Goal: Transaction & Acquisition: Purchase product/service

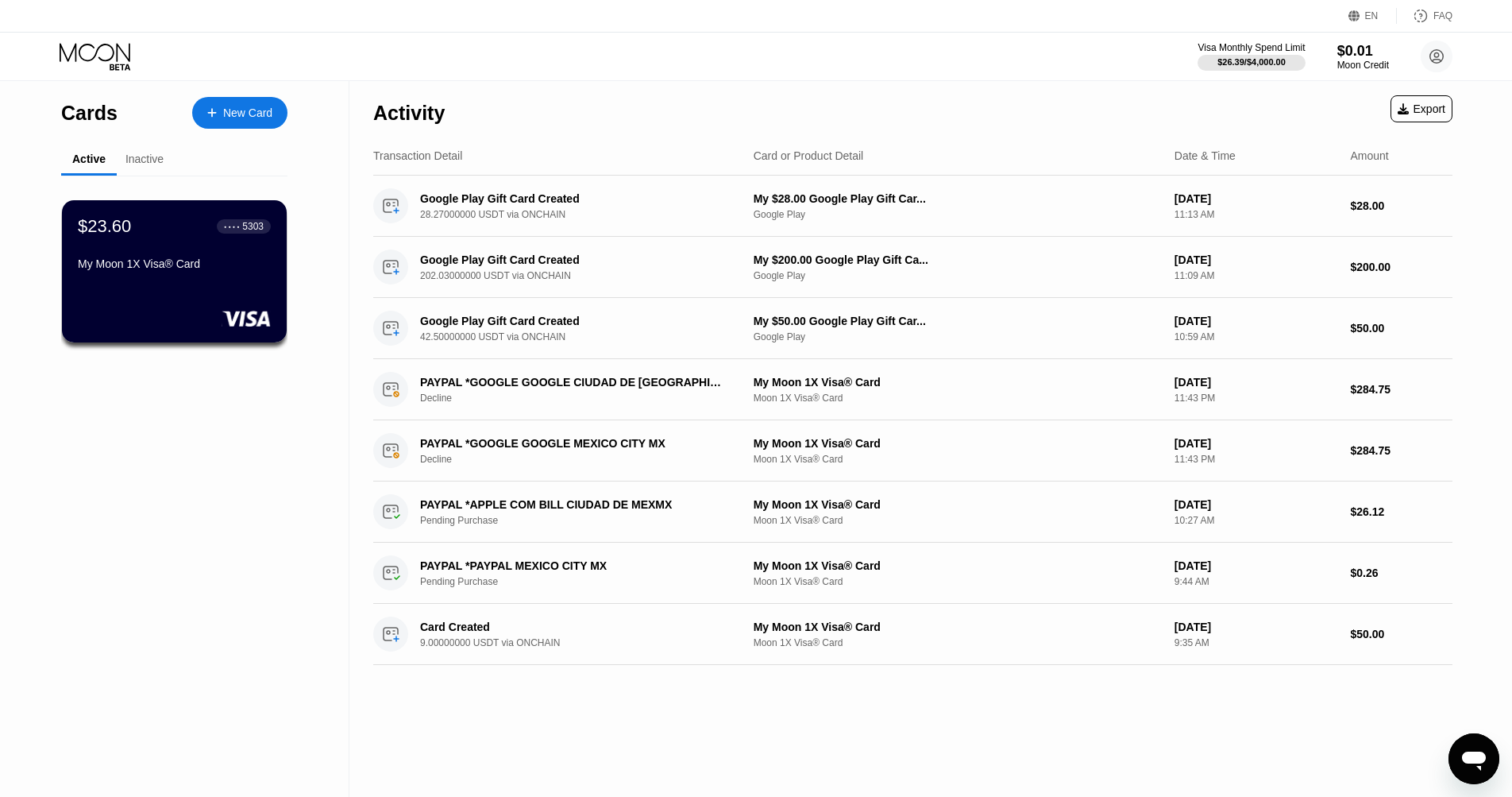
click at [247, 107] on div "New Card" at bounding box center [248, 114] width 49 height 14
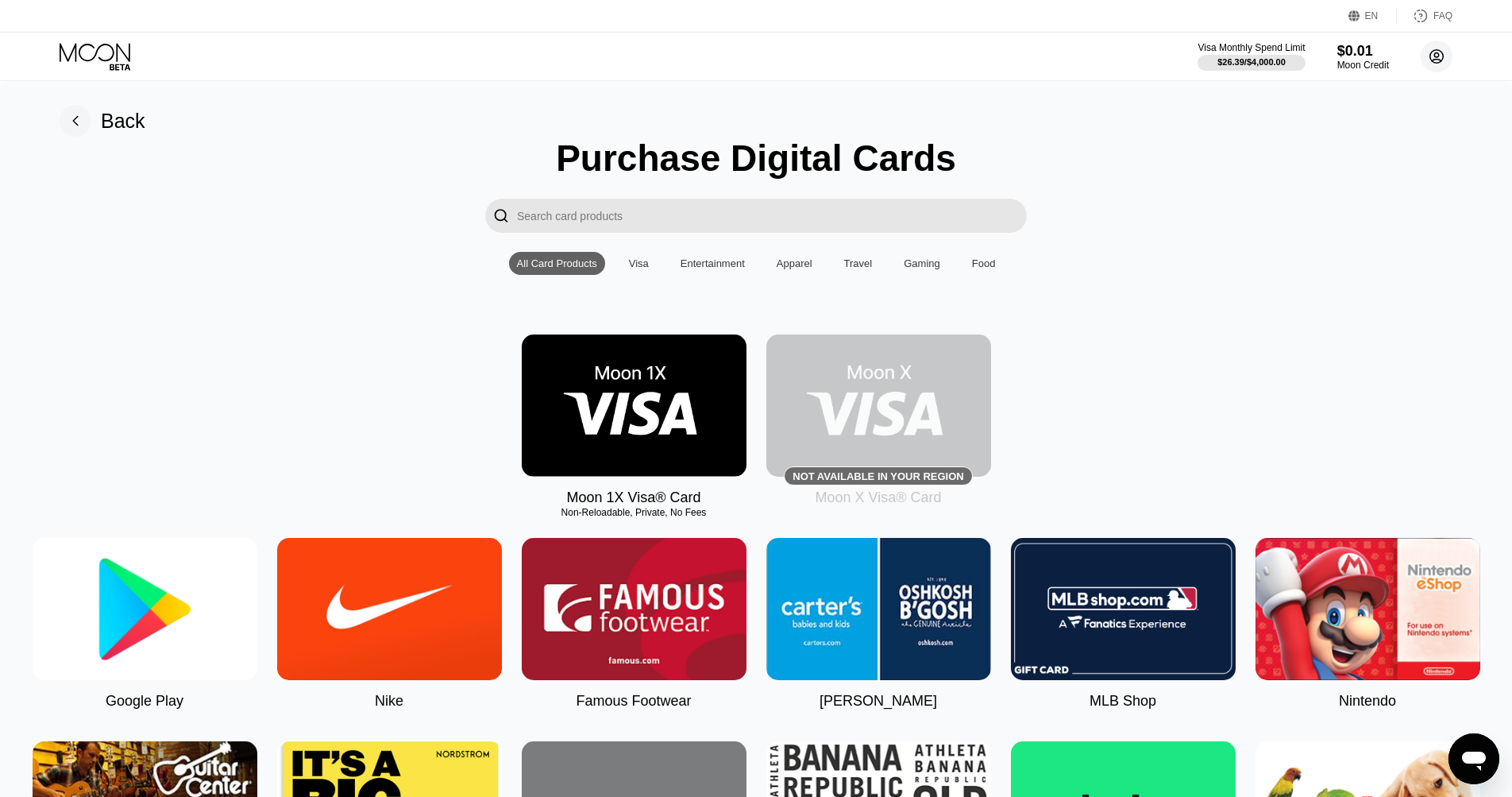
click at [1441, 58] on circle at bounding box center [1437, 56] width 32 height 32
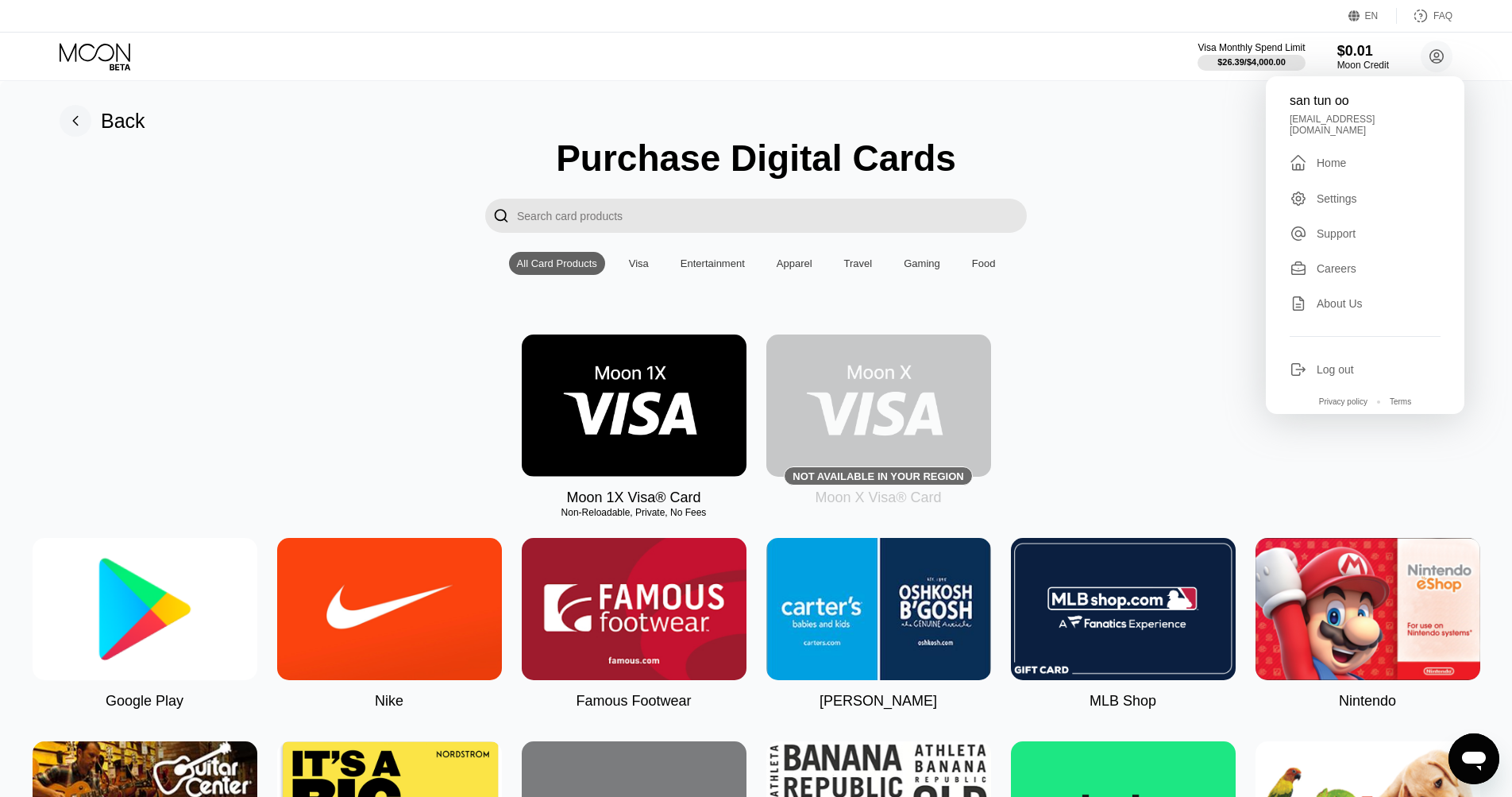
click at [1332, 179] on div "san tun oo santunoostoo@gmail.com  Home Settings Support Careers About Us Log …" at bounding box center [1365, 244] width 199 height 337
click at [1332, 192] on div "Settings" at bounding box center [1337, 198] width 41 height 13
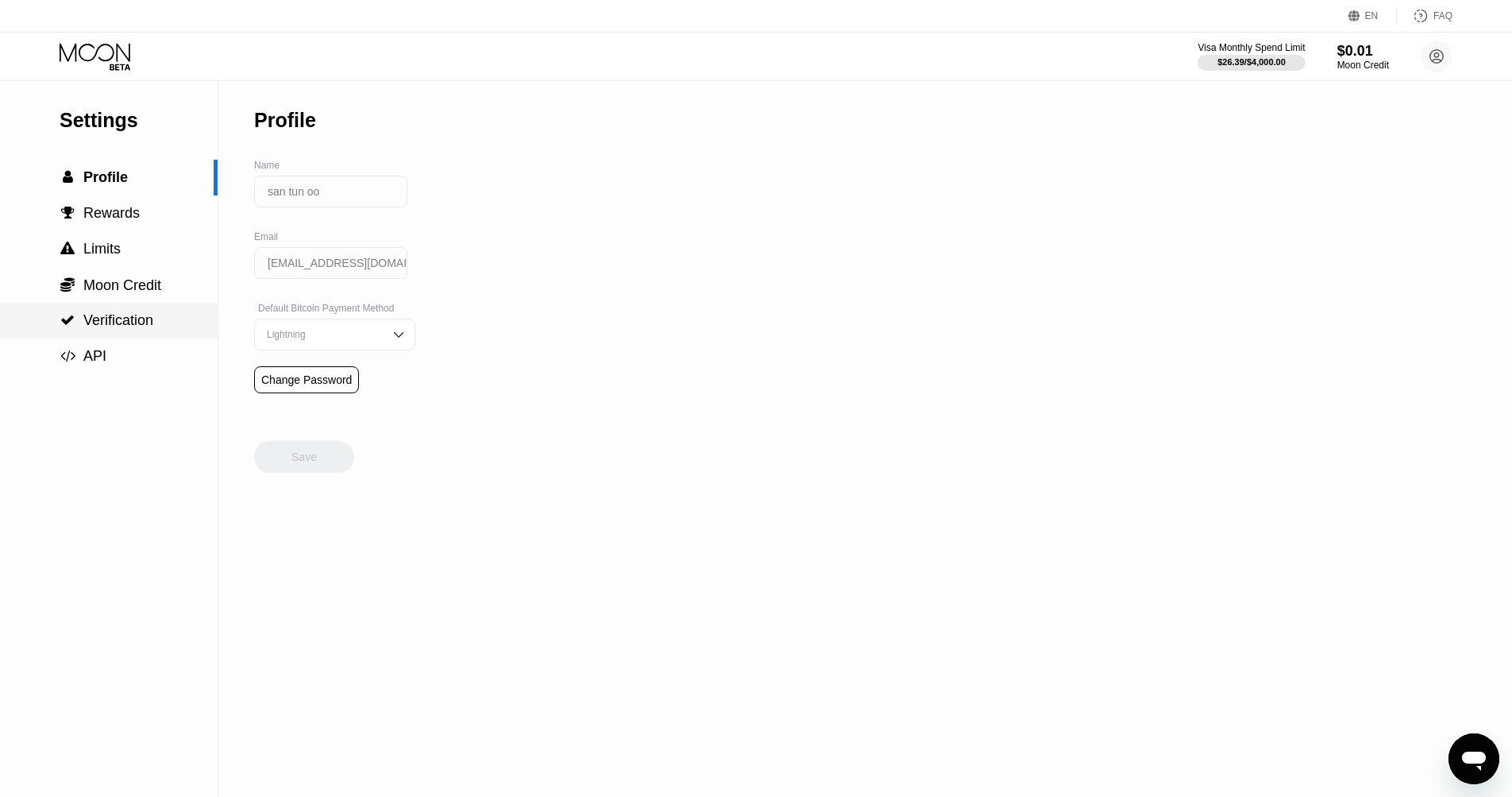
click at [100, 320] on span "Verification" at bounding box center [118, 320] width 70 height 16
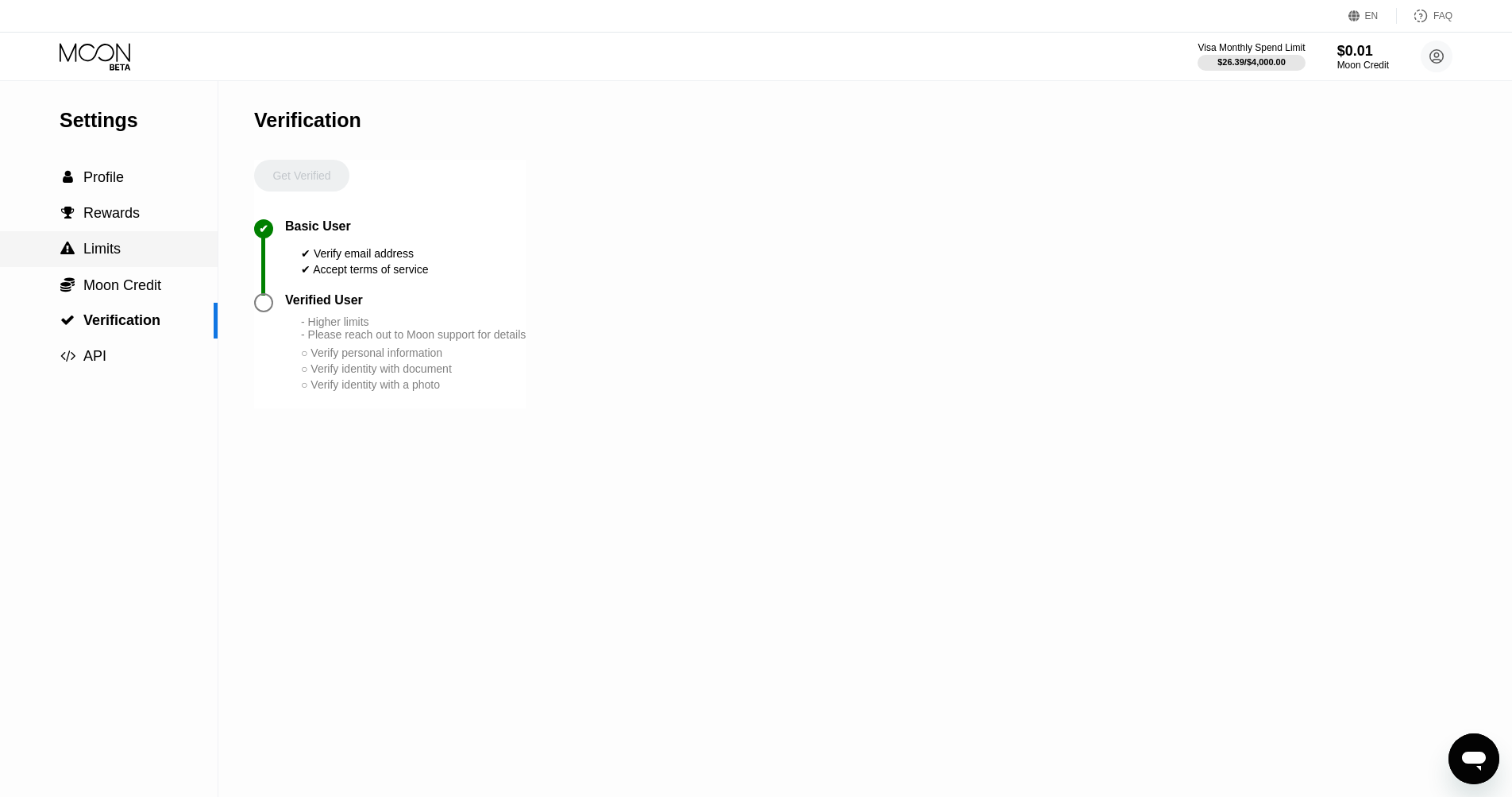
click at [86, 253] on span "Limits" at bounding box center [102, 248] width 38 height 16
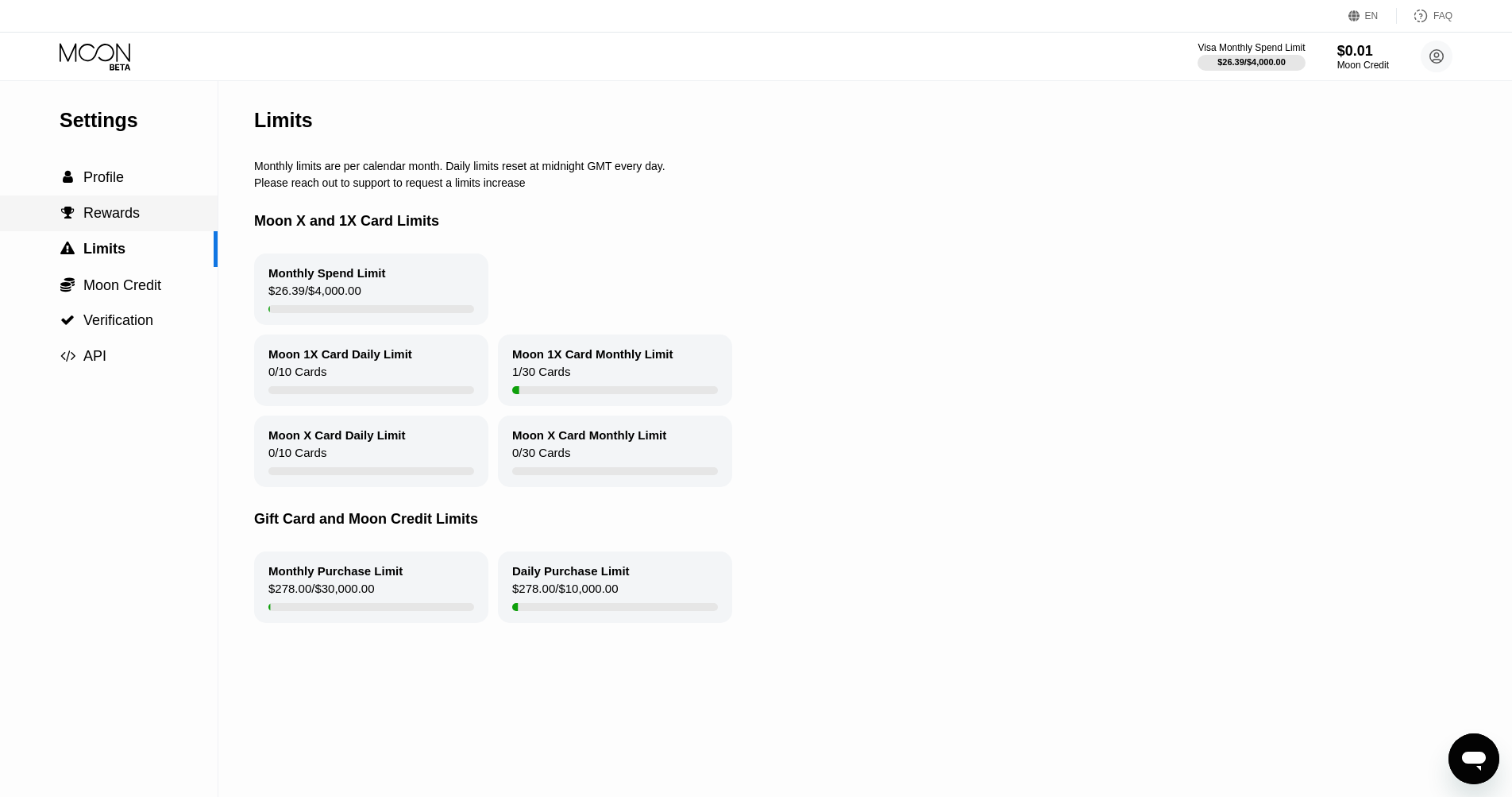
click at [79, 218] on div " Rewards" at bounding box center [99, 213] width 80 height 17
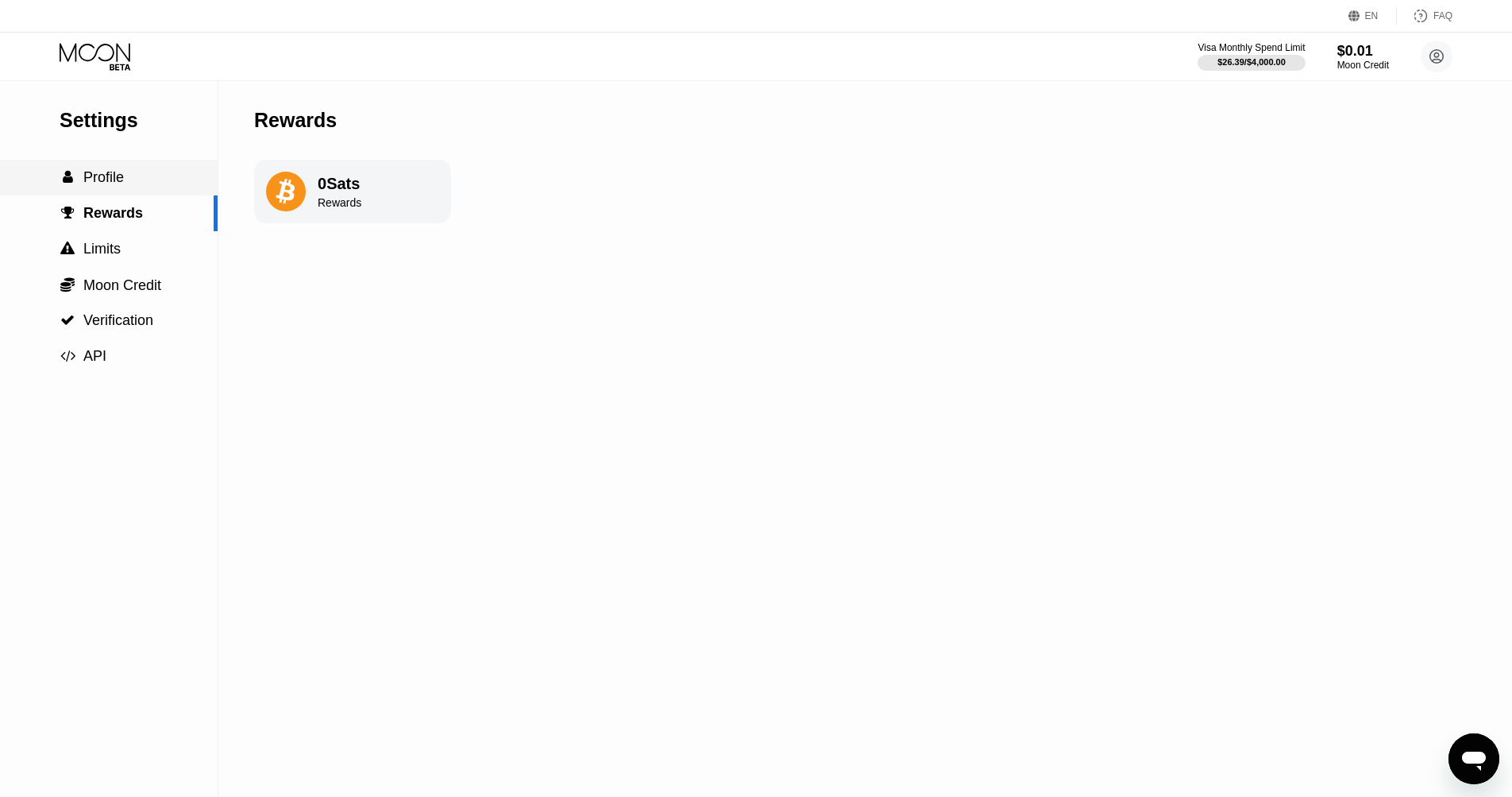
click at [87, 179] on span "Profile" at bounding box center [103, 177] width 41 height 16
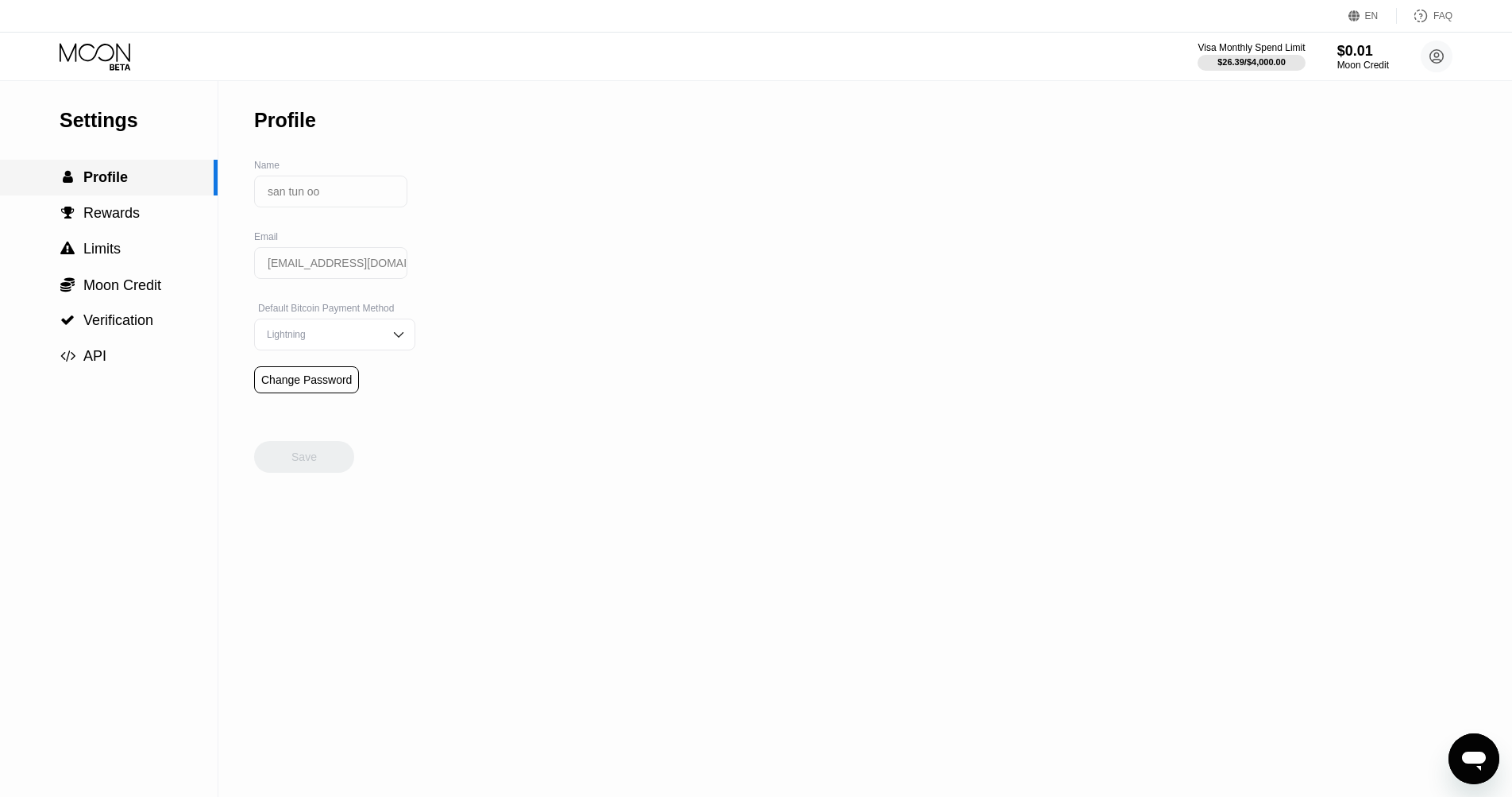
click at [95, 175] on span "Profile" at bounding box center [105, 177] width 44 height 16
click at [127, 348] on div " API" at bounding box center [109, 356] width 218 height 17
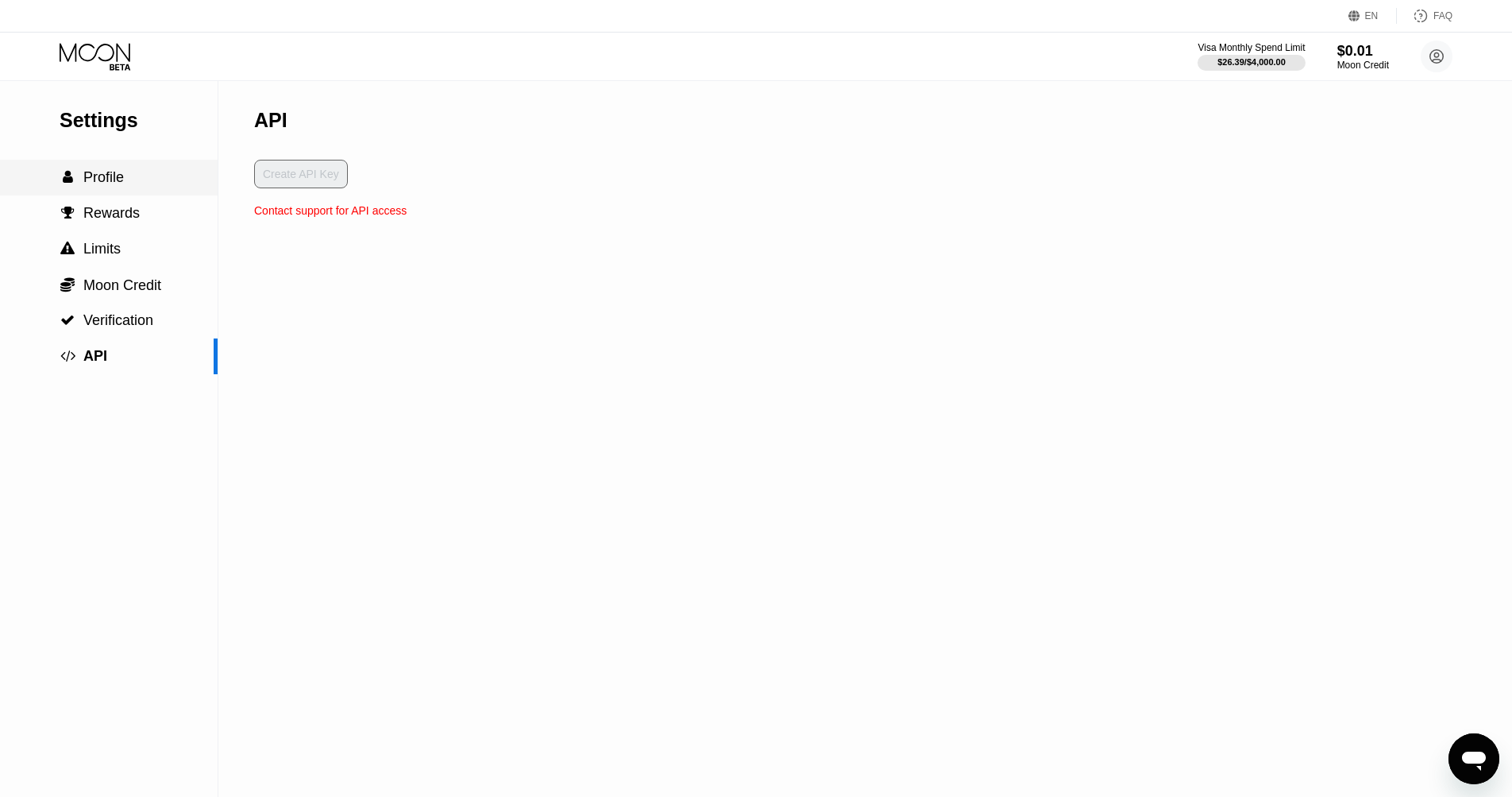
click at [104, 171] on span "Profile" at bounding box center [103, 177] width 41 height 16
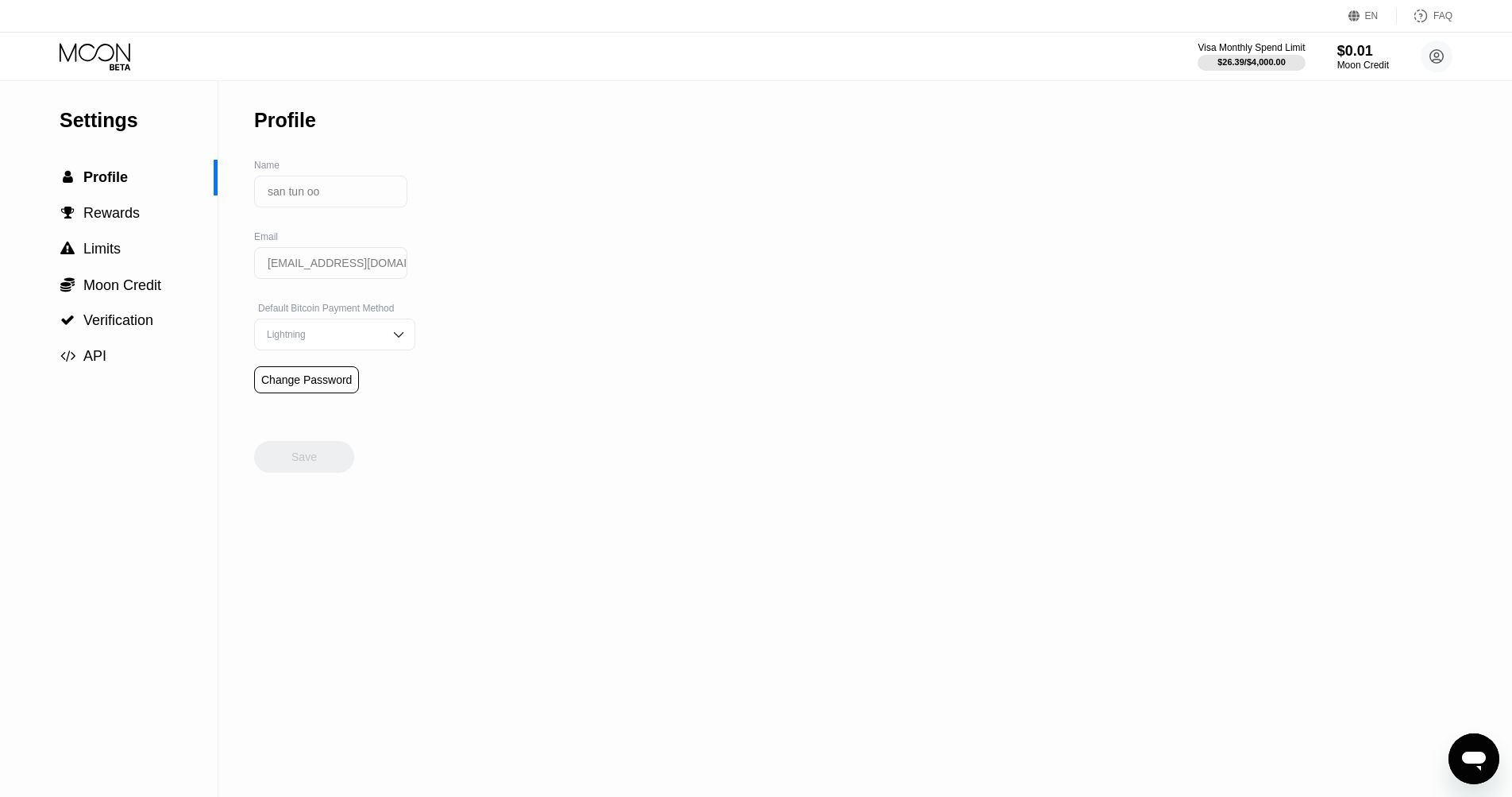
click at [110, 57] on icon at bounding box center [96, 56] width 74 height 28
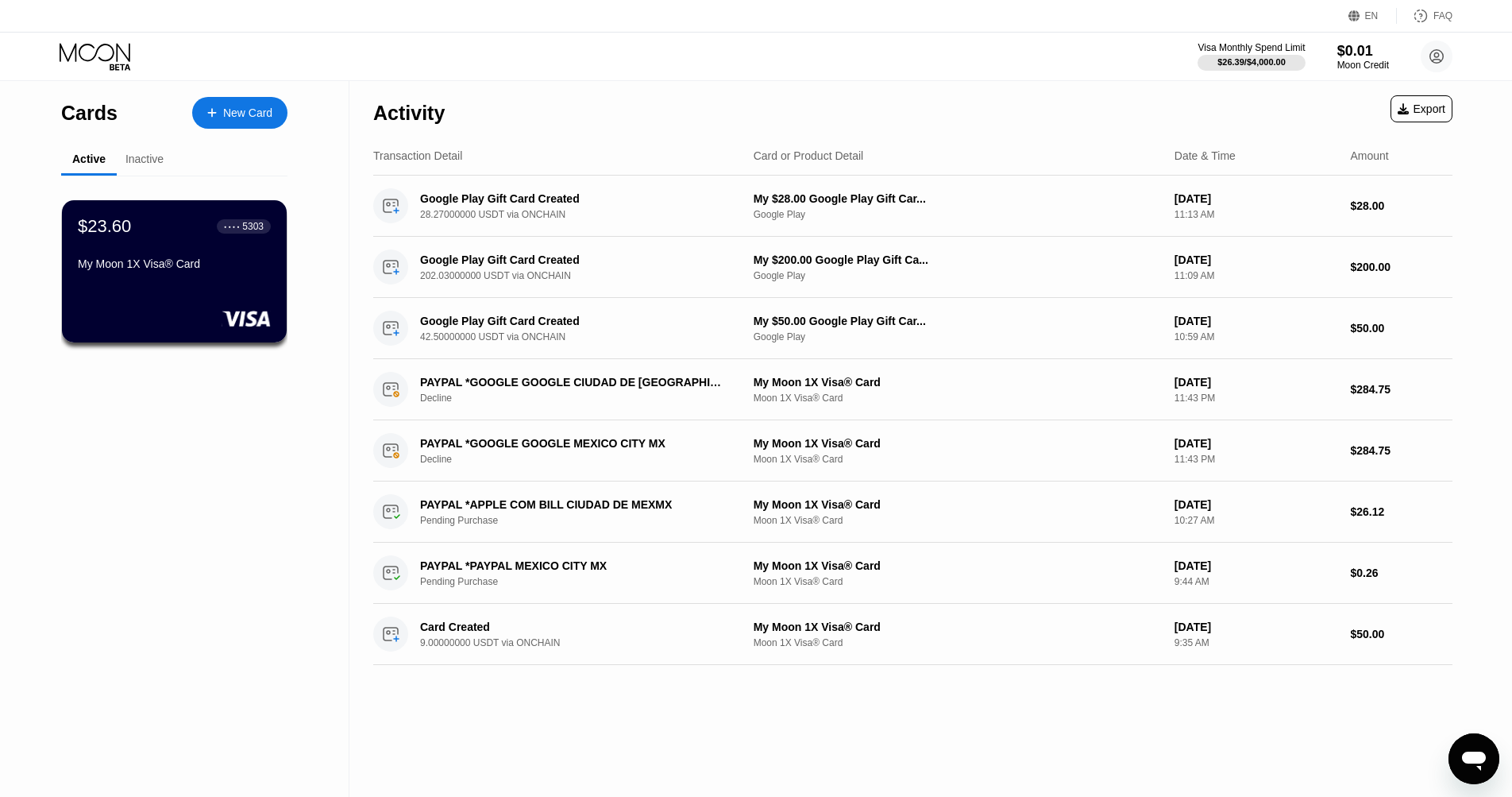
click at [266, 122] on div "New Card" at bounding box center [239, 113] width 95 height 32
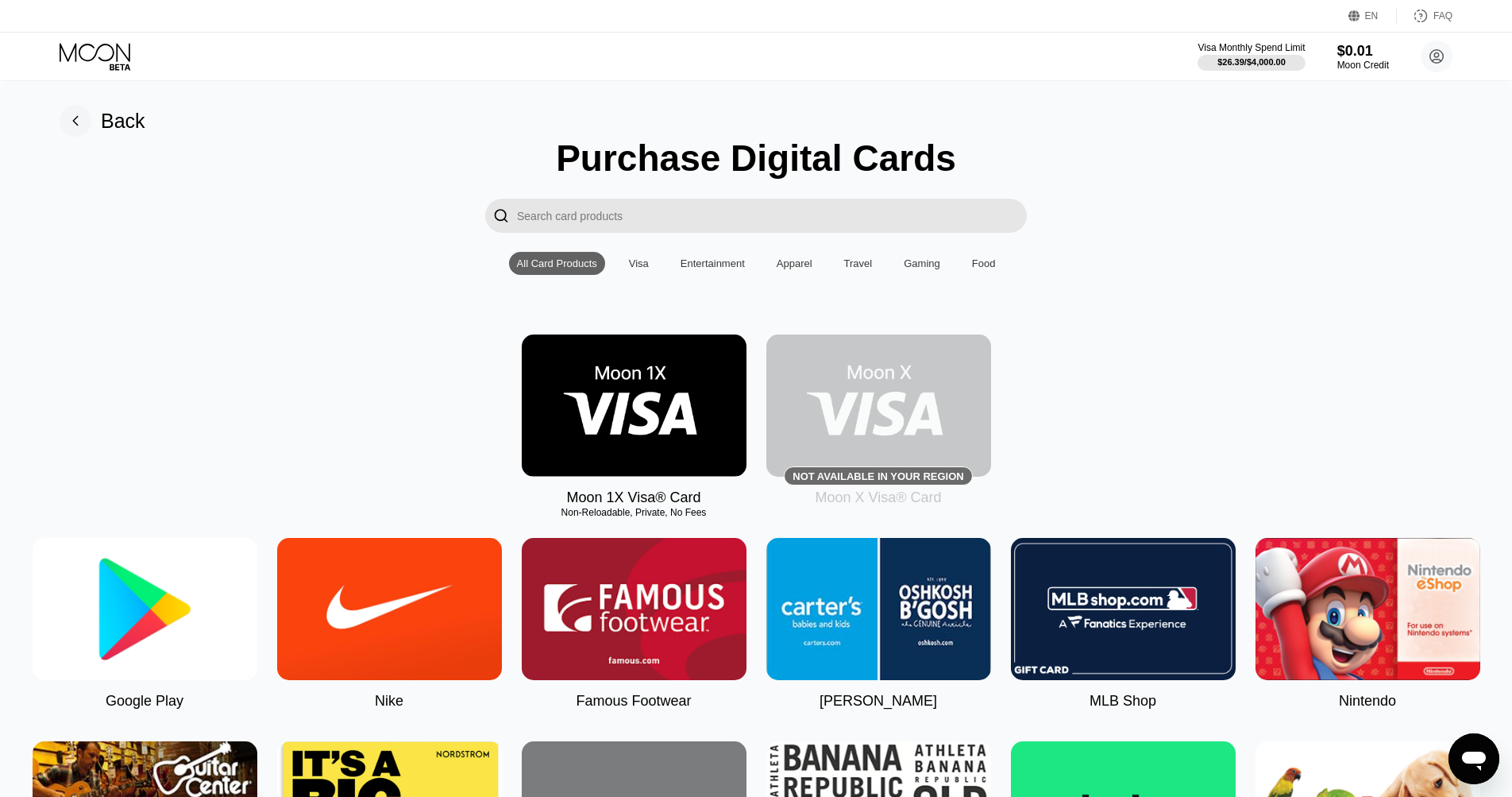
drag, startPoint x: 817, startPoint y: 502, endPoint x: 971, endPoint y: 503, distance: 154.0
click at [971, 503] on div "Not available in your region Moon X Visa® Card" at bounding box center [878, 419] width 224 height 171
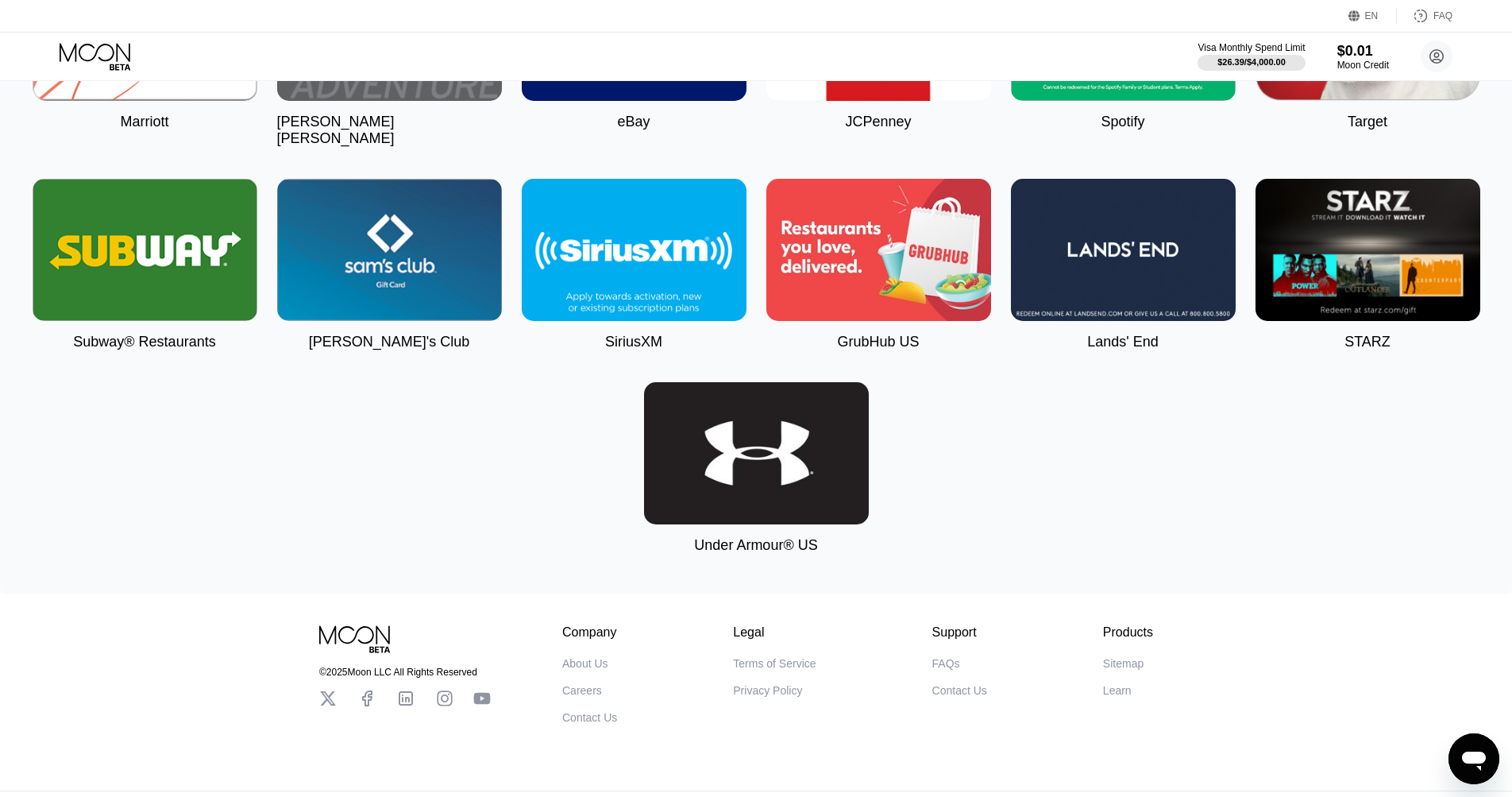
scroll to position [3441, 0]
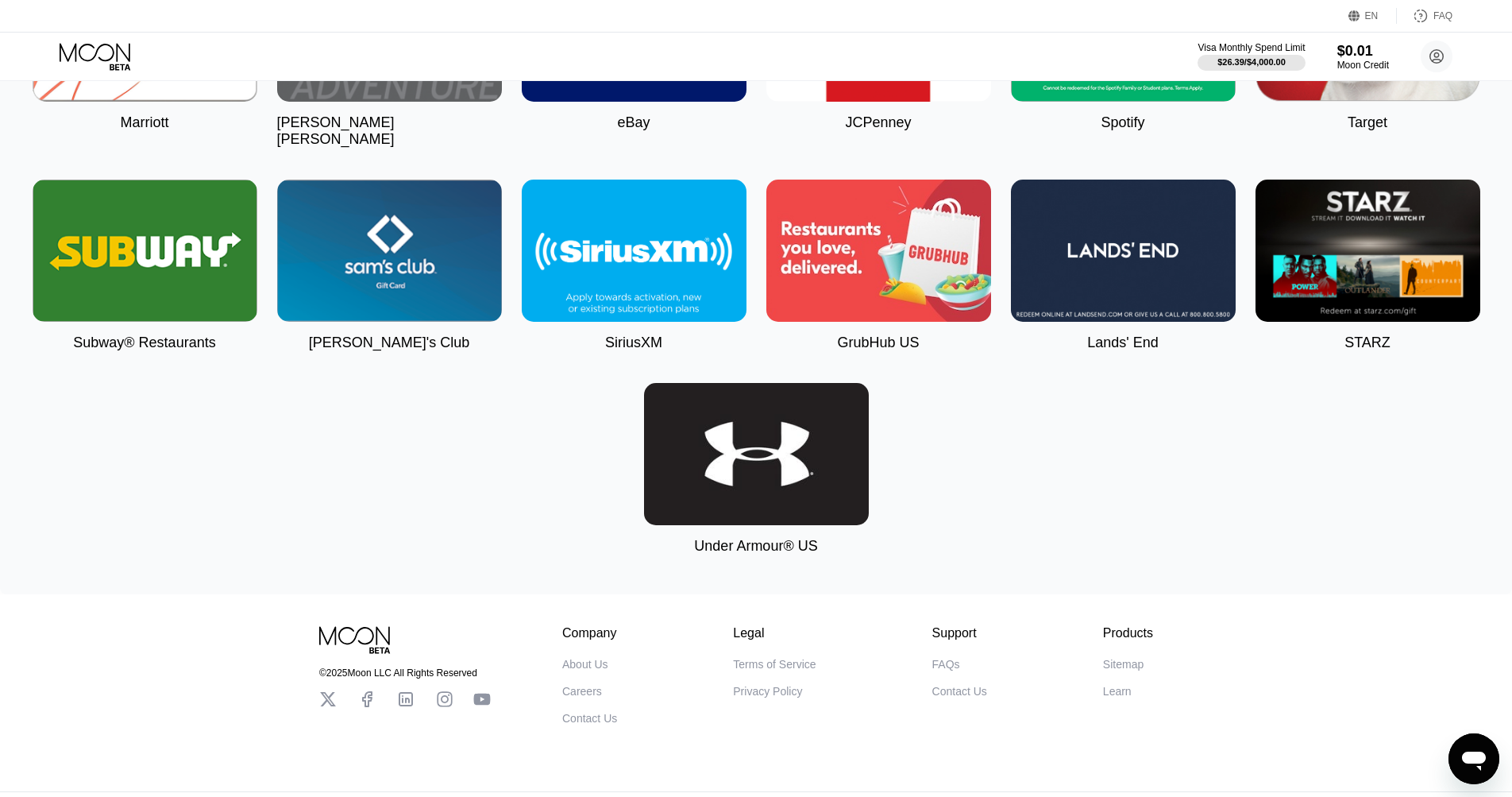
click at [935, 658] on div "FAQs" at bounding box center [946, 664] width 28 height 13
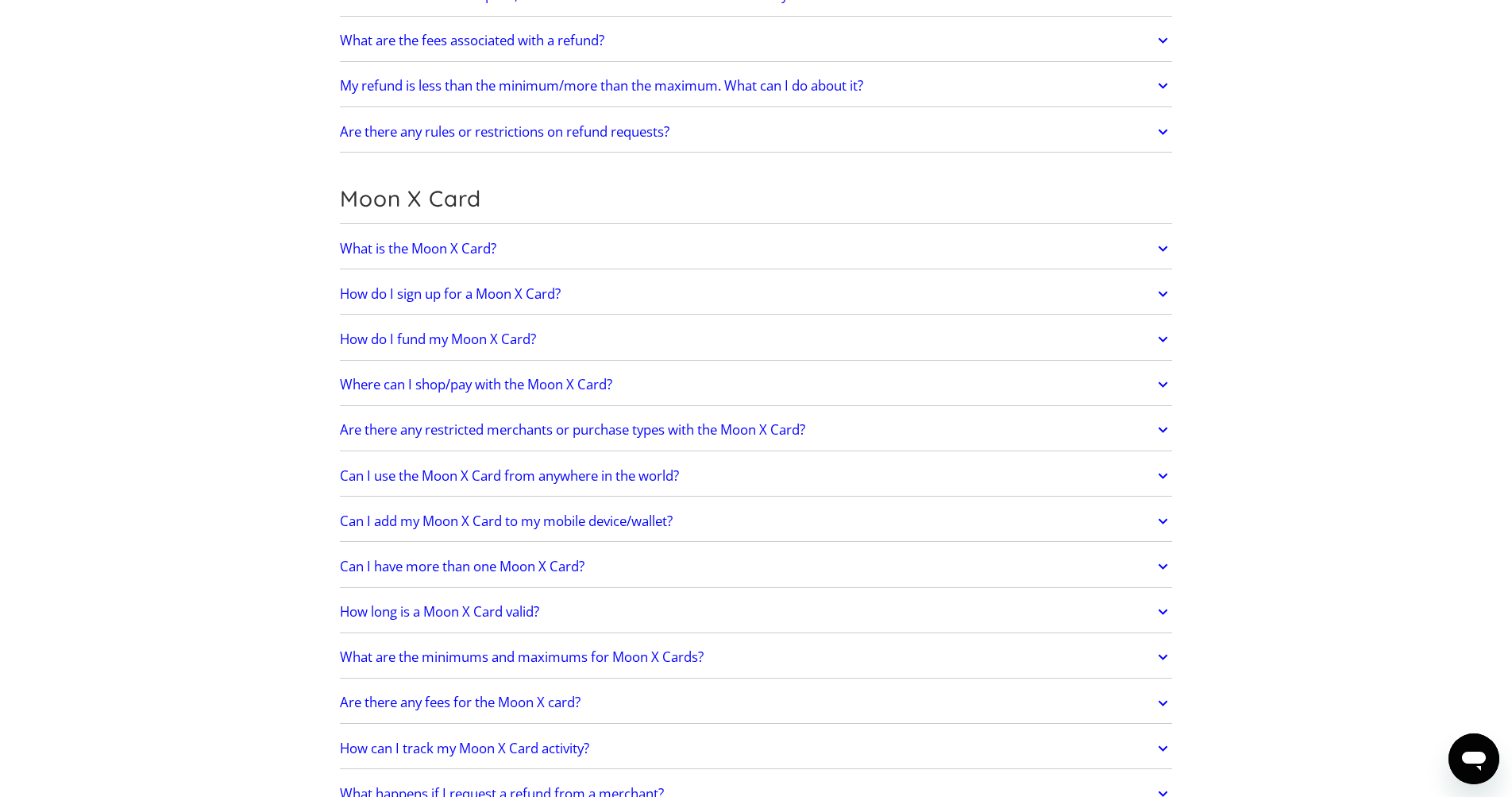
scroll to position [1006, 0]
click at [449, 240] on h2 "What is the Moon X Card?" at bounding box center [418, 248] width 156 height 16
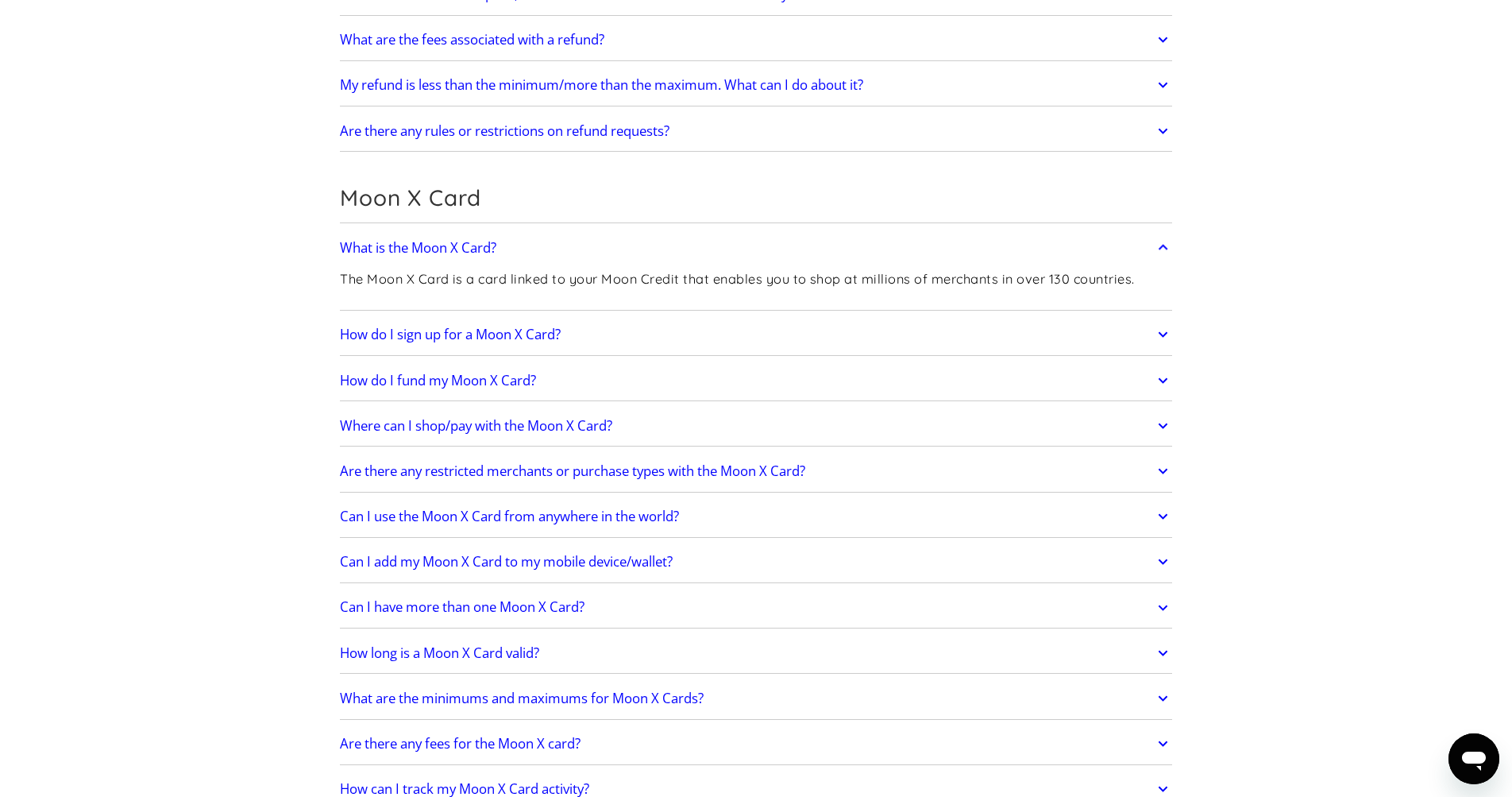
click at [503, 331] on h2 "How do I sign up for a Moon X Card?" at bounding box center [450, 334] width 221 height 16
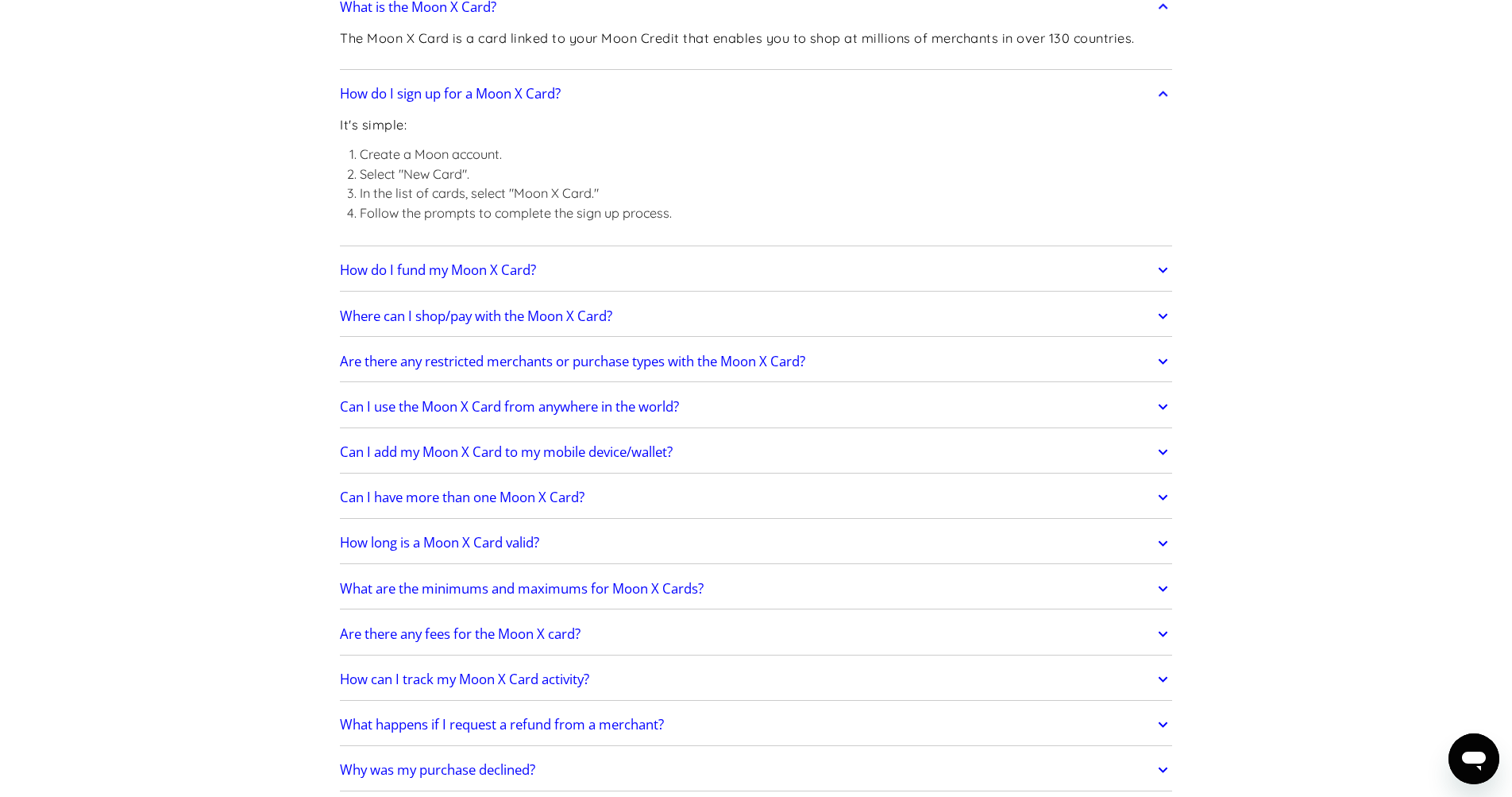
scroll to position [1248, 0]
click at [561, 366] on link "Are there any restricted merchants or purchase types with the Moon X Card?" at bounding box center [756, 360] width 833 height 34
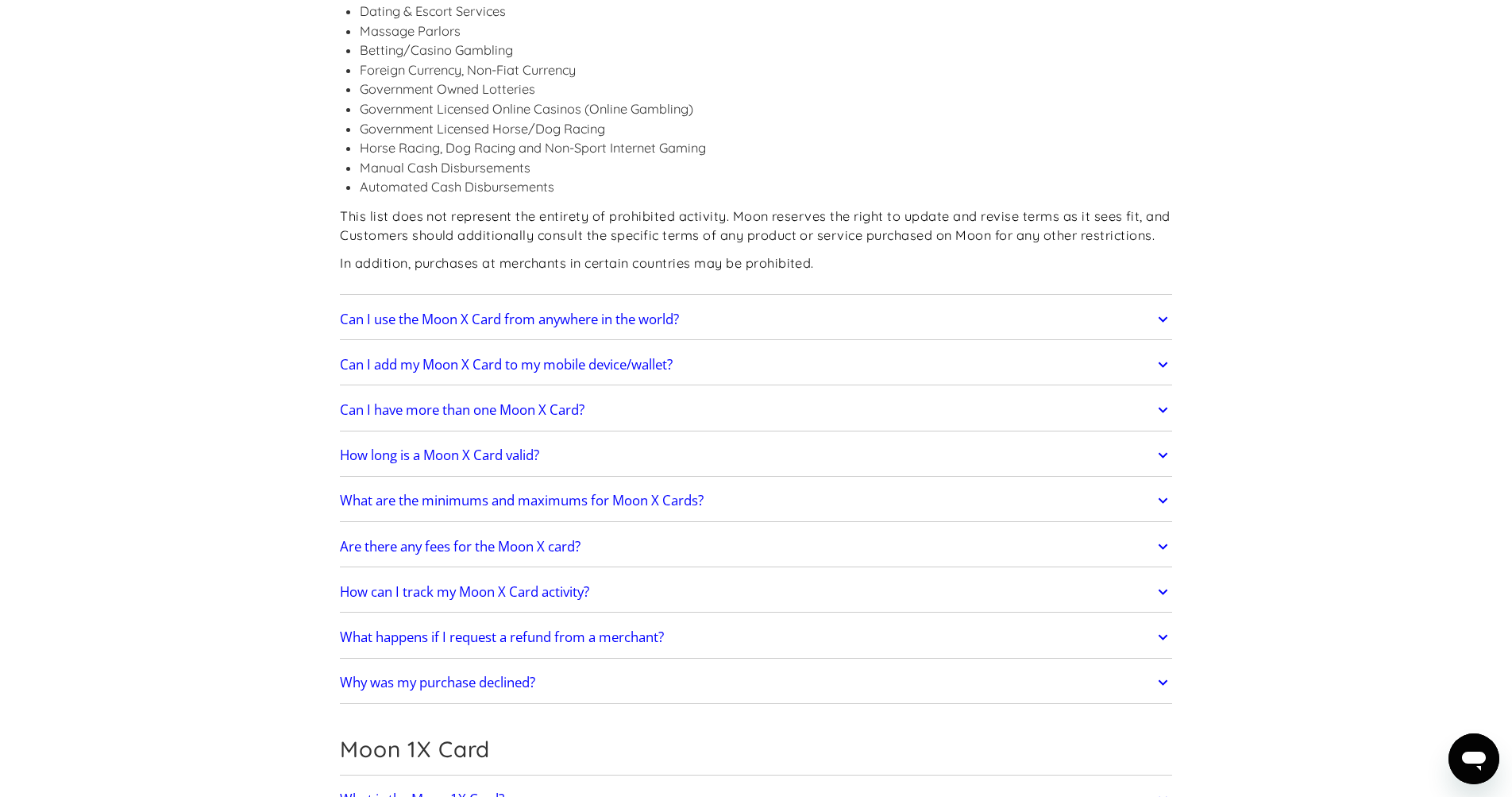
scroll to position [1777, 0]
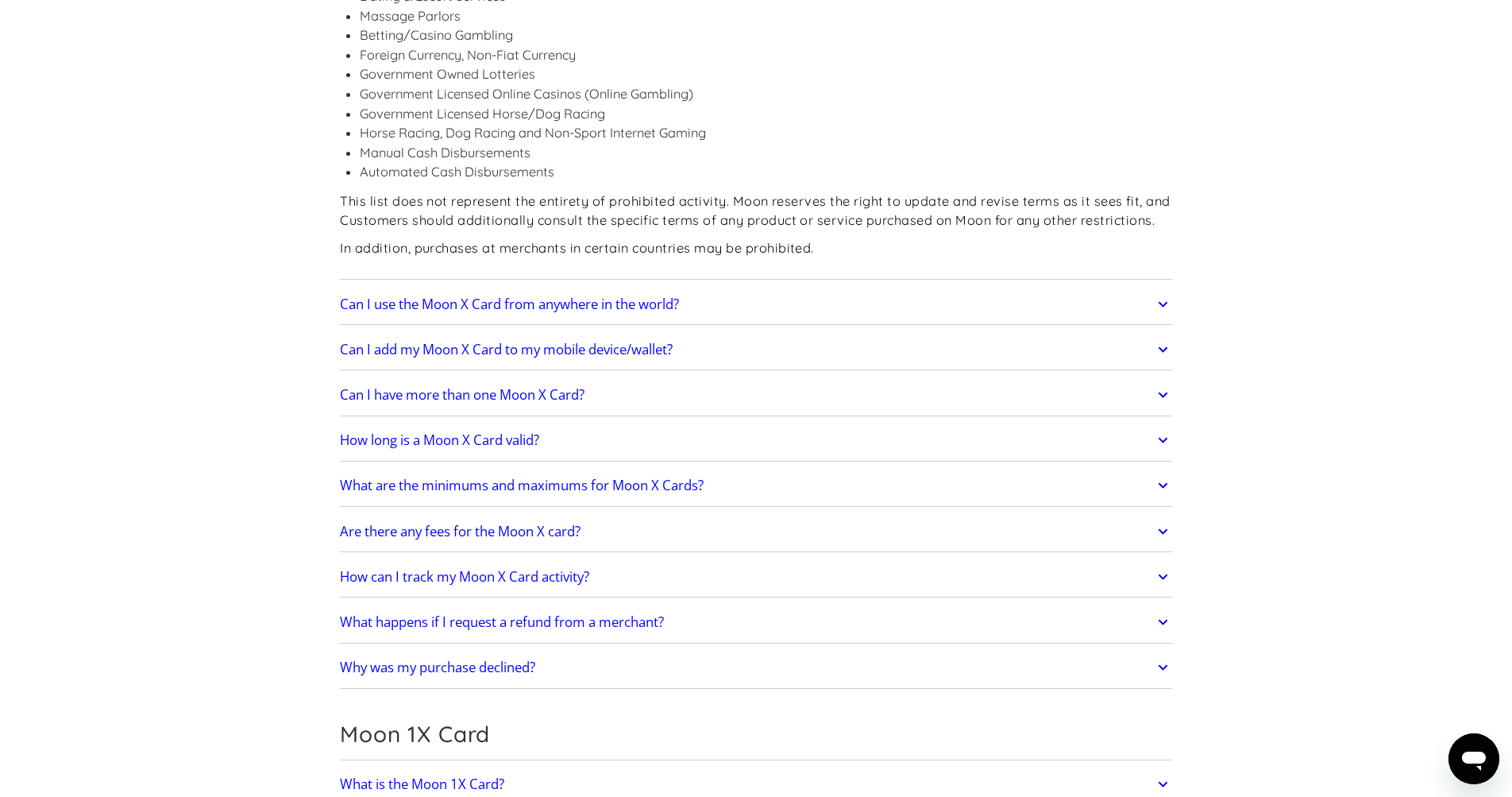
click at [534, 438] on h2 "How long is a Moon X Card valid?" at bounding box center [440, 440] width 200 height 16
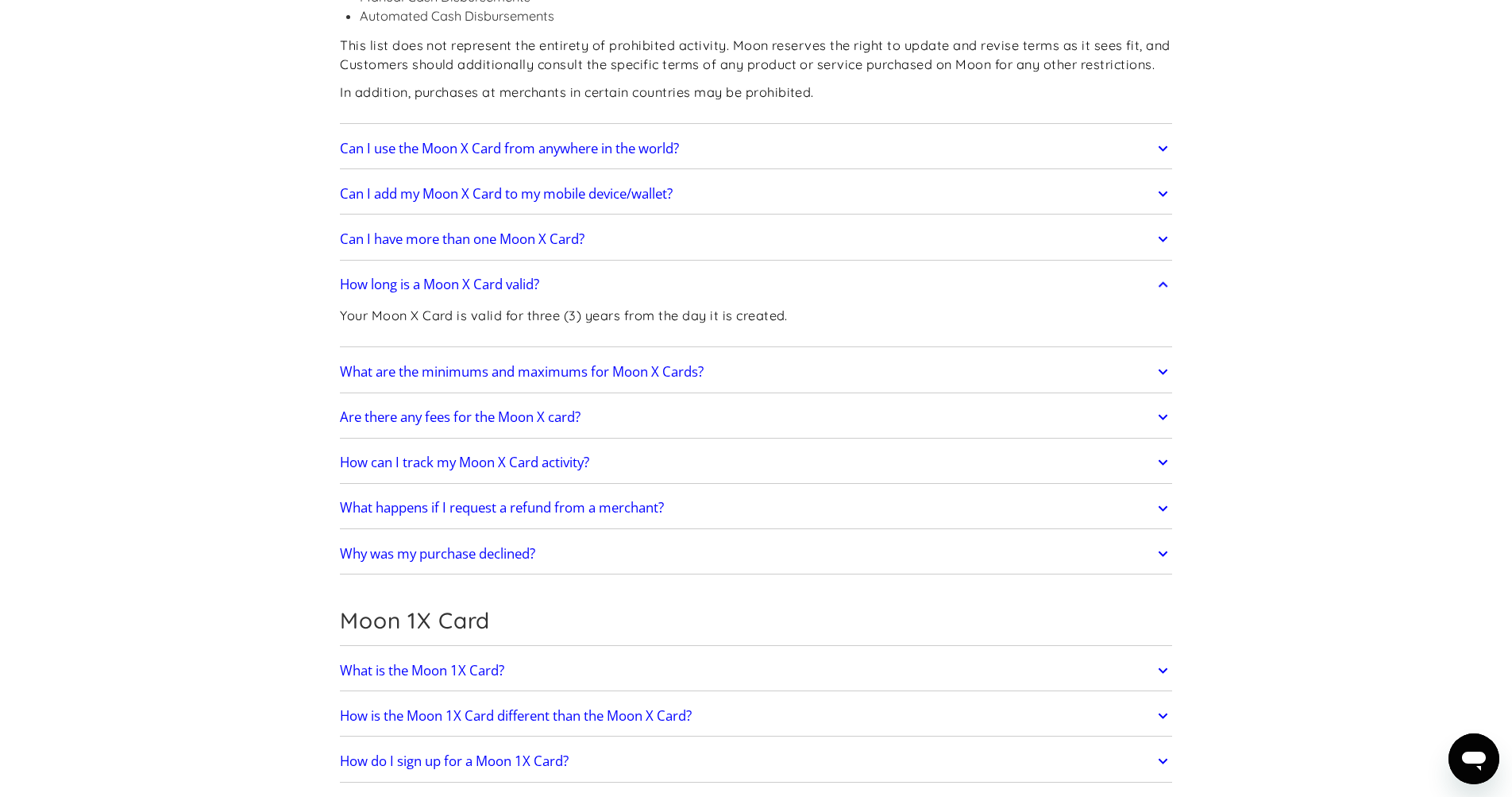
scroll to position [1826, 0]
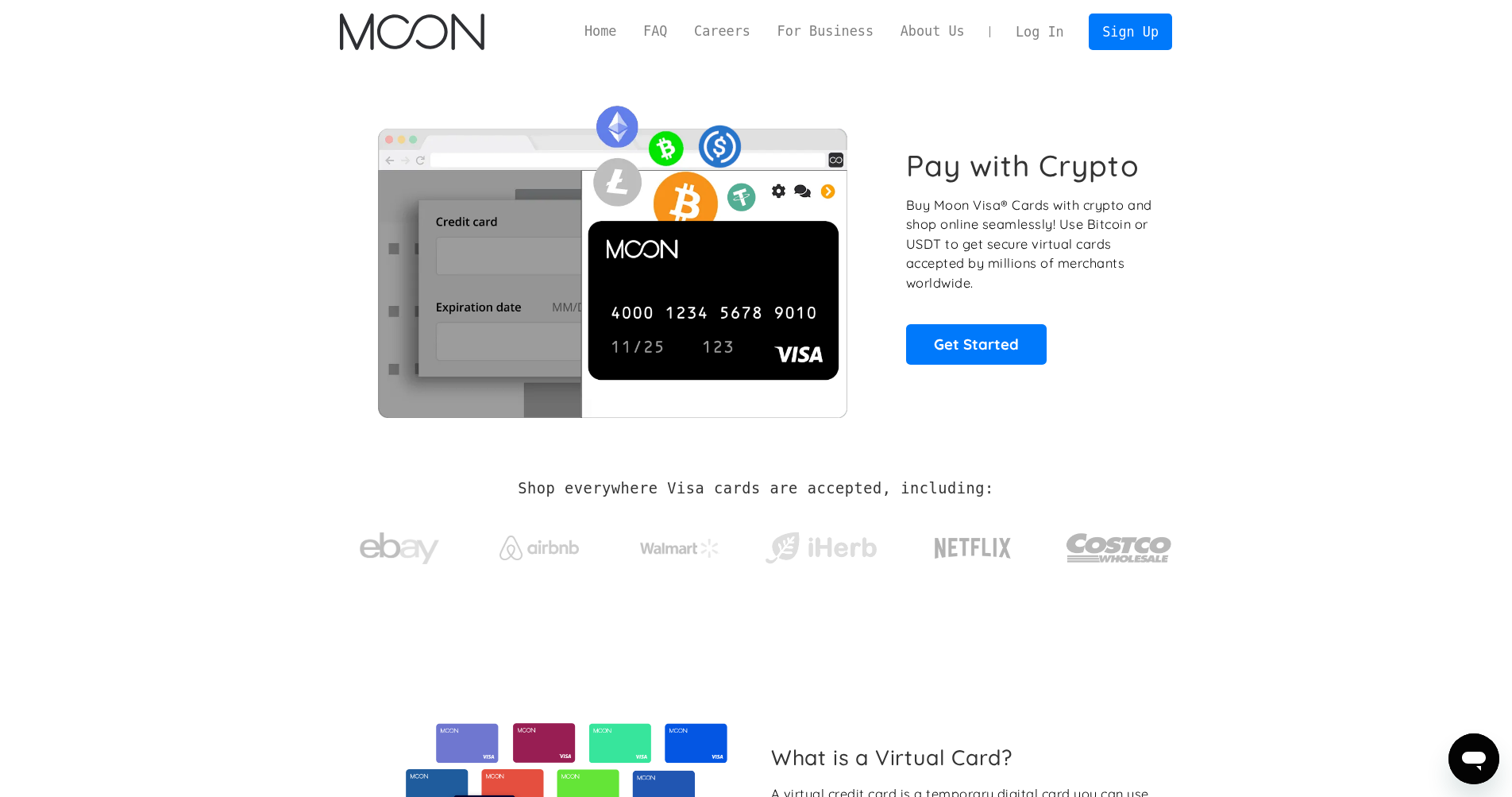
click at [1050, 27] on link "Log In" at bounding box center [1040, 31] width 75 height 35
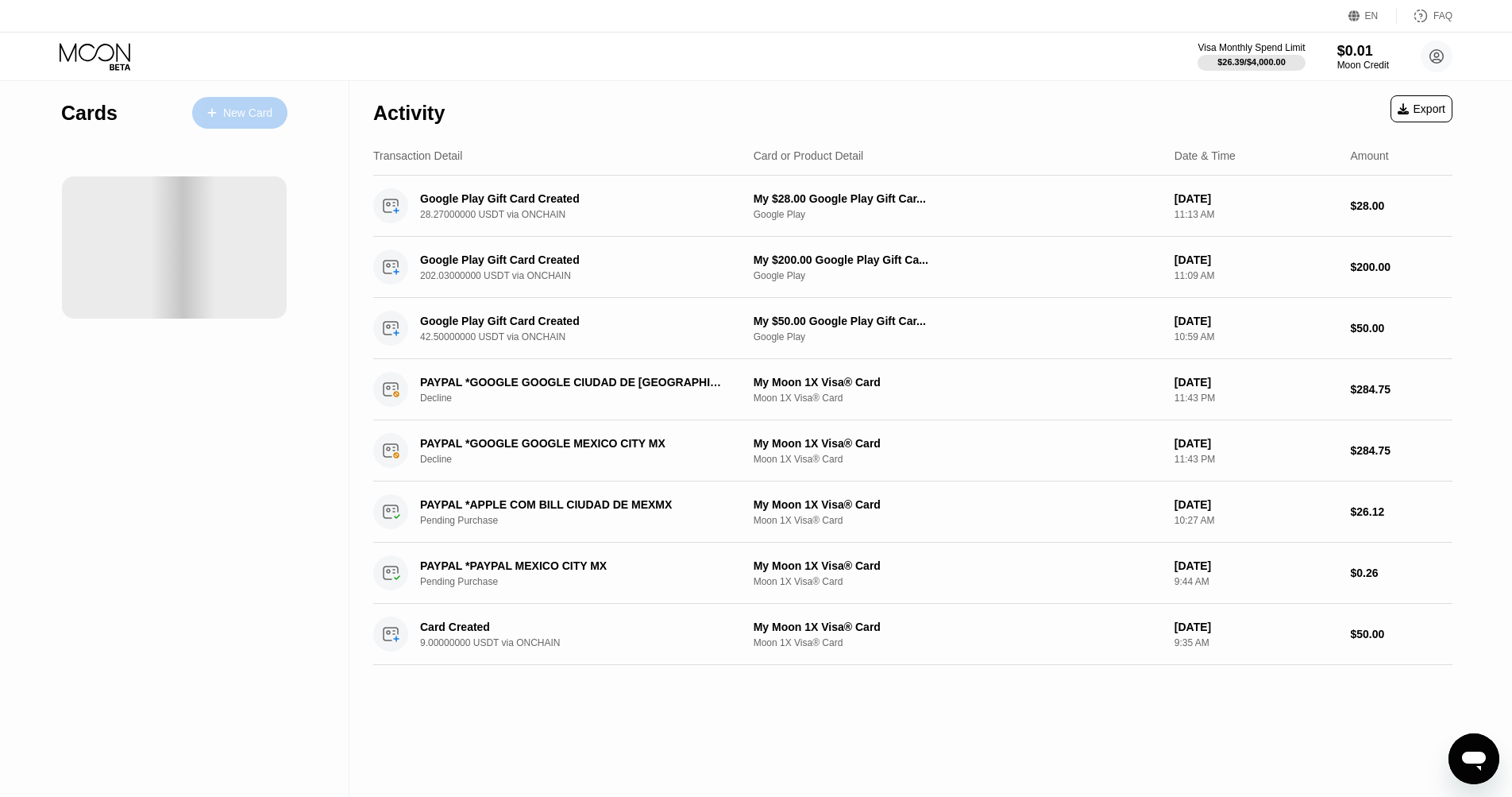
click at [238, 115] on div "New Card" at bounding box center [248, 114] width 49 height 14
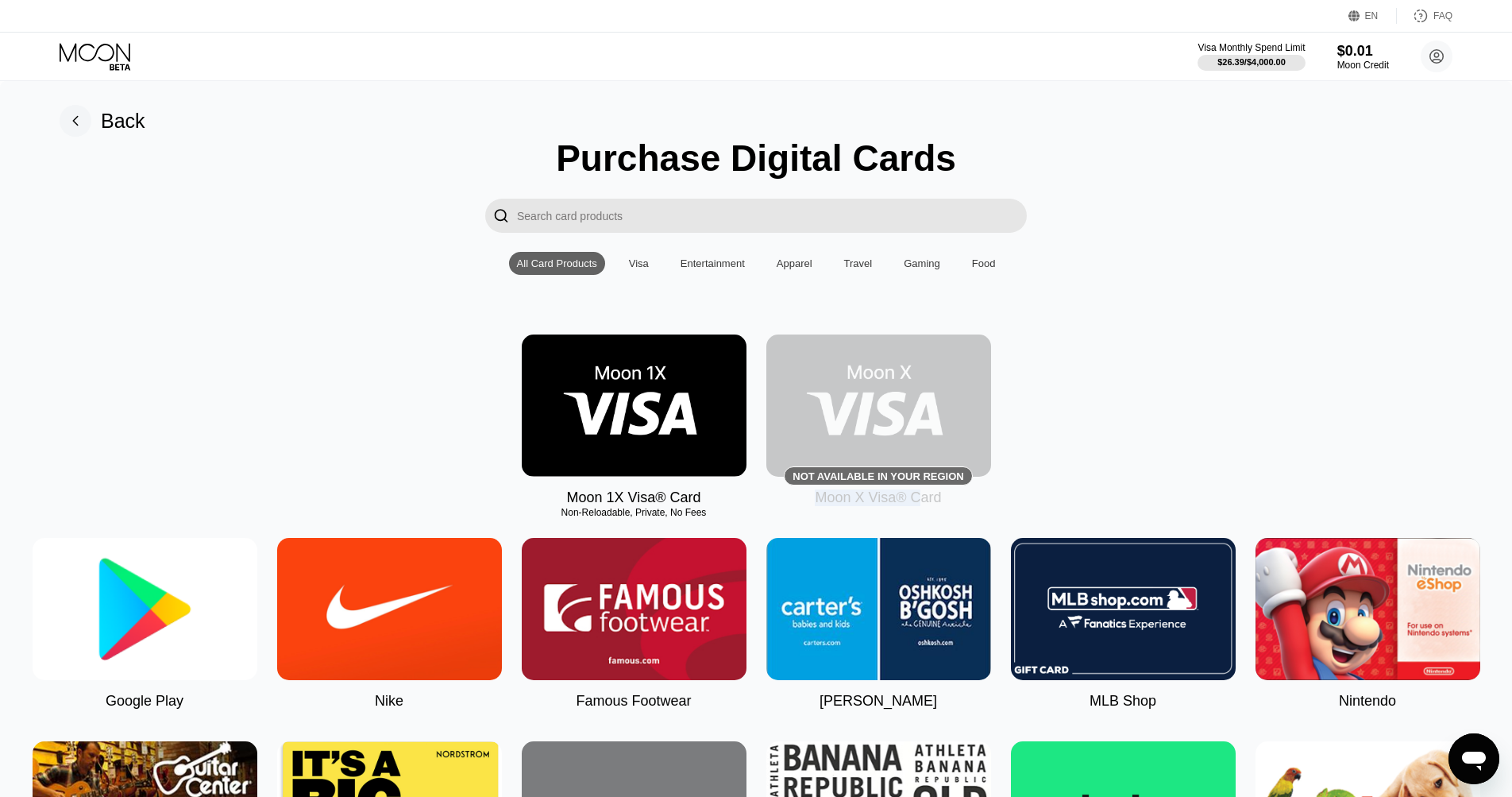
drag, startPoint x: 813, startPoint y: 494, endPoint x: 938, endPoint y: 499, distance: 125.1
click at [958, 502] on div "Not available in your region Moon X Visa® Card" at bounding box center [878, 419] width 224 height 171
copy div "Moon X Visa® Card"
drag, startPoint x: 2917, startPoint y: 1499, endPoint x: 1466, endPoint y: 766, distance: 1625.6
click at [1466, 766] on icon "Open messaging window" at bounding box center [1473, 758] width 29 height 29
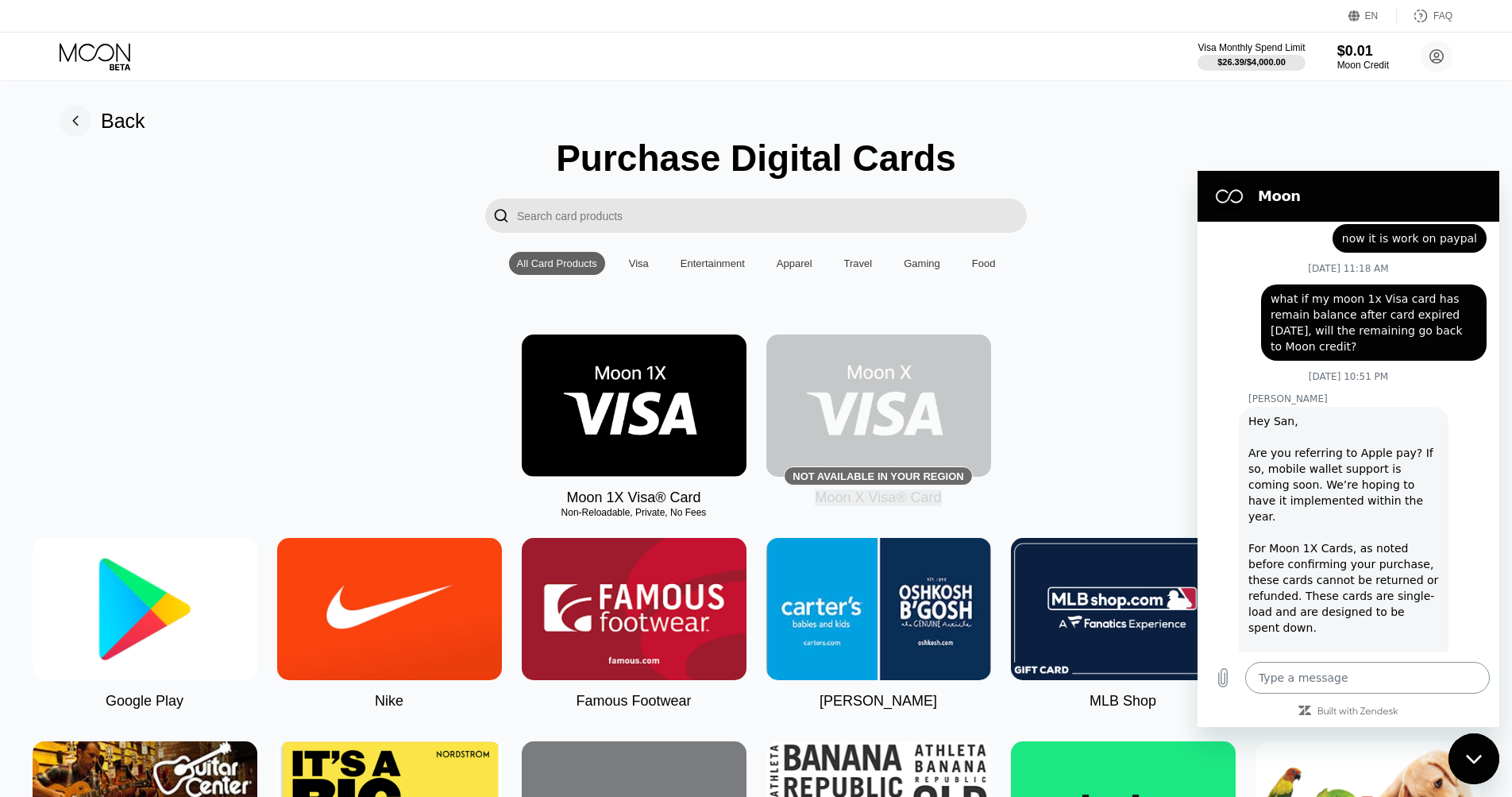
scroll to position [392, 0]
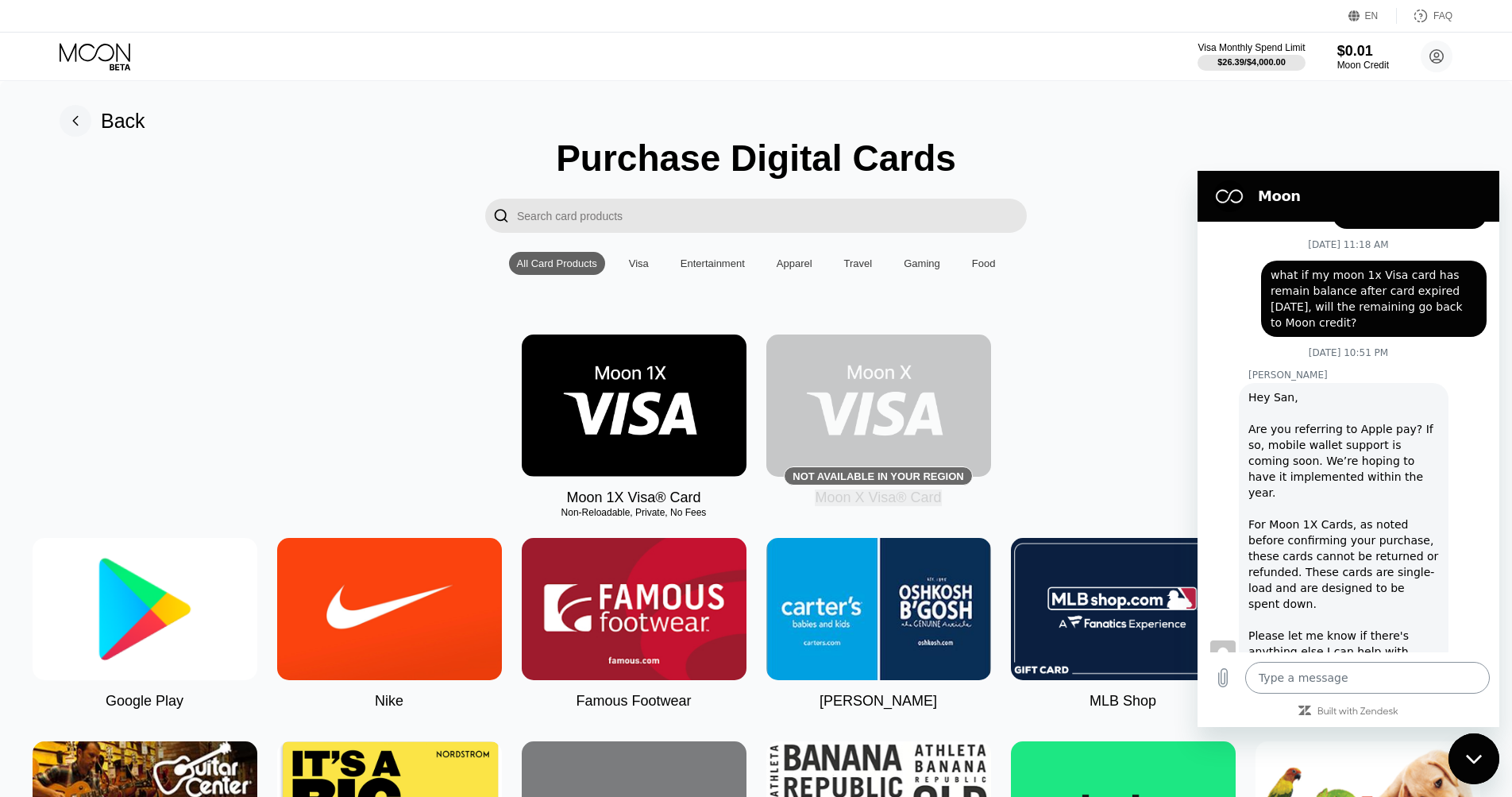
click at [1280, 677] on textarea at bounding box center [1367, 677] width 244 height 32
type textarea "H"
type textarea "x"
type textarea "HI"
type textarea "x"
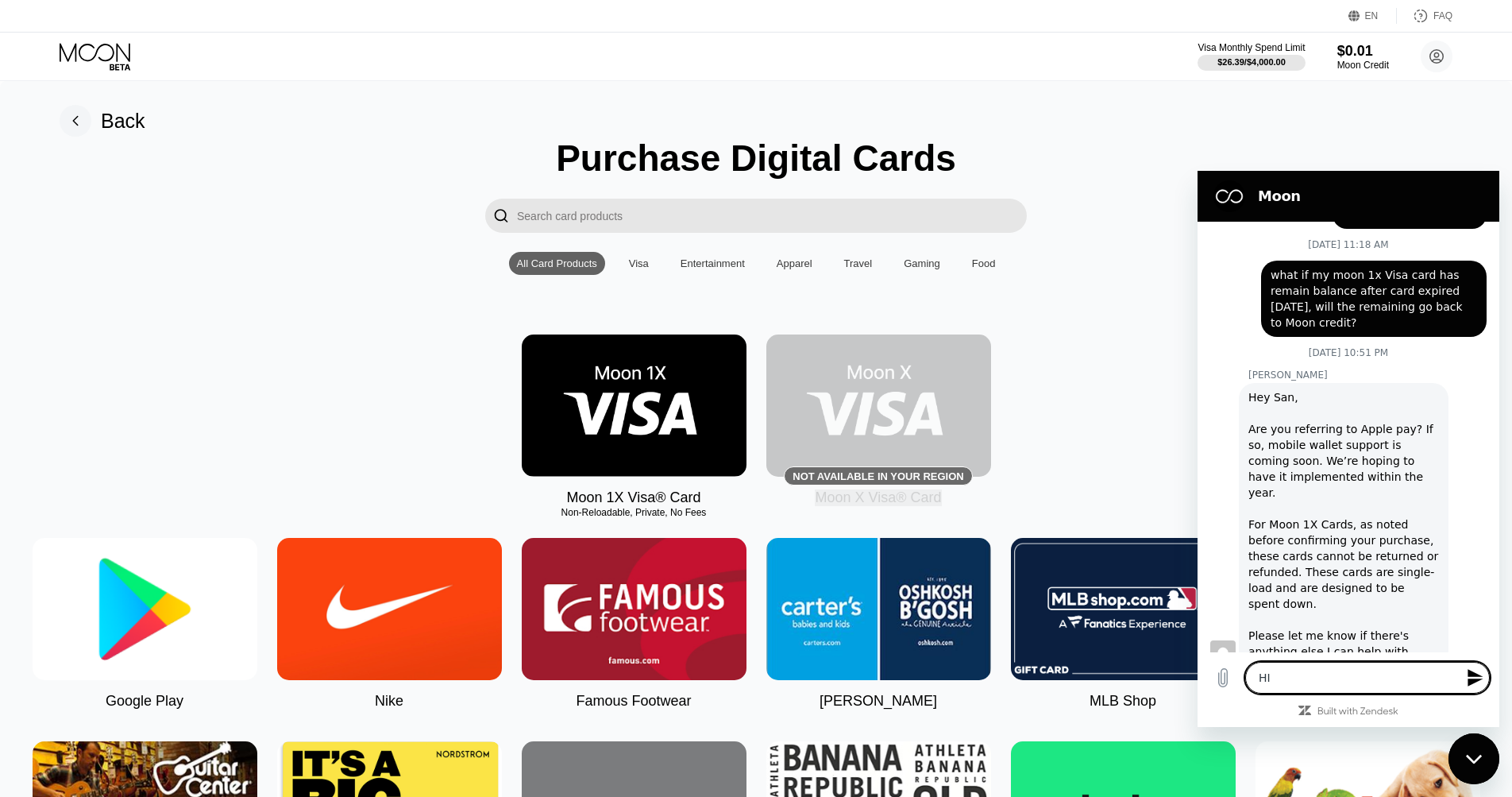
type textarea "HI"
type textarea "x"
type textarea "HI"
type textarea "x"
type textarea "HI h"
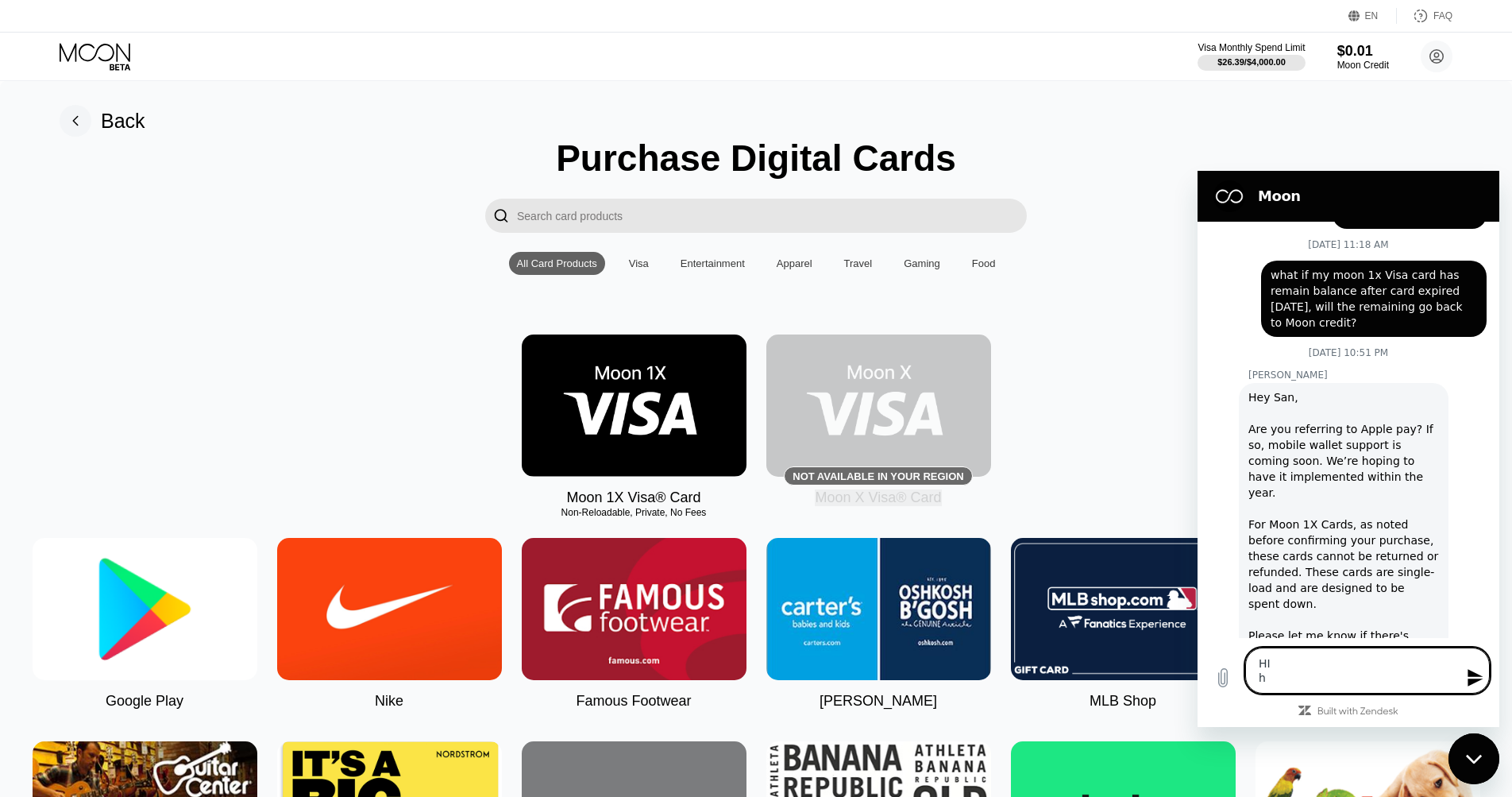
type textarea "x"
type textarea "HI ho"
type textarea "x"
type textarea "HI how"
type textarea "x"
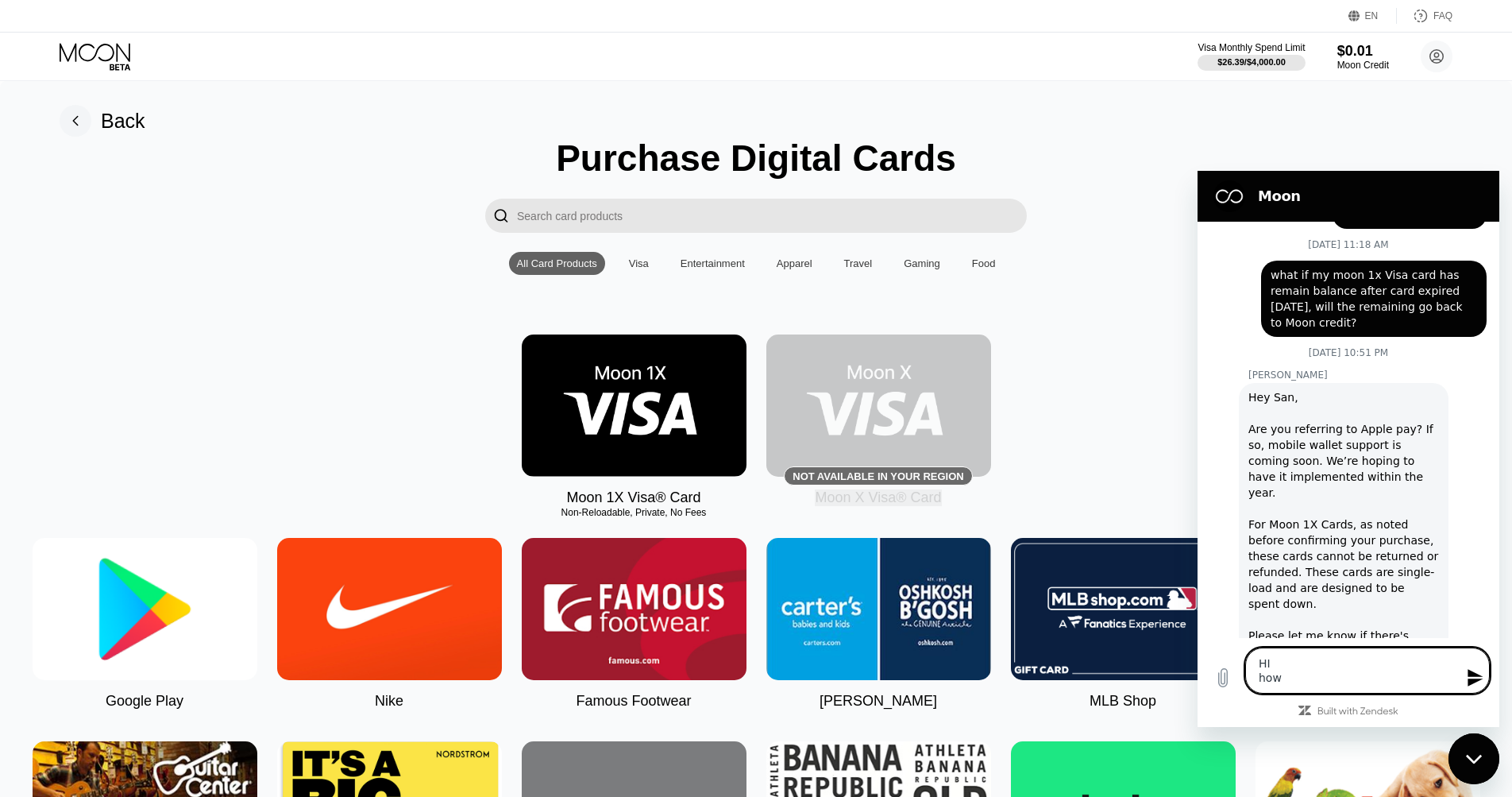
type textarea "HI how"
type textarea "x"
type textarea "HI how c"
type textarea "x"
type textarea "HI how ca"
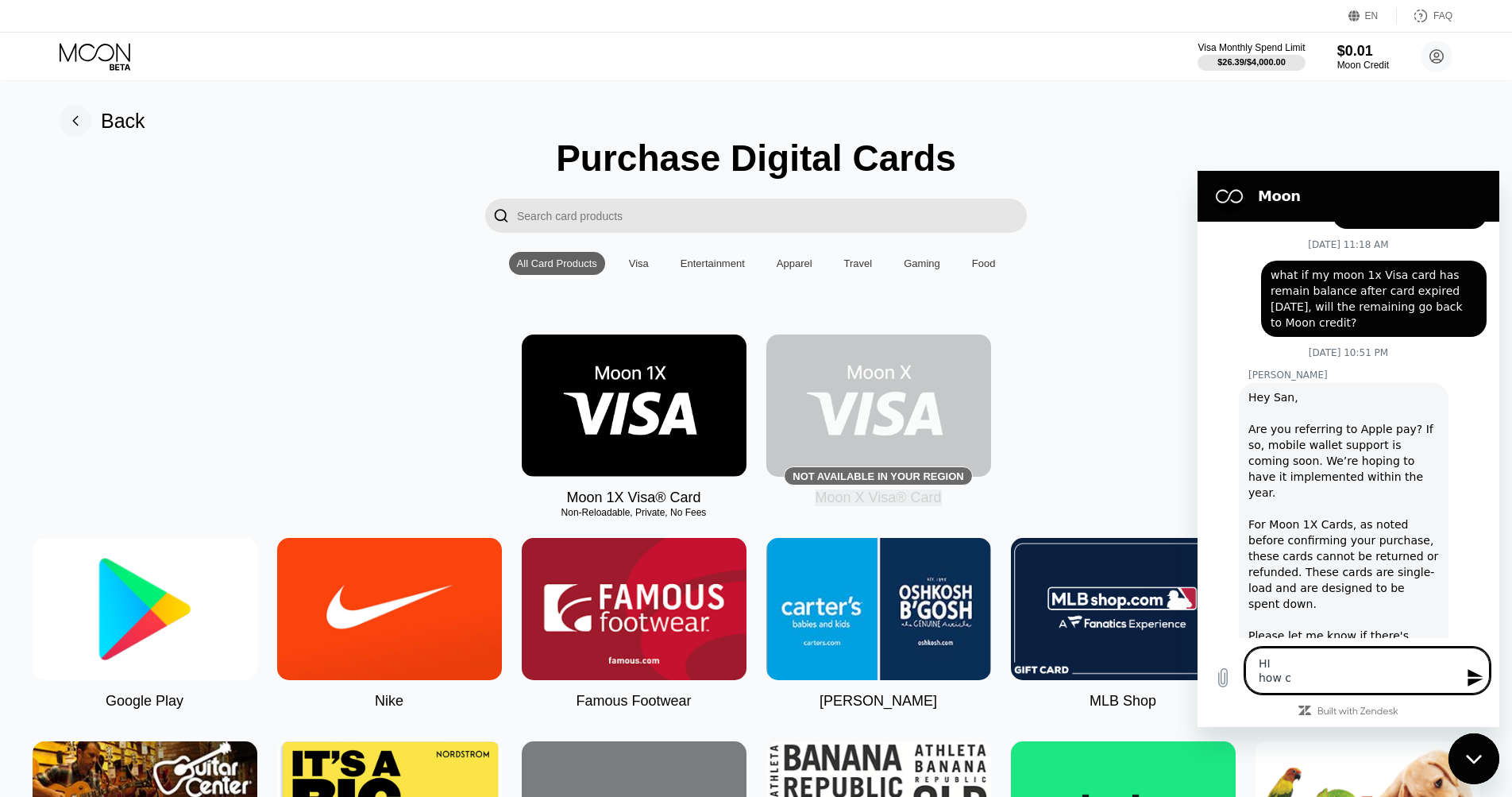
type textarea "x"
type textarea "HI how can"
type textarea "x"
type textarea "HI how can"
type textarea "x"
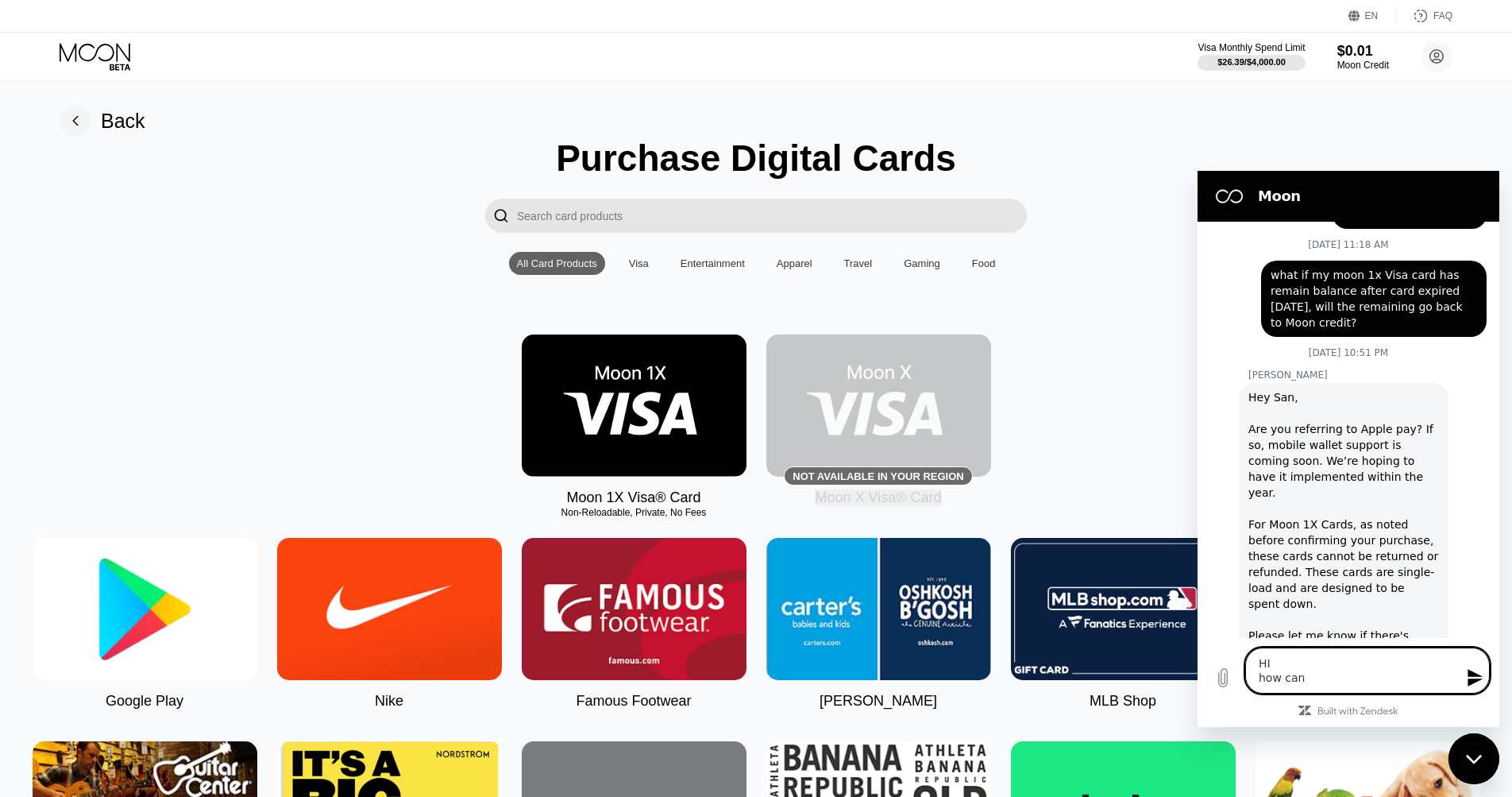
type textarea "HI how can i"
type textarea "x"
type textarea "HI how can I"
type textarea "x"
type textarea "HI how can I p"
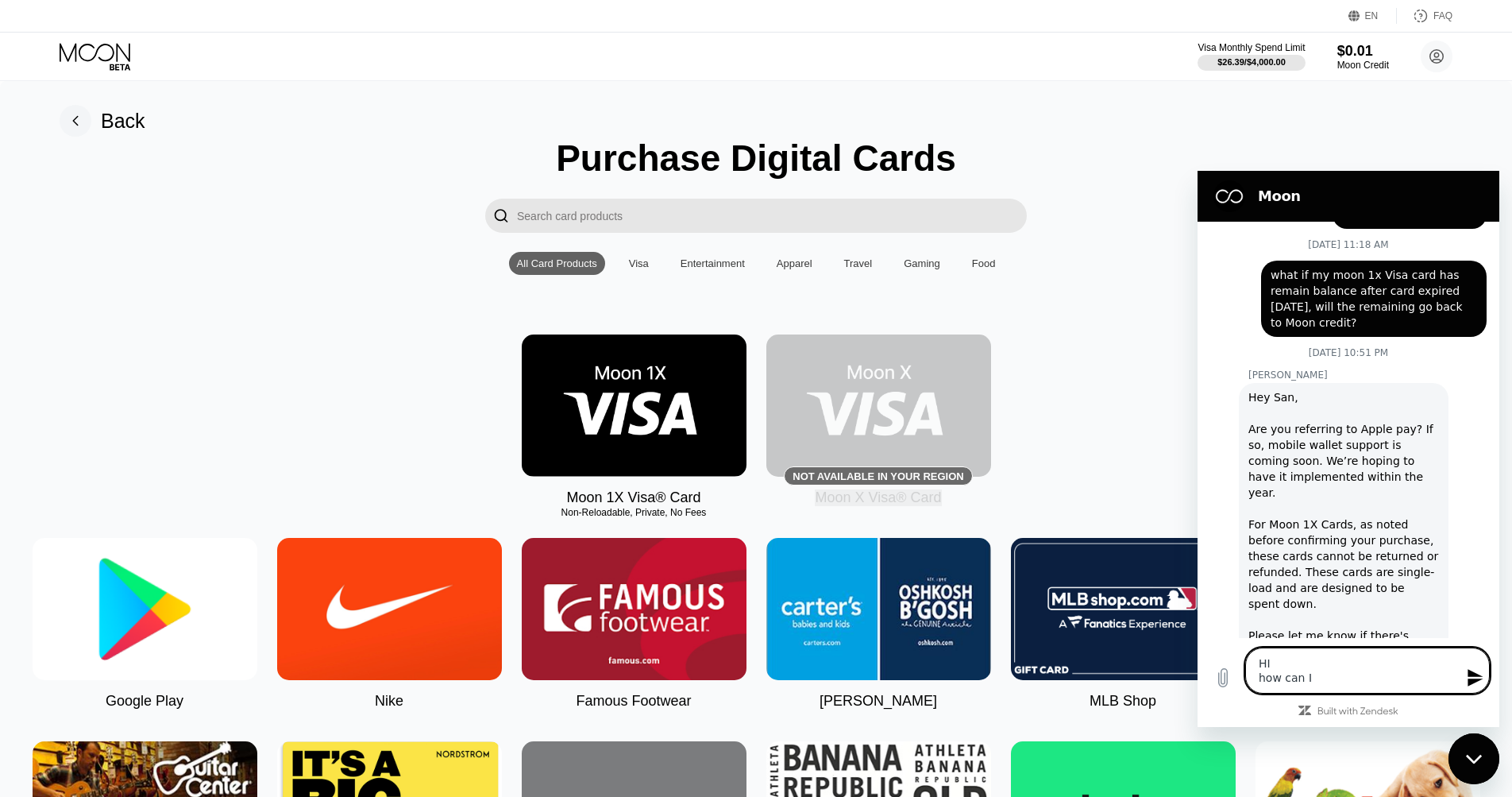
type textarea "x"
type textarea "HI how can I pu"
type textarea "x"
type textarea "HI how can I pur"
type textarea "x"
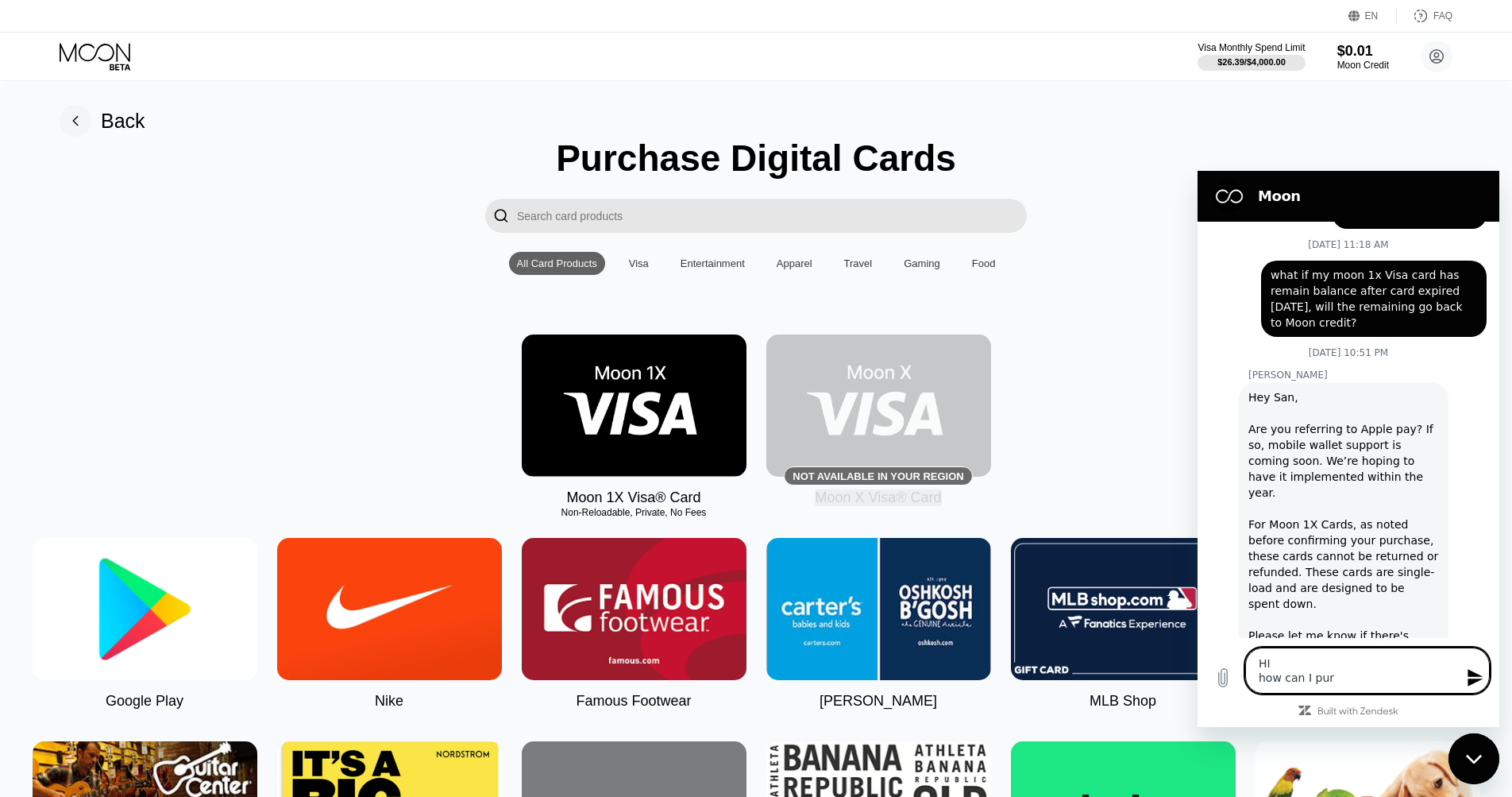
type textarea "HI how can I purc"
type textarea "x"
type textarea "HI how can I purch"
type textarea "x"
type textarea "HI how can I purchs"
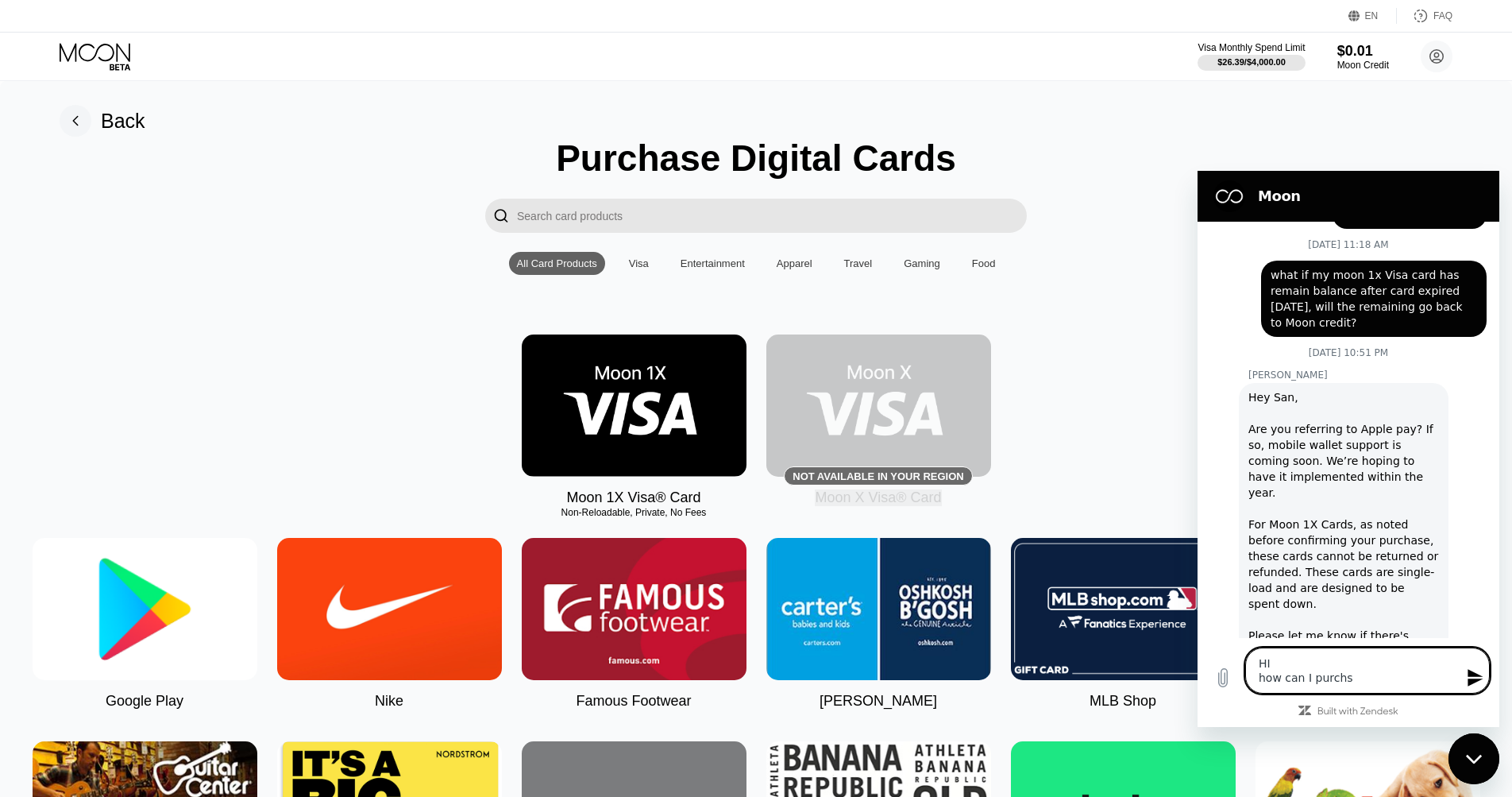
type textarea "x"
type textarea "HI how can I purchse"
type textarea "x"
type textarea "HI how can I purchase"
type textarea "x"
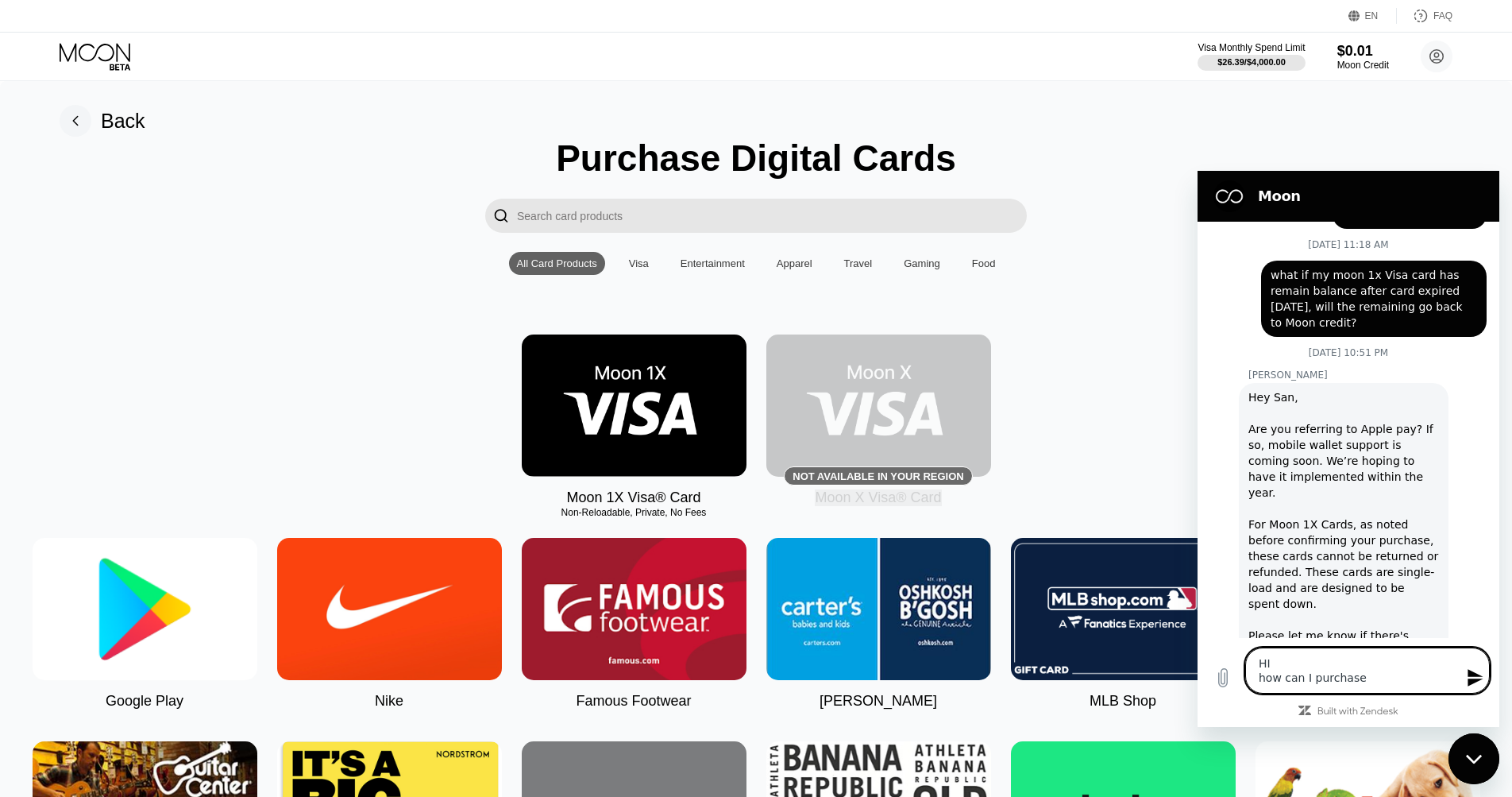
type textarea "HI how can I purchase M"
type textarea "x"
type textarea "HI how can I purchase Mo"
type textarea "x"
type textarea "HI how can I purchase Moo"
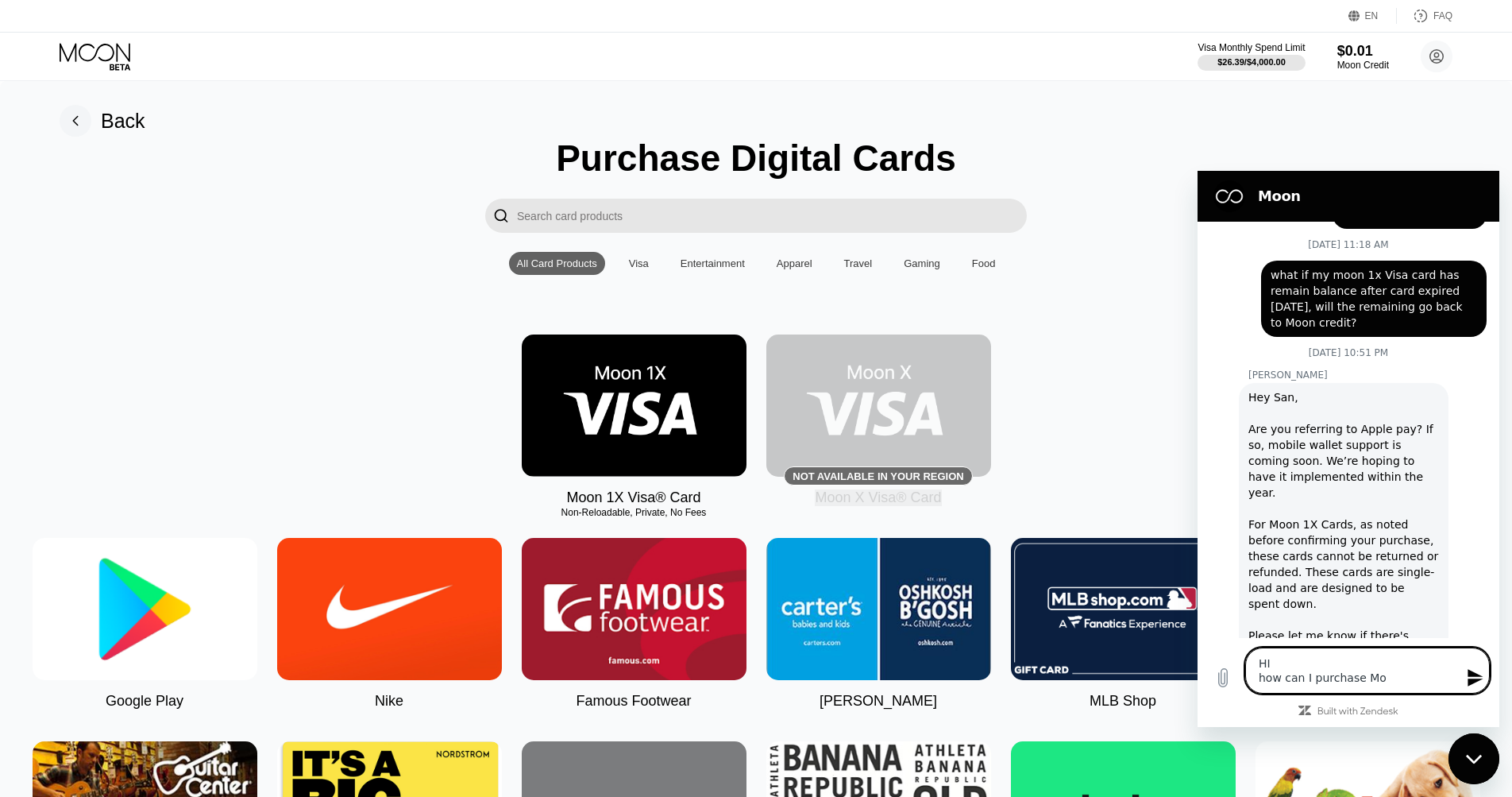
type textarea "x"
type textarea "HI how can I purchase Moon"
type textarea "x"
type textarea "HI how can I purchase Moon"
type textarea "x"
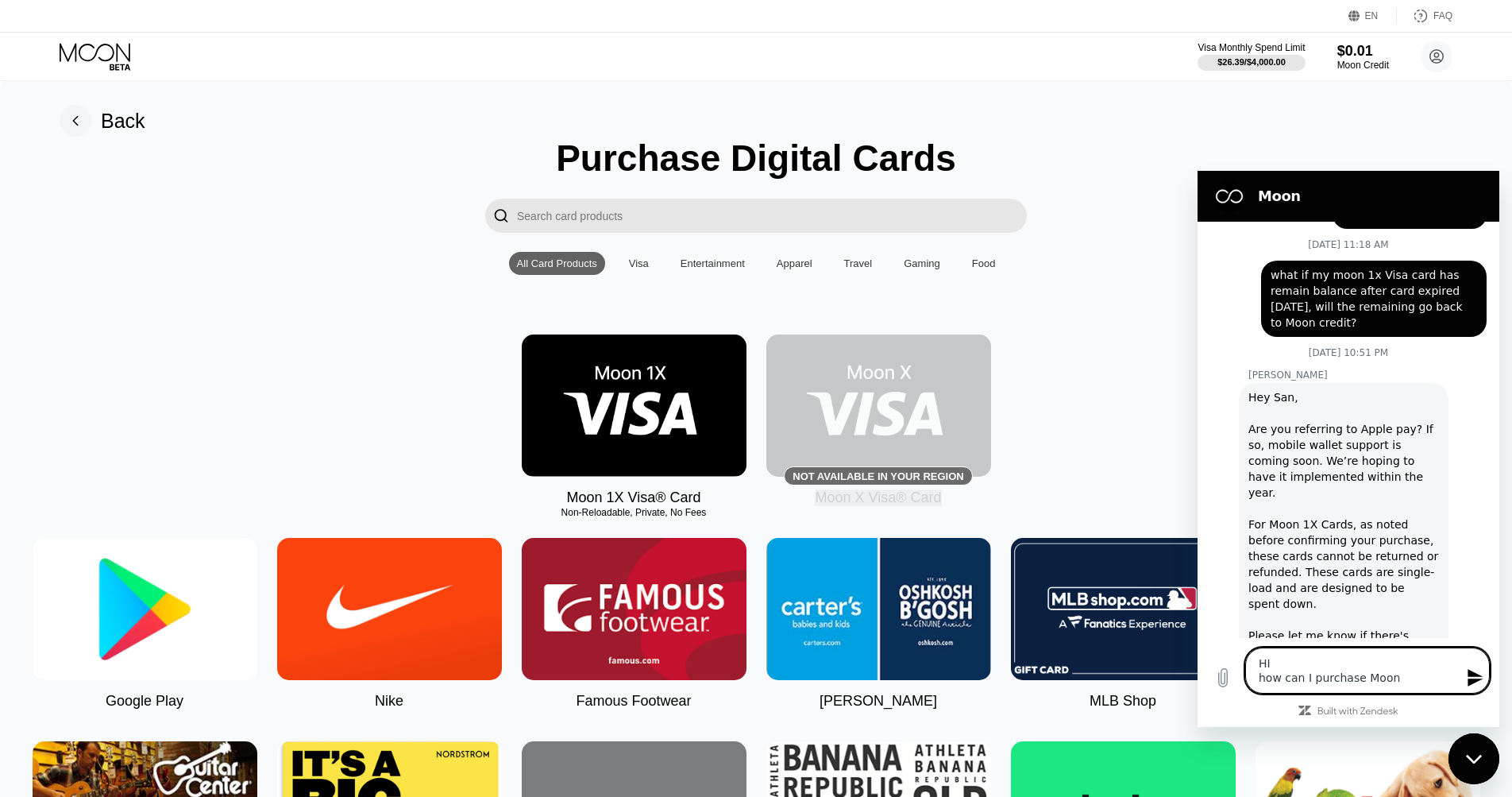
type textarea "HI how can I purchase Moon C"
type textarea "x"
type textarea "HI how can I purchase Moon C"
type textarea "x"
type textarea "HI how can I purchase Moon C"
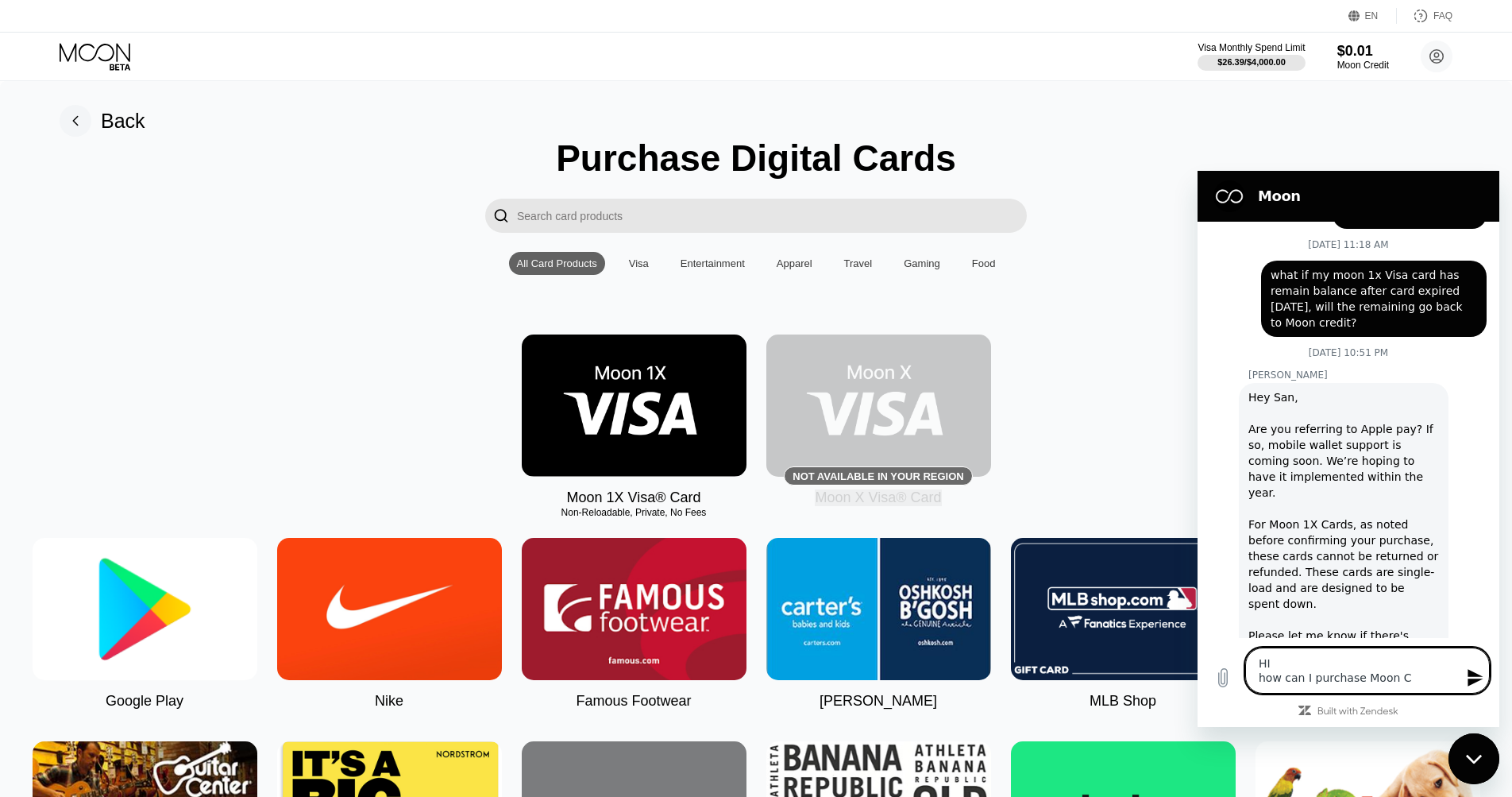
type textarea "x"
type textarea "HI how can I purchase Moon"
type textarea "x"
type textarea "HI how can I purchase Moon X"
type textarea "x"
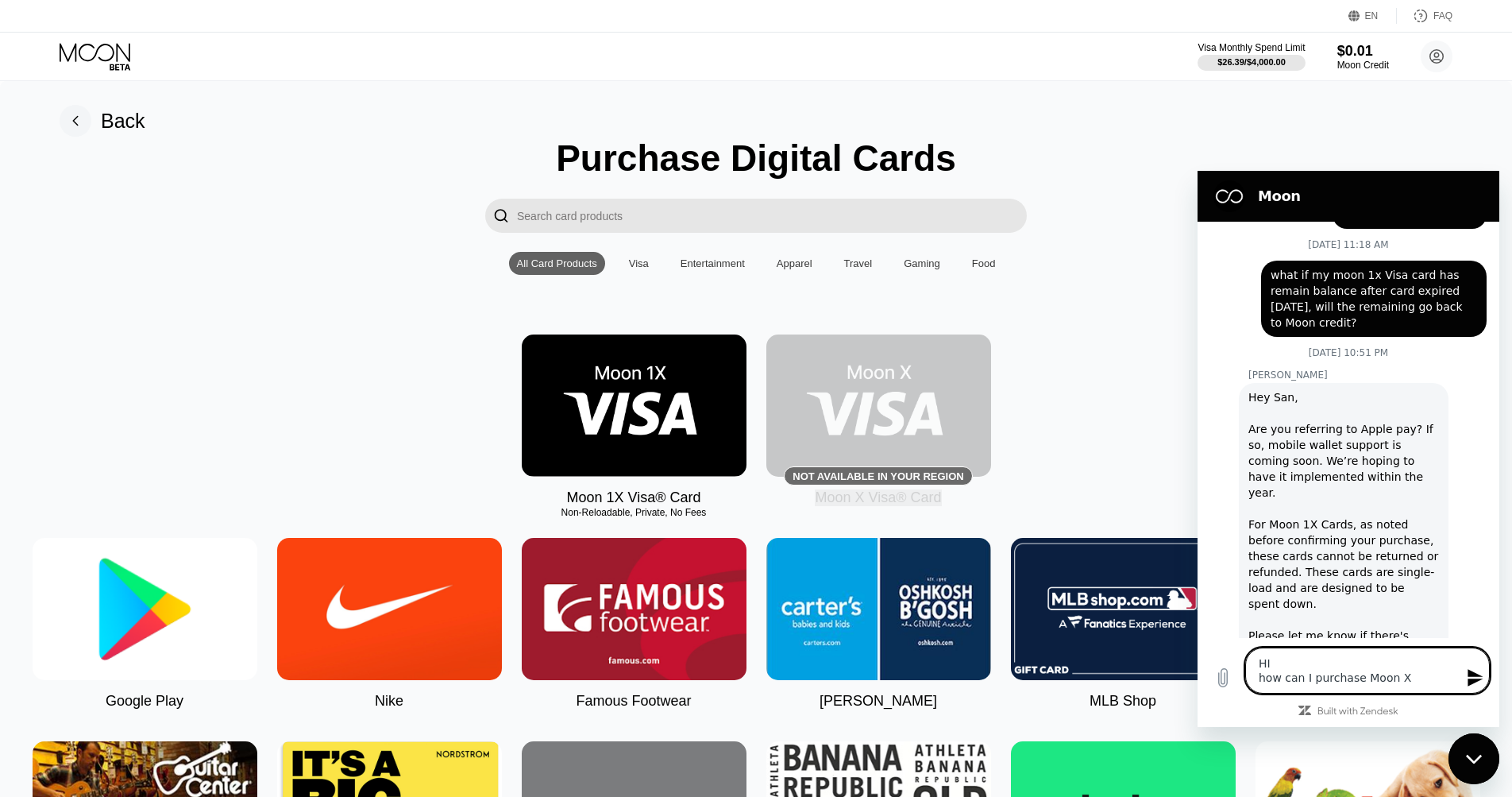
type textarea "HI how can I purchase Moon X"
type textarea "x"
type textarea "HI how can I purchase Moon X V"
type textarea "x"
type textarea "HI how can I purchase Moon X Vi"
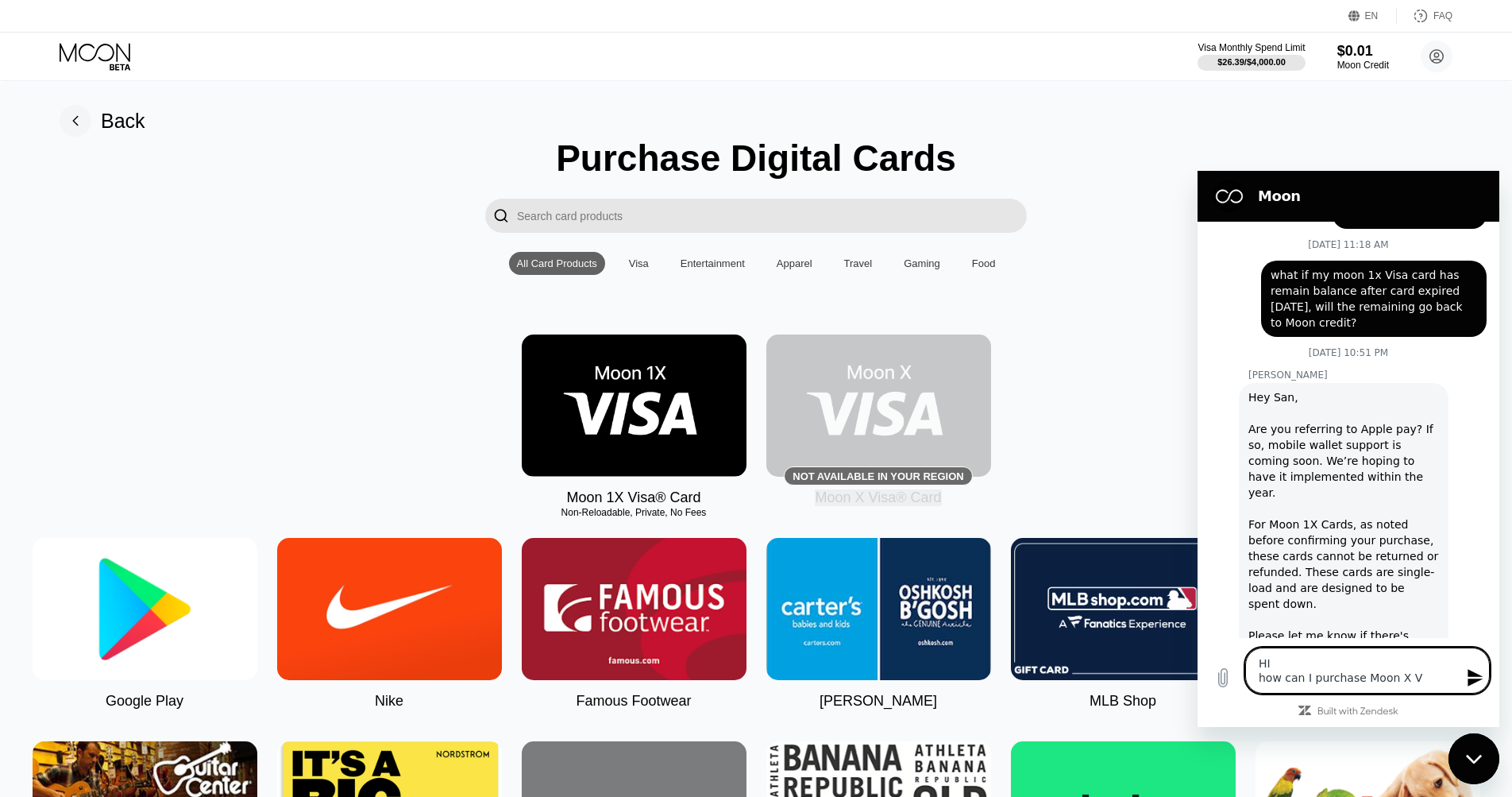
type textarea "x"
type textarea "HI how can I purchase Moon X Vis"
type textarea "x"
type textarea "HI how can I purchase Moon X Visa"
type textarea "x"
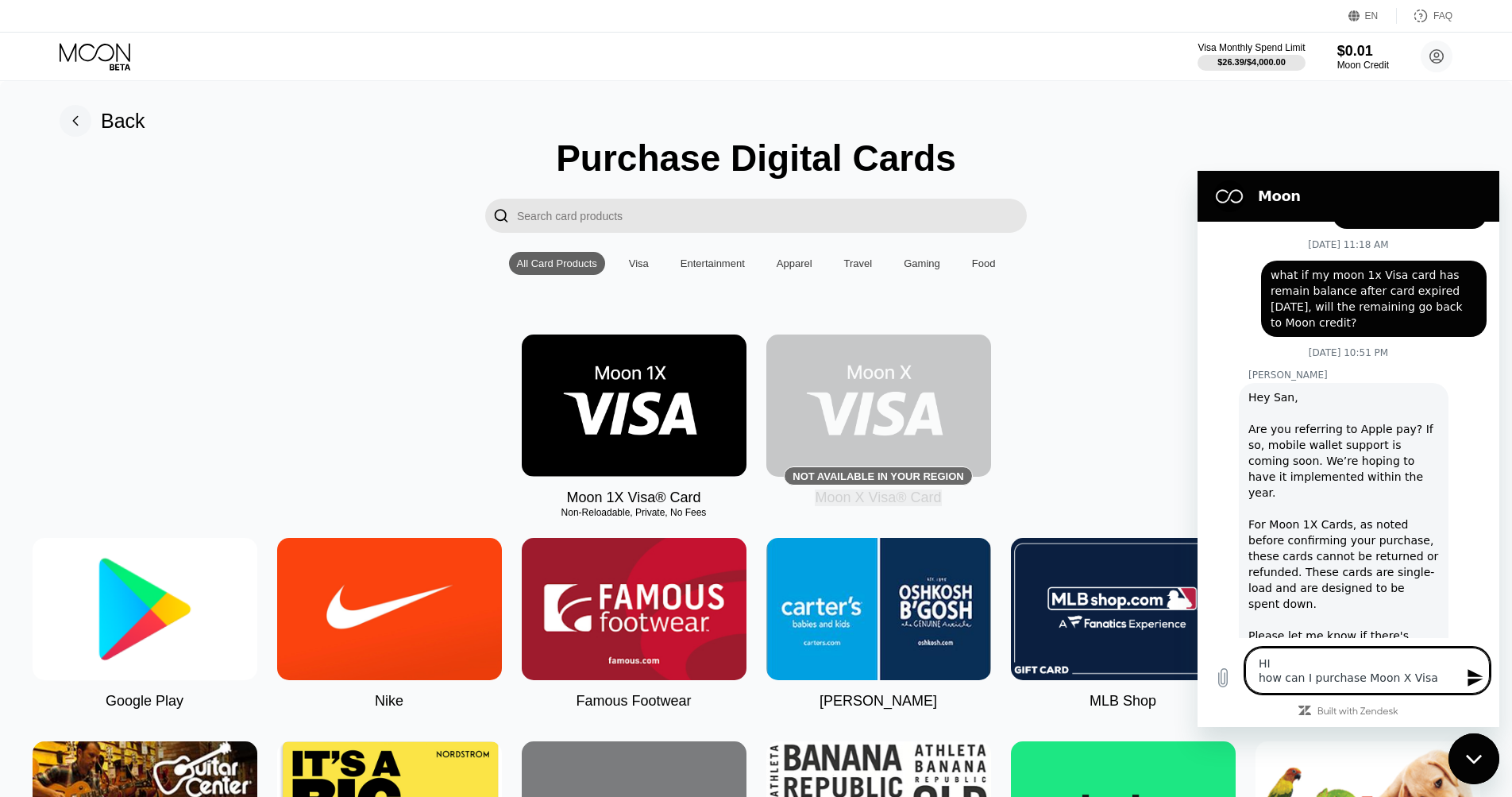
type textarea "HI how can I purchase Moon X Visa"
type textarea "x"
type textarea "HI how can I purchase Moon X Visa C"
type textarea "x"
type textarea "HI how can I purchase Moon X Visa Ca"
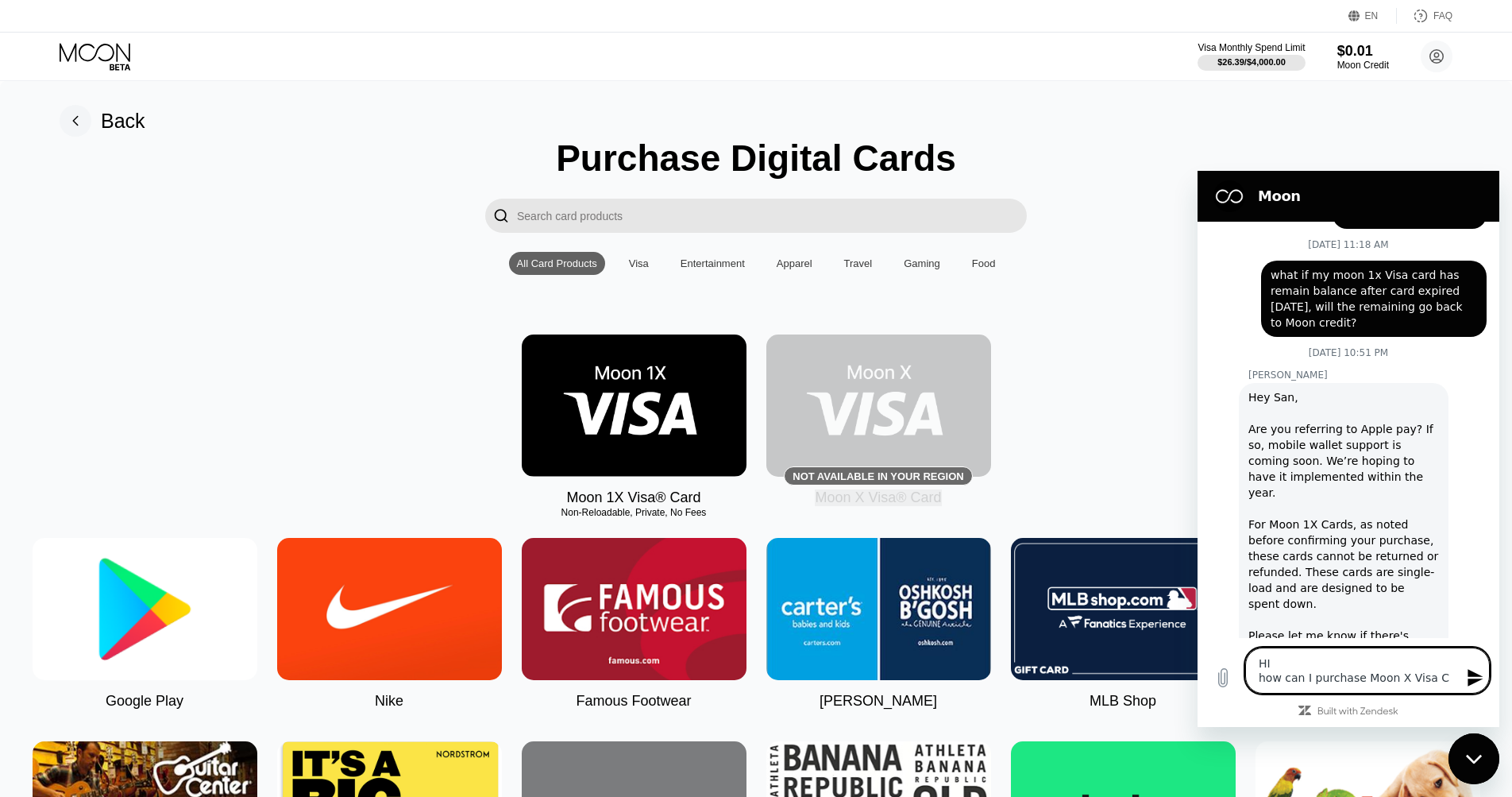
type textarea "x"
type textarea "HI how can I purchase Moon X Visa Car"
type textarea "x"
type textarea "HI how can I purchase Moon X Visa Card"
type textarea "x"
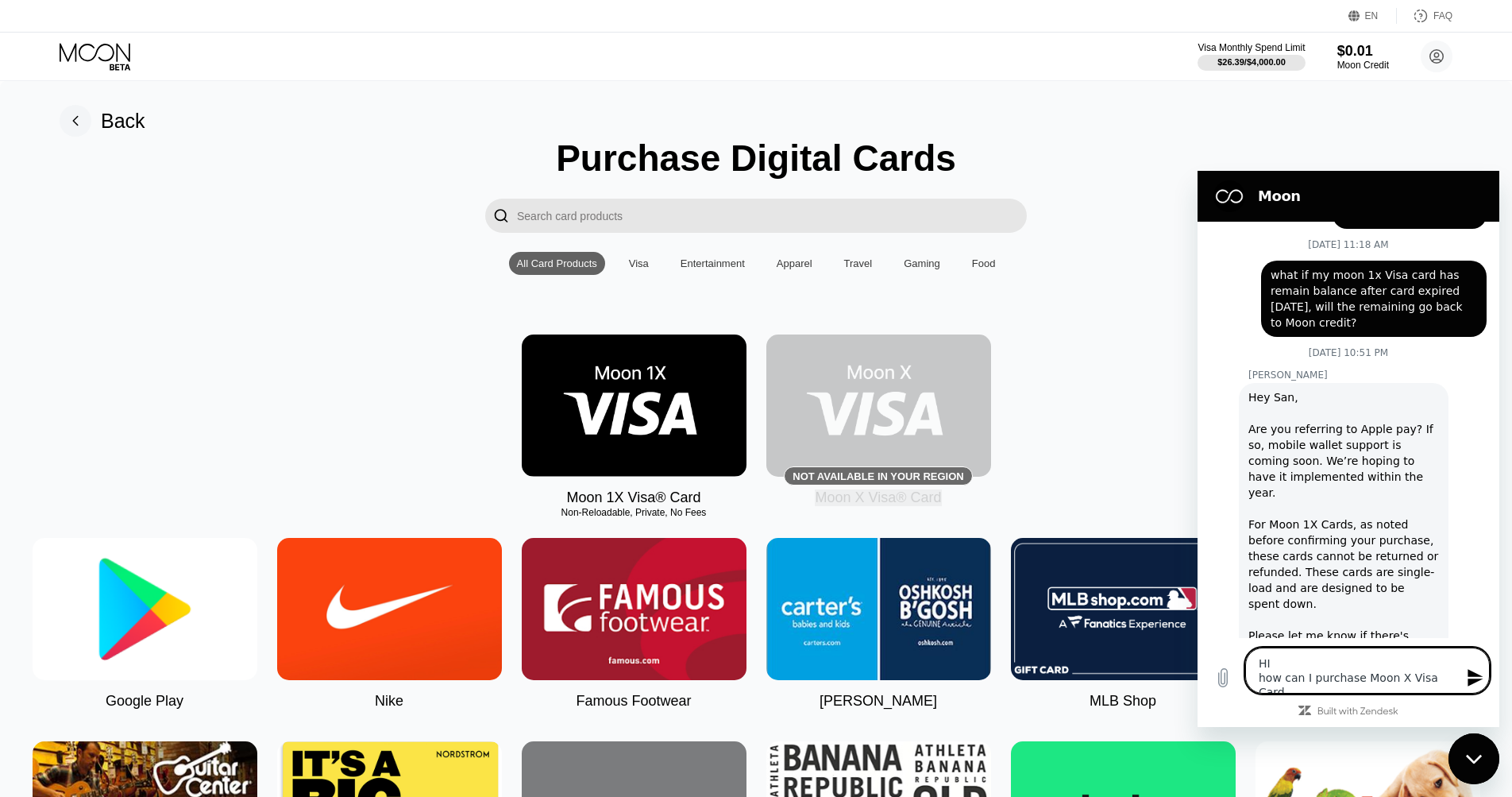
type textarea "HI how can I purchase Moon X Visa card."
type textarea "x"
type textarea "HI how can I purchase Moon X Visa card."
type textarea "x"
type textarea "HI how can I purchase Moon X Visa card. I"
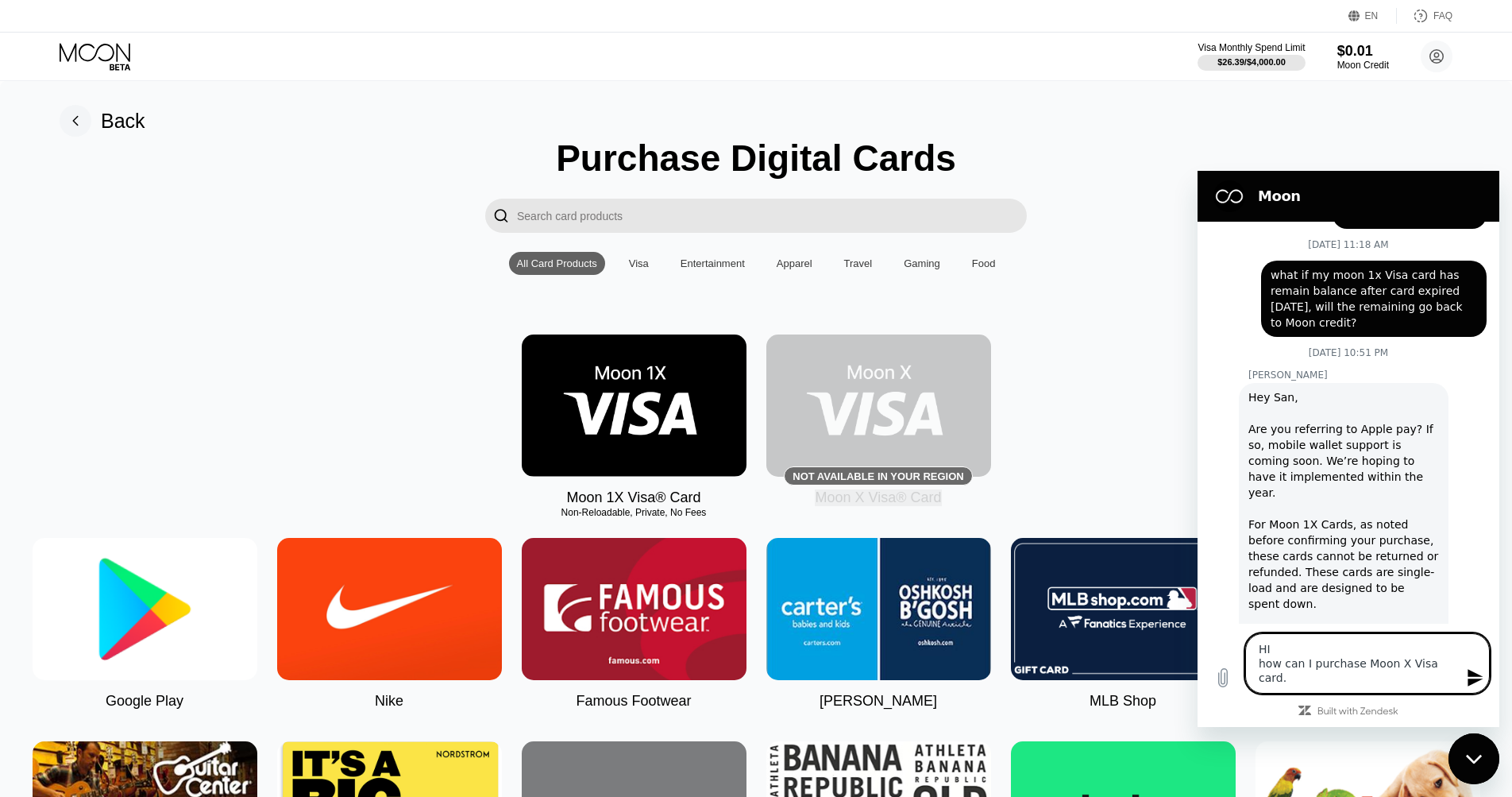
type textarea "x"
type textarea "HI how can I purchase Moon X Visa card. I"
type textarea "x"
type textarea "HI how can I purchase Moon X Visa card. I t"
type textarea "x"
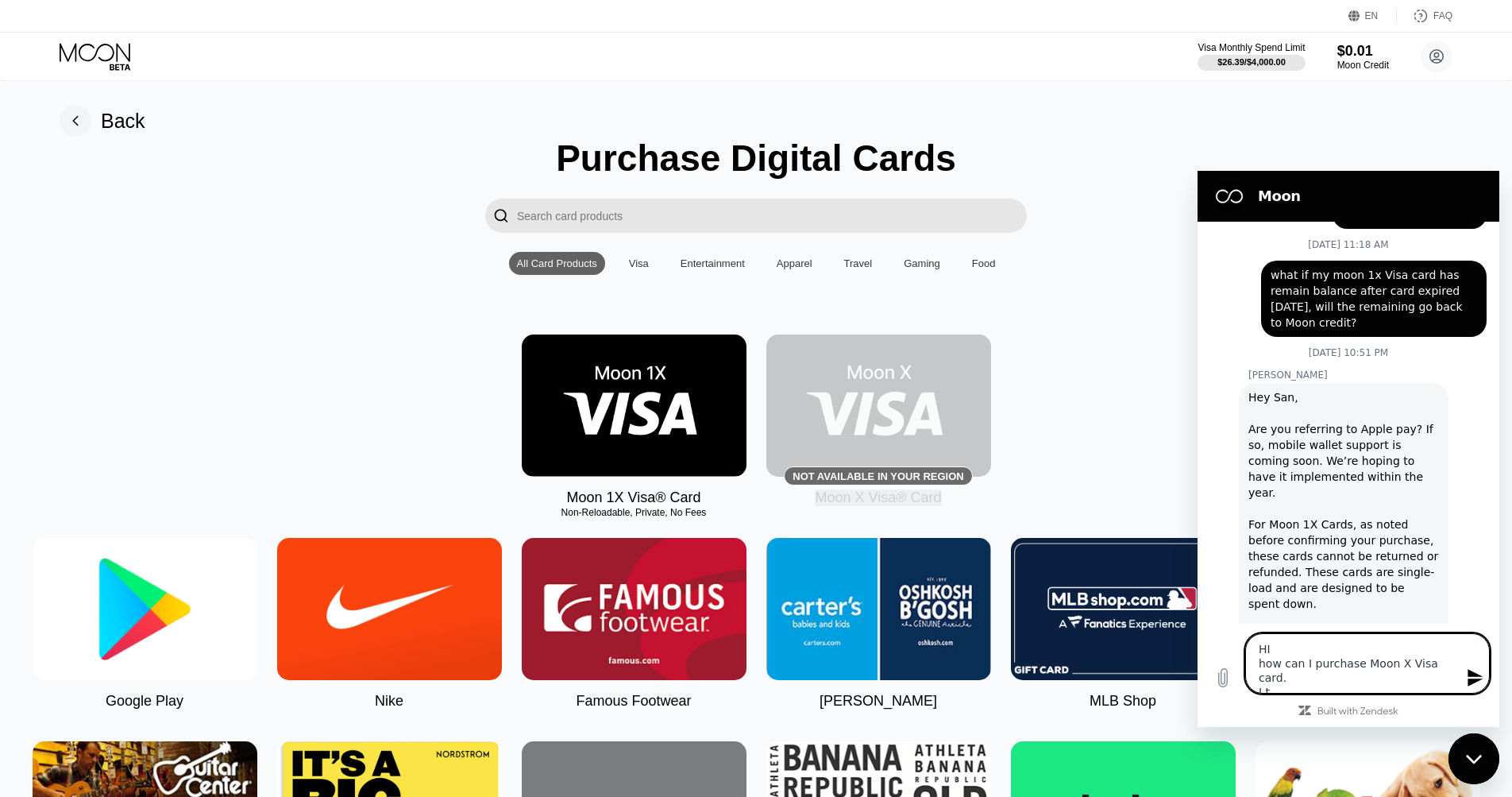
type textarea "HI how can I purchase Moon X Visa card. I t"
type textarea "x"
type textarea "HI how can I purchase Moon X Visa card. I t"
type textarea "x"
type textarea "HI how can I purchase Moon X Visa card. I"
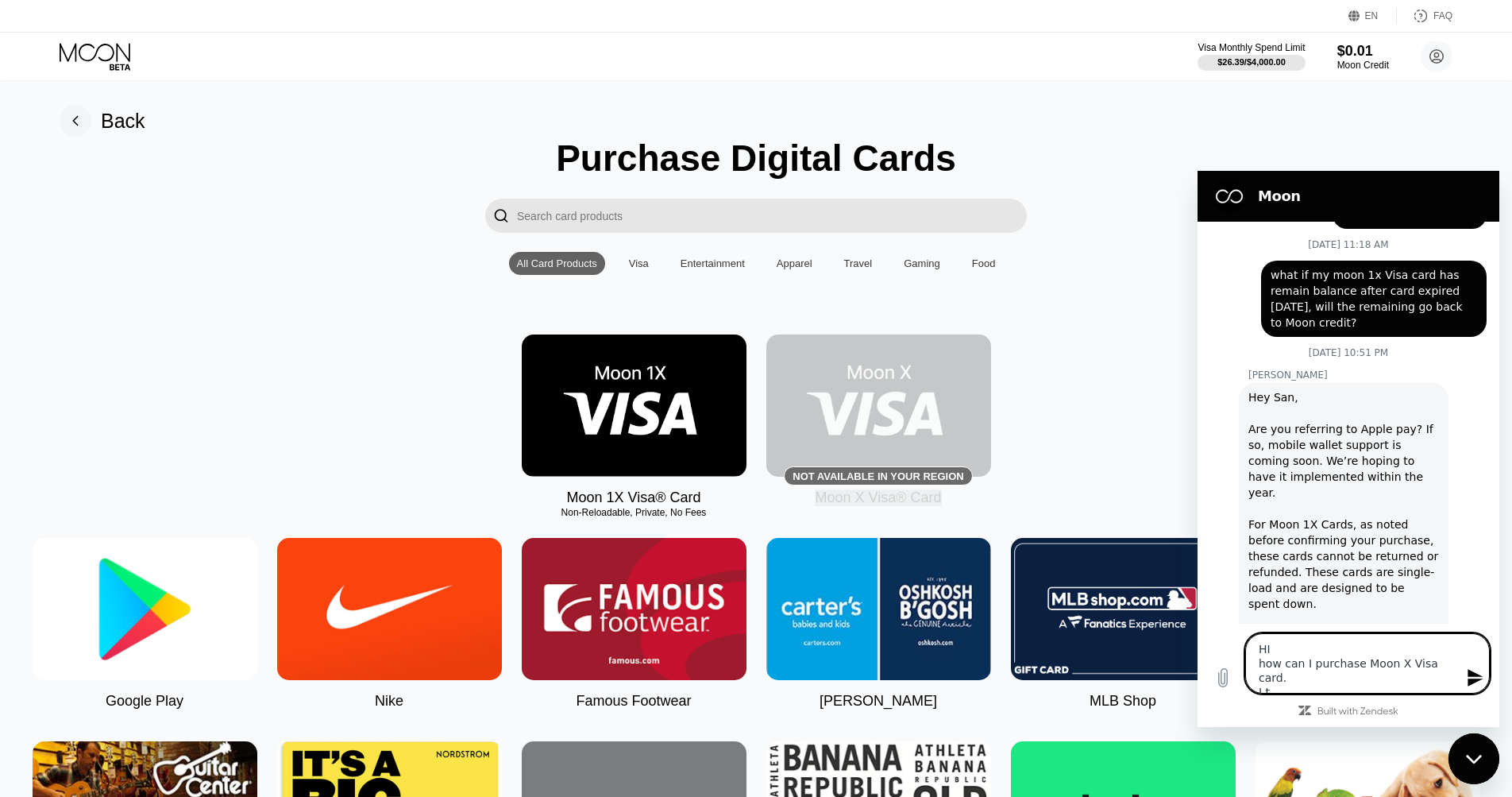
type textarea "x"
type textarea "HI how can I purchase Moon X Visa card. I"
type textarea "x"
type textarea "HI how can I purchase Moon X Visa card. It"
type textarea "x"
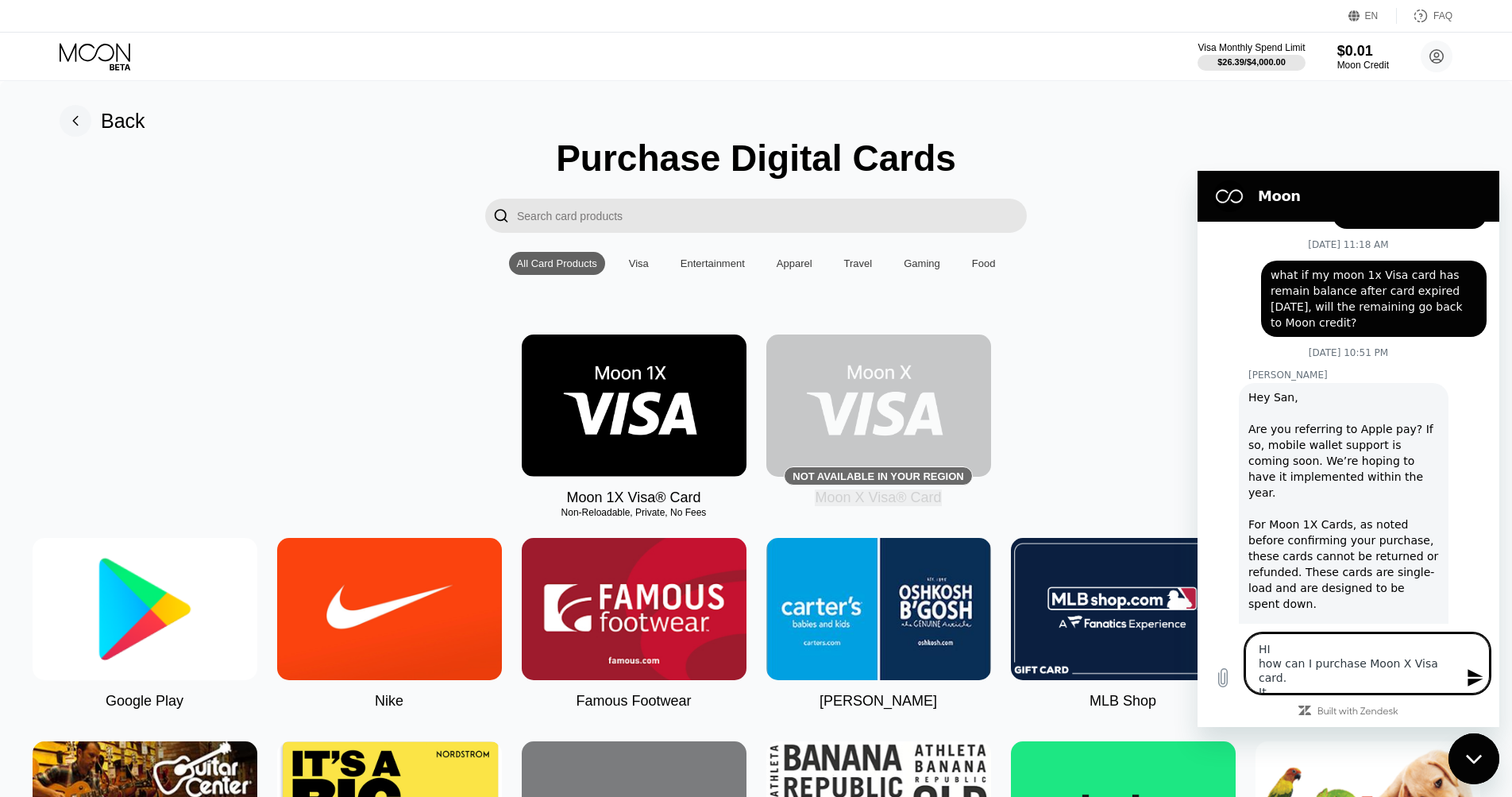
type textarea "HI how can I purchase Moon X Visa card. It"
type textarea "x"
type textarea "HI how can I purchase Moon X Visa card. It s"
type textarea "x"
type textarea "HI how can I purchase Moon X Visa card. It sh"
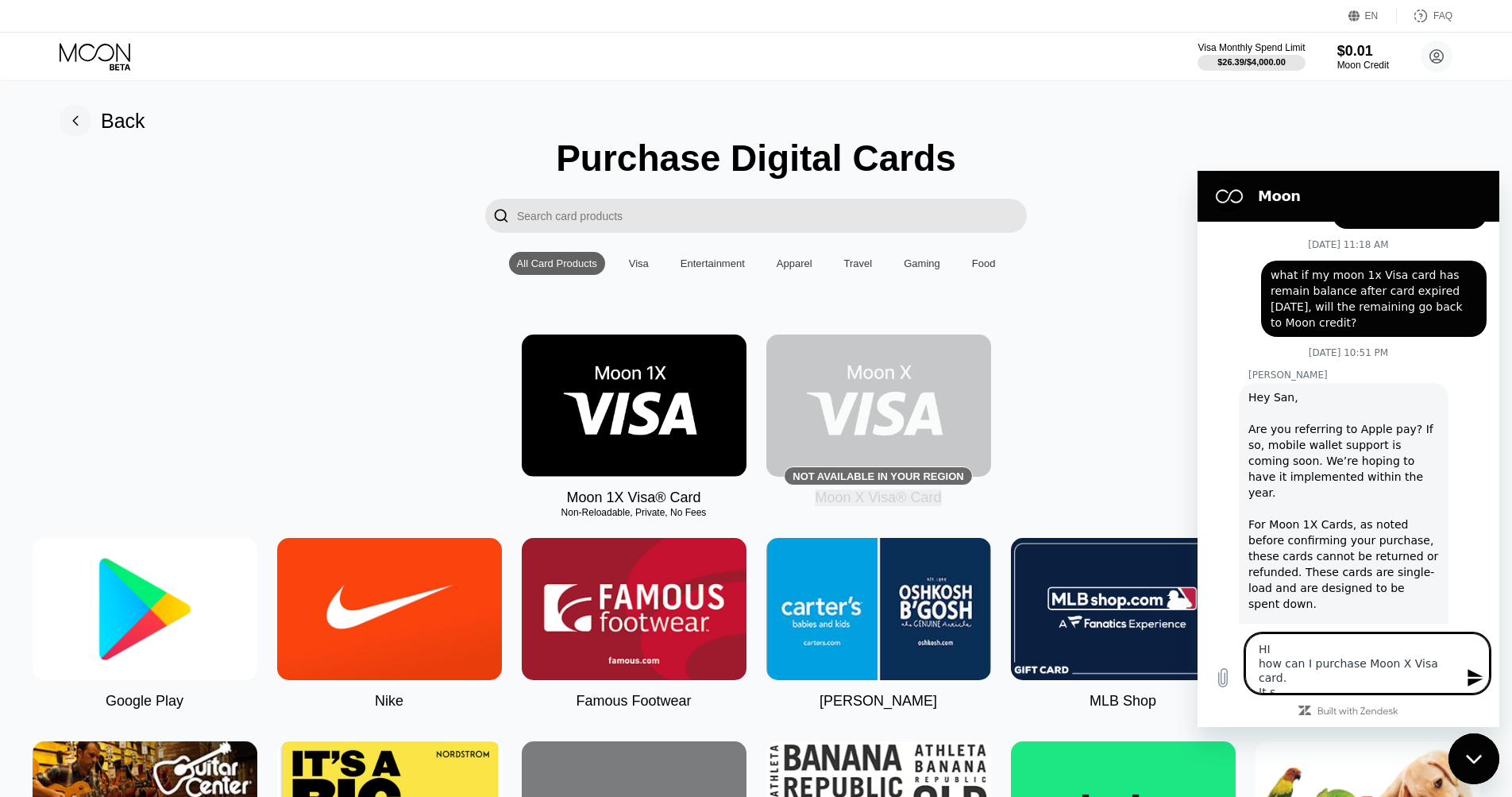
type textarea "x"
type textarea "HI how can I purchase Moon X Visa card. It sho"
type textarea "x"
type textarea "HI how can I purchase Moon X Visa card. It show"
type textarea "x"
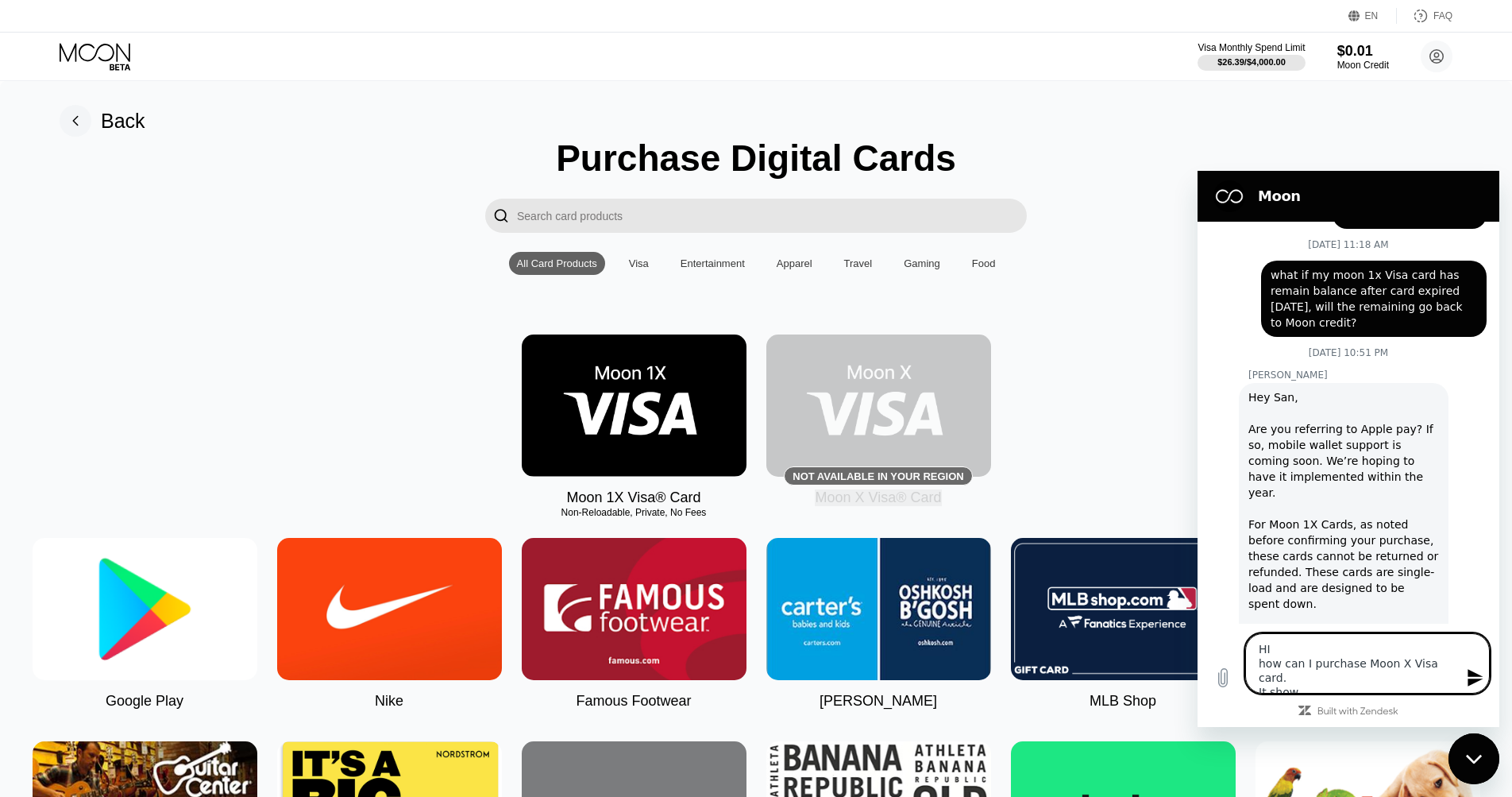
type textarea "HI how can I purchase Moon X Visa card. It show"
type textarea "x"
type textarea "HI how can I purchase Moon X Visa card. It show n"
type textarea "x"
type textarea "HI how can I purchase Moon X Visa card. It show no"
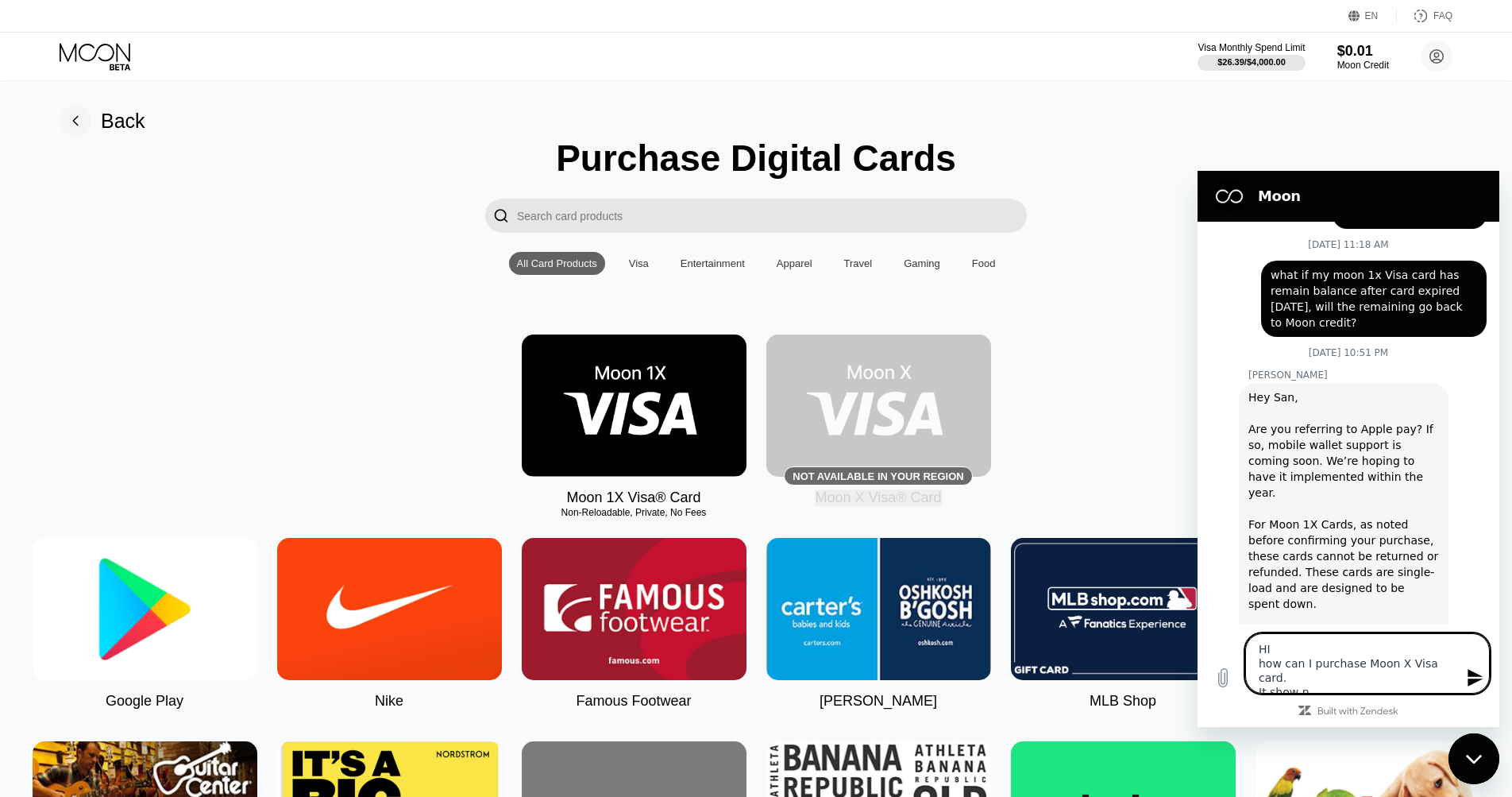
type textarea "x"
type textarea "HI how can I purchase Moon X Visa card. It show not"
type textarea "x"
type textarea "HI how can I purchase Moon X Visa card. It show not"
type textarea "x"
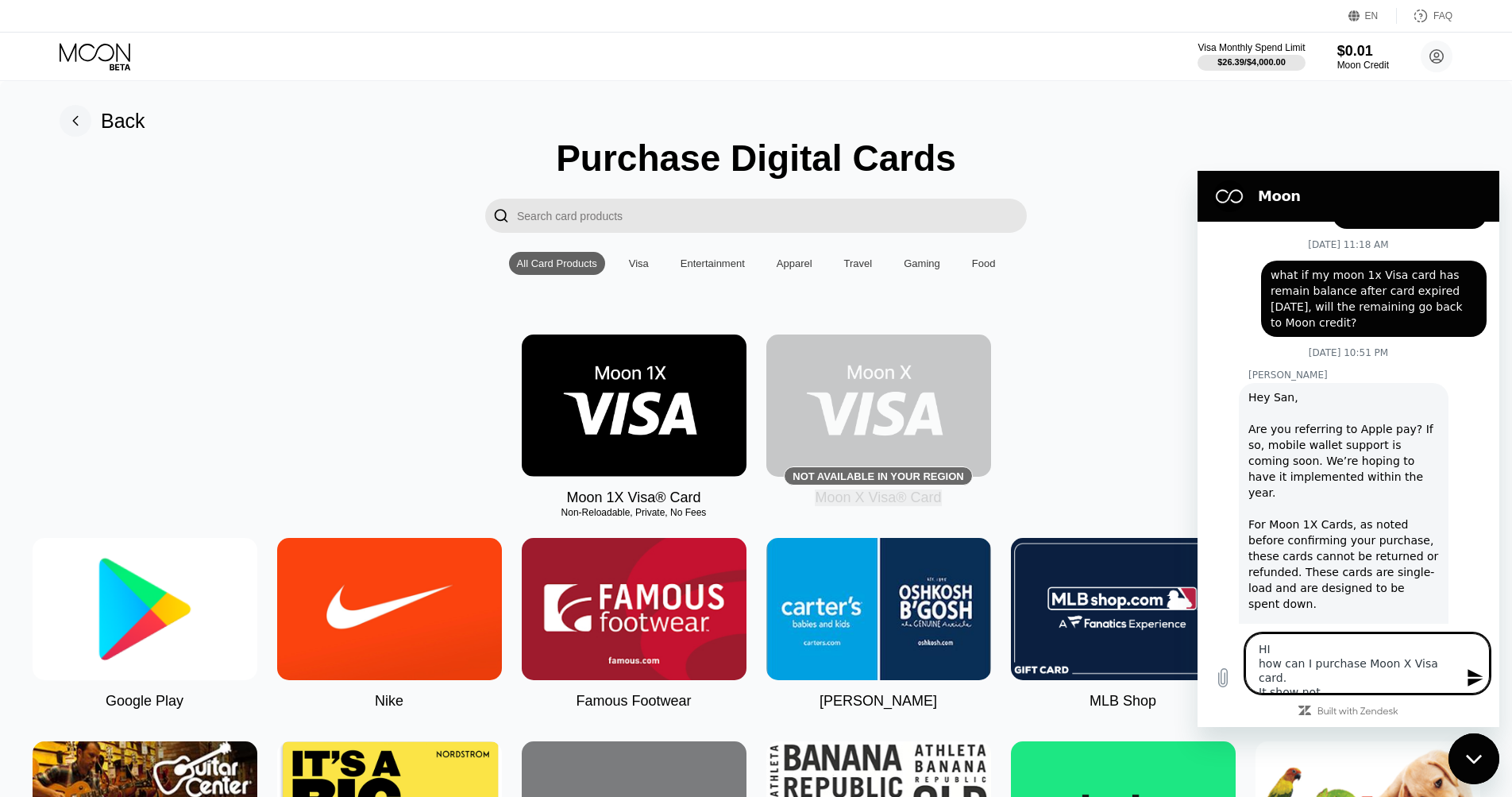
type textarea "HI how can I purchase Moon X Visa card. It show not a"
type textarea "x"
type textarea "HI how can I purchase Moon X Visa card. It show not av"
type textarea "x"
type textarea "HI how can I purchase Moon X Visa card. It show not ava"
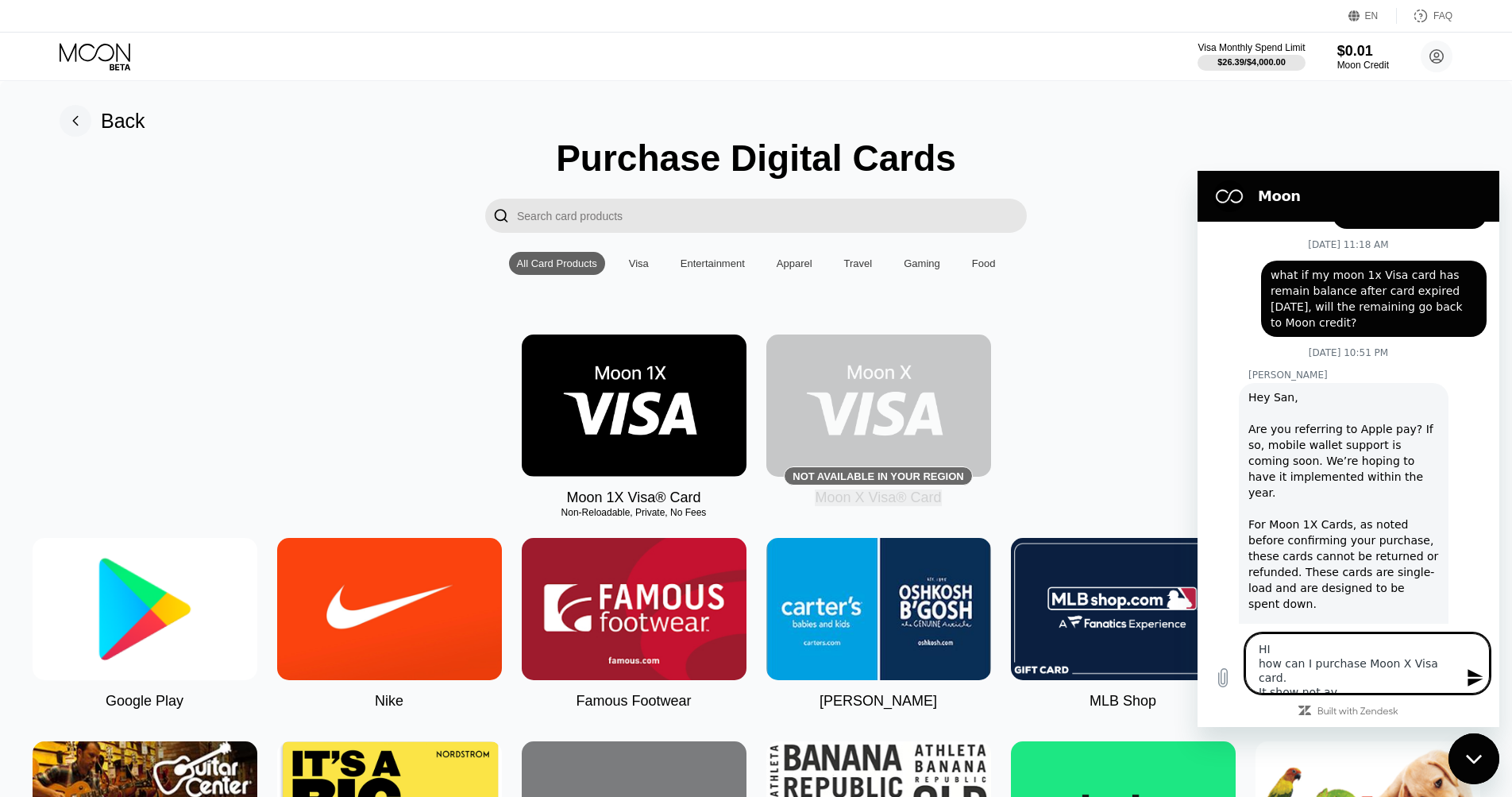
type textarea "x"
type textarea "HI how can I purchase Moon X Visa card. It show not available"
type textarea "x"
type textarea "HI how can I purchase Moon X Visa card. It show not available i"
type textarea "x"
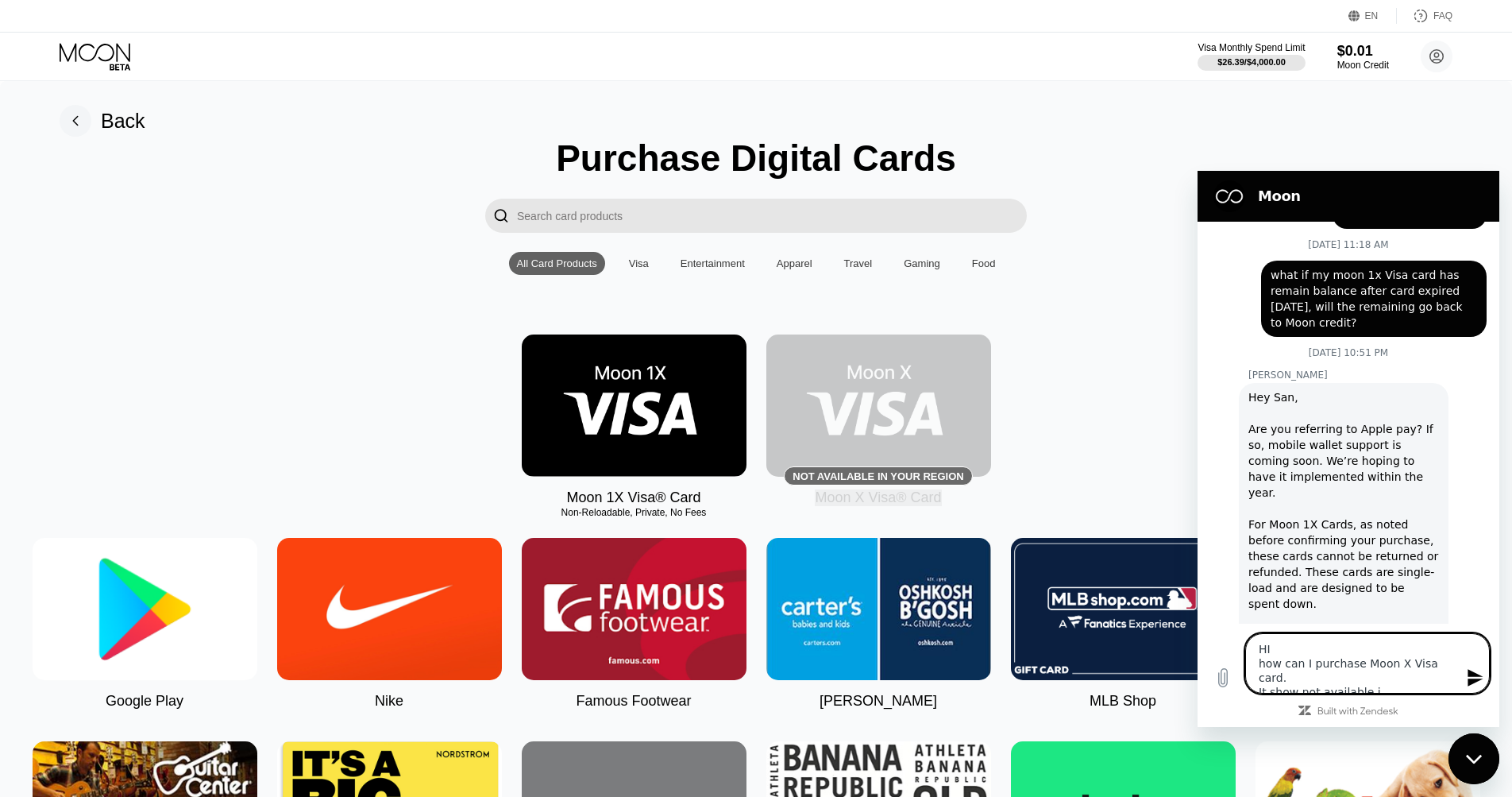
type textarea "HI how can I purchase Moon X Visa card. It show not available in"
type textarea "x"
type textarea "HI how can I purchase Moon X Visa card. It show not available in"
type textarea "x"
type textarea "HI how can I purchase Moon X Visa card. It show not available in y"
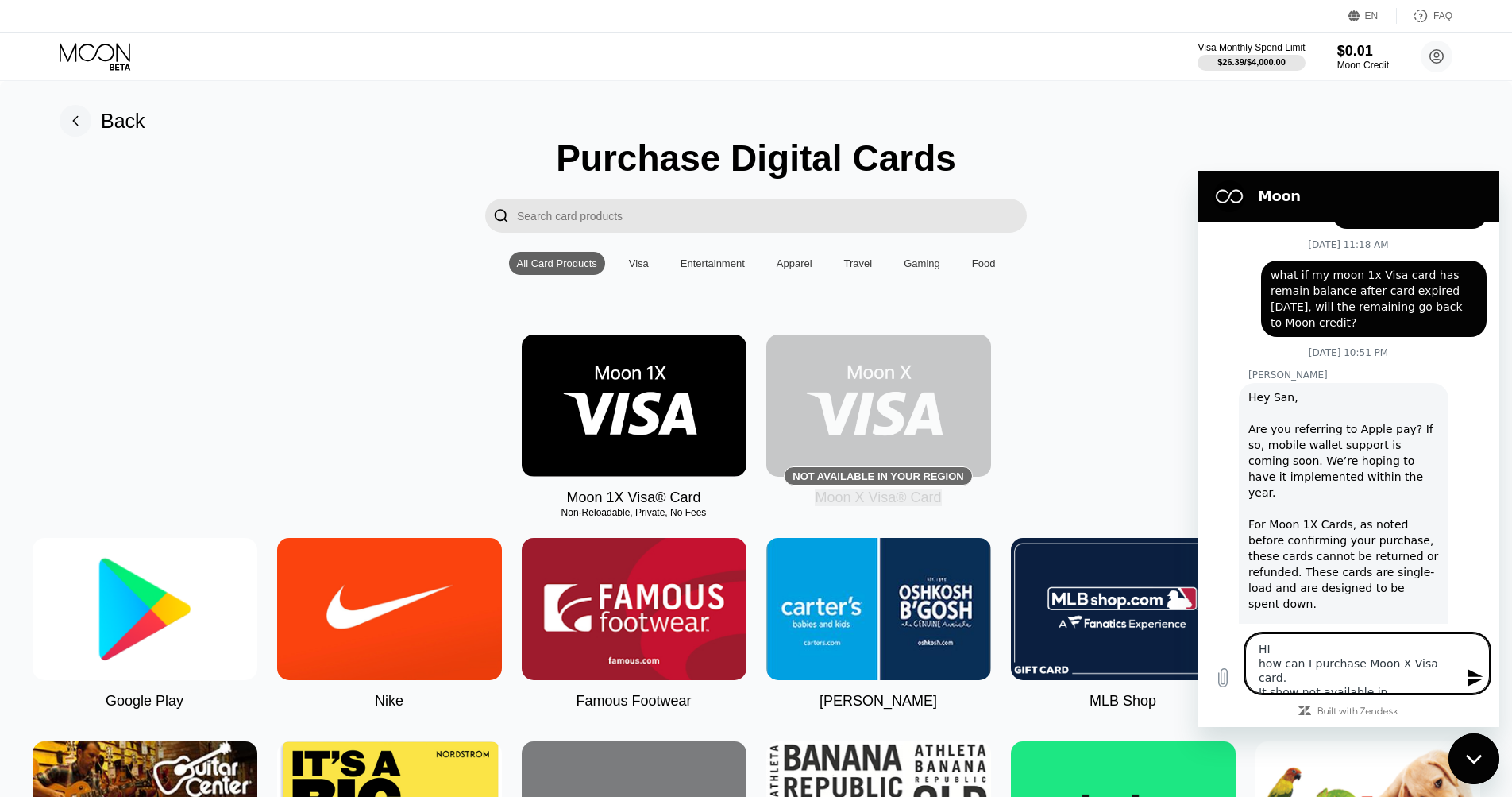
type textarea "x"
type textarea "HI how can I purchase Moon X Visa card. It show not available in yo"
type textarea "x"
type textarea "HI how can I purchase Moon X Visa card. It show not available in you"
type textarea "x"
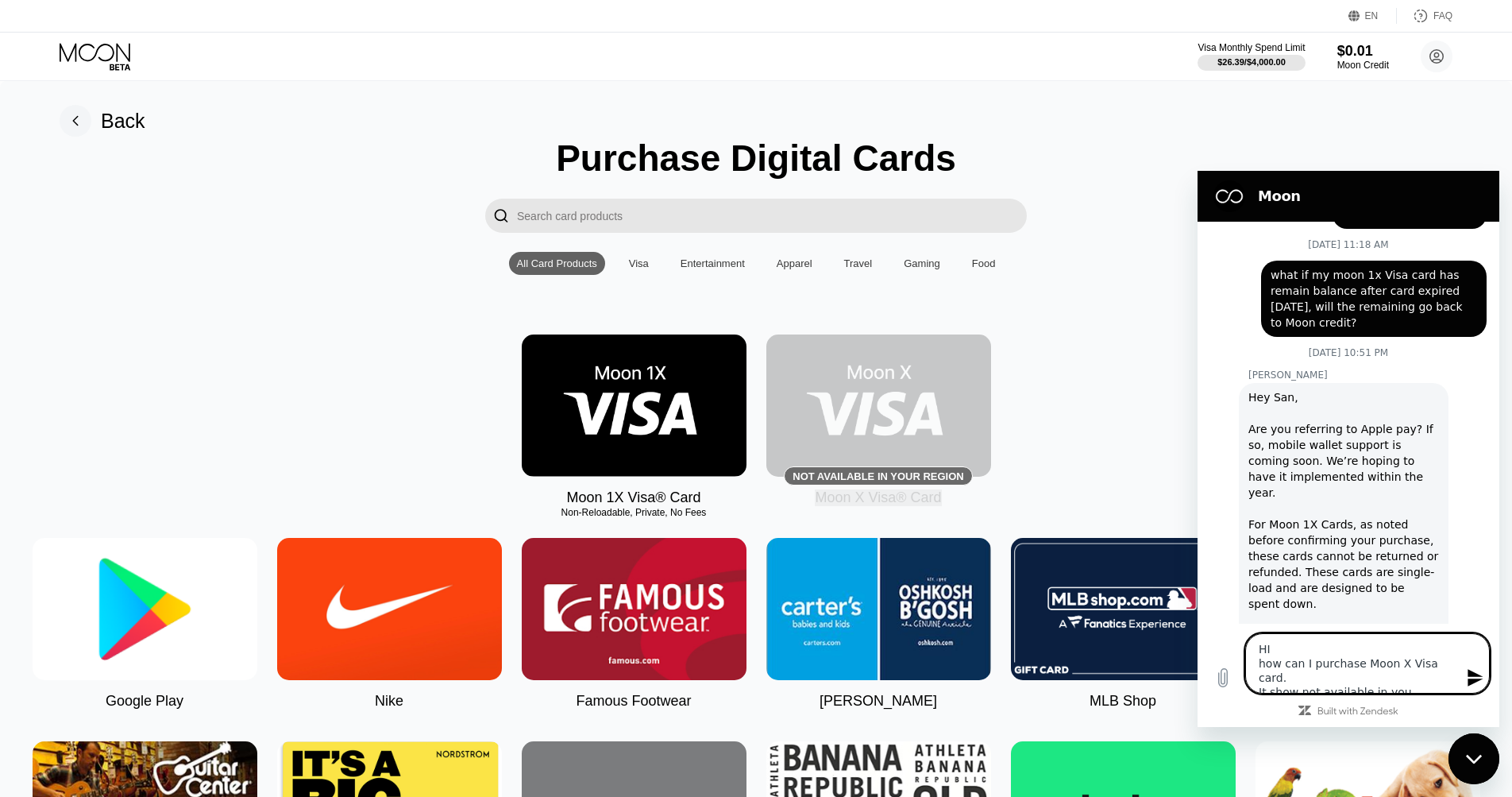
type textarea "HI how can I purchase Moon X Visa card. It show not available in your"
type textarea "x"
type textarea "HI how can I purchase Moon X Visa card. It show not available in your"
type textarea "x"
type textarea "HI how can I purchase Moon X Visa card. It show not available in your r"
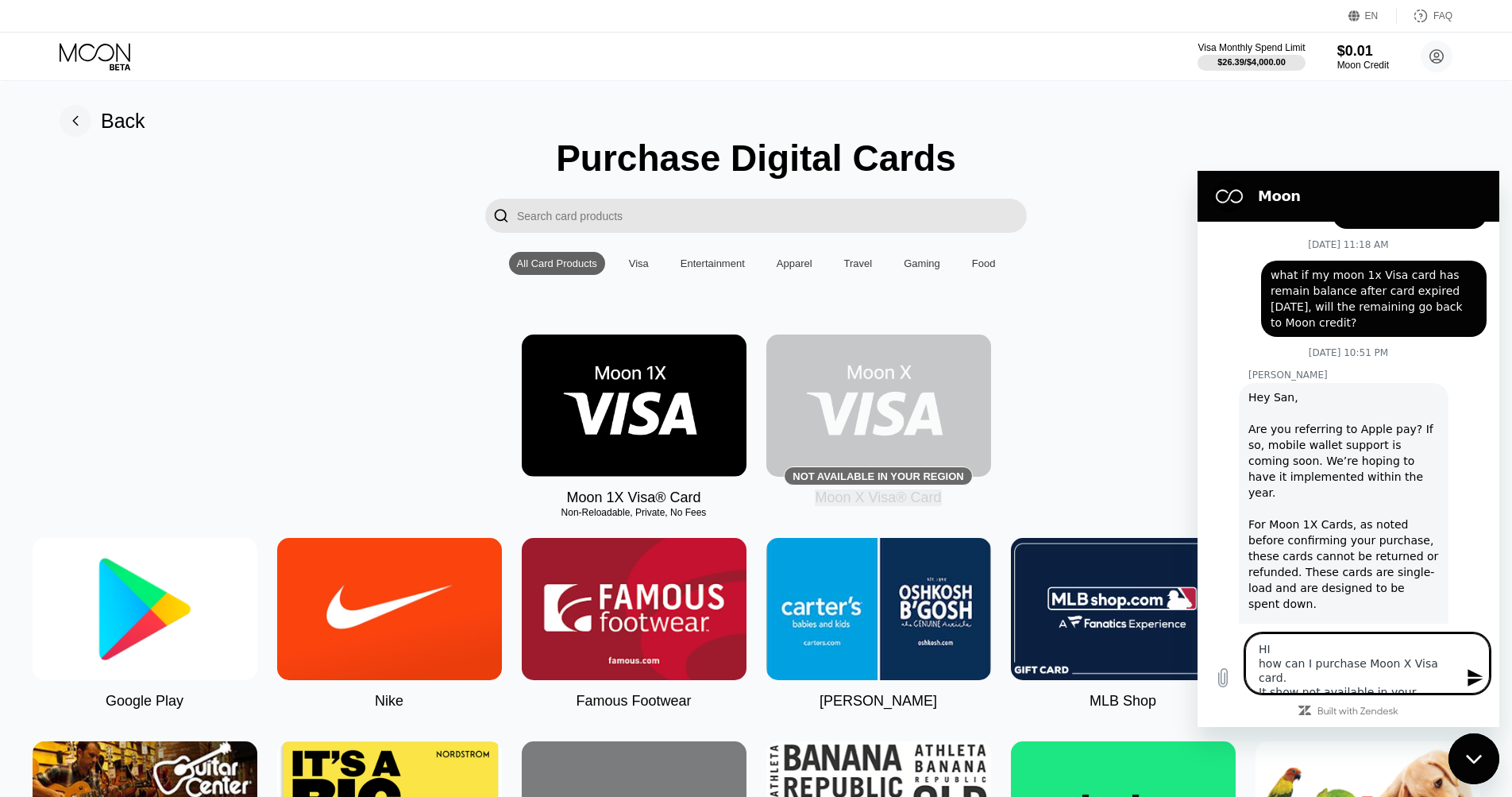
type textarea "x"
type textarea "HI how can I purchase Moon X Visa card. It show not available in your re"
type textarea "x"
type textarea "HI how can I purchase Moon X Visa card. It show not available in your reg"
type textarea "x"
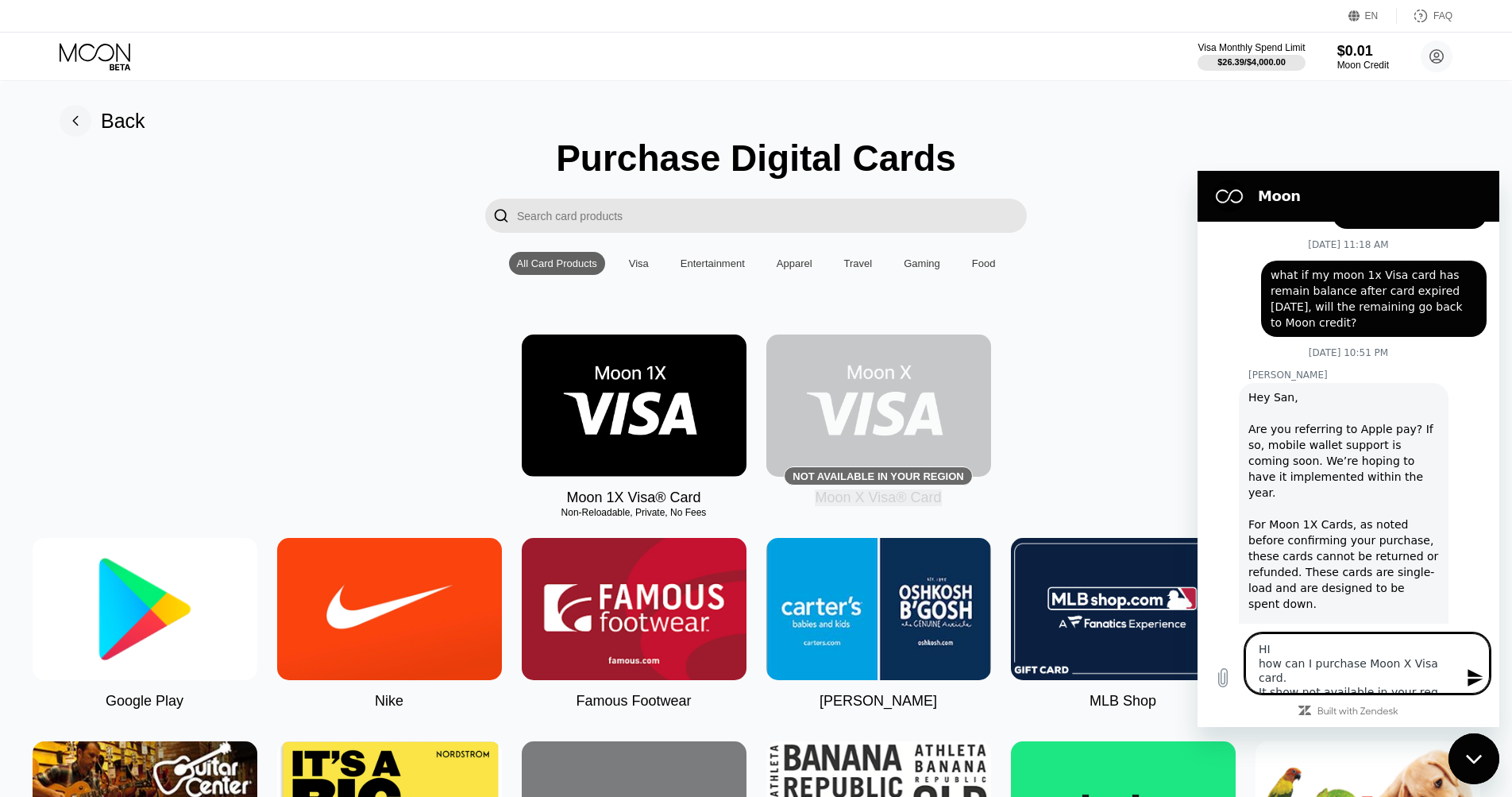
type textarea "HI how can I purchase Moon X Visa card. It show not available in your regi"
type textarea "x"
type textarea "HI how can I purchase Moon X Visa card. It show not available in your regio"
type textarea "x"
type textarea "HI how can I purchase Moon X Visa card. It show not available in your region"
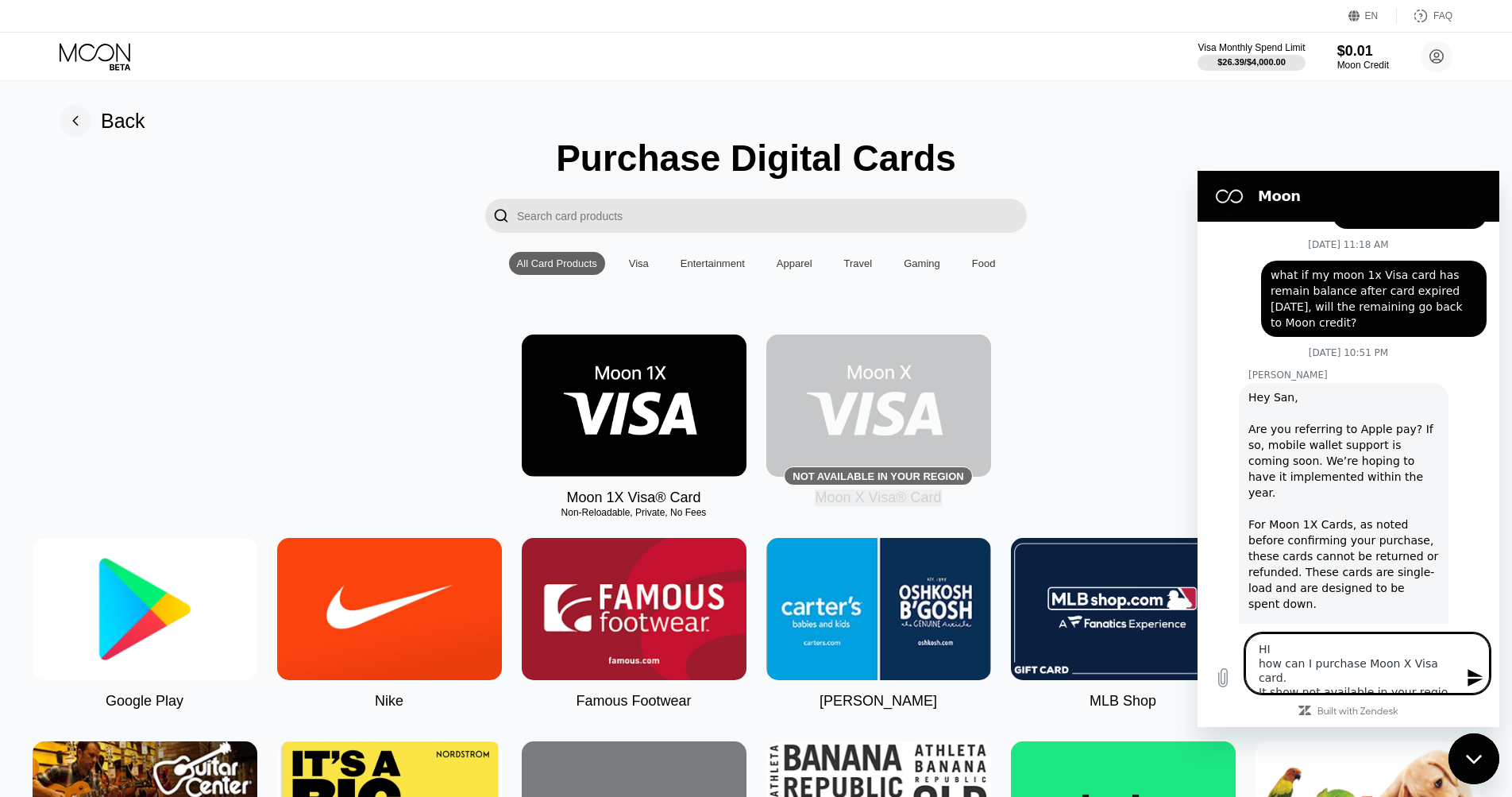
type textarea "x"
type textarea "HI how can I purchase Moon X Visa card. It show not available in your region."
type textarea "x"
type textarea "HI how can I purchase Moon X Visa card. It show not available in your region."
click at [1072, 420] on div "Moon 1X Visa® Card Non-Reloadable, Private, No Fees Not available in your regio…" at bounding box center [756, 419] width 1465 height 171
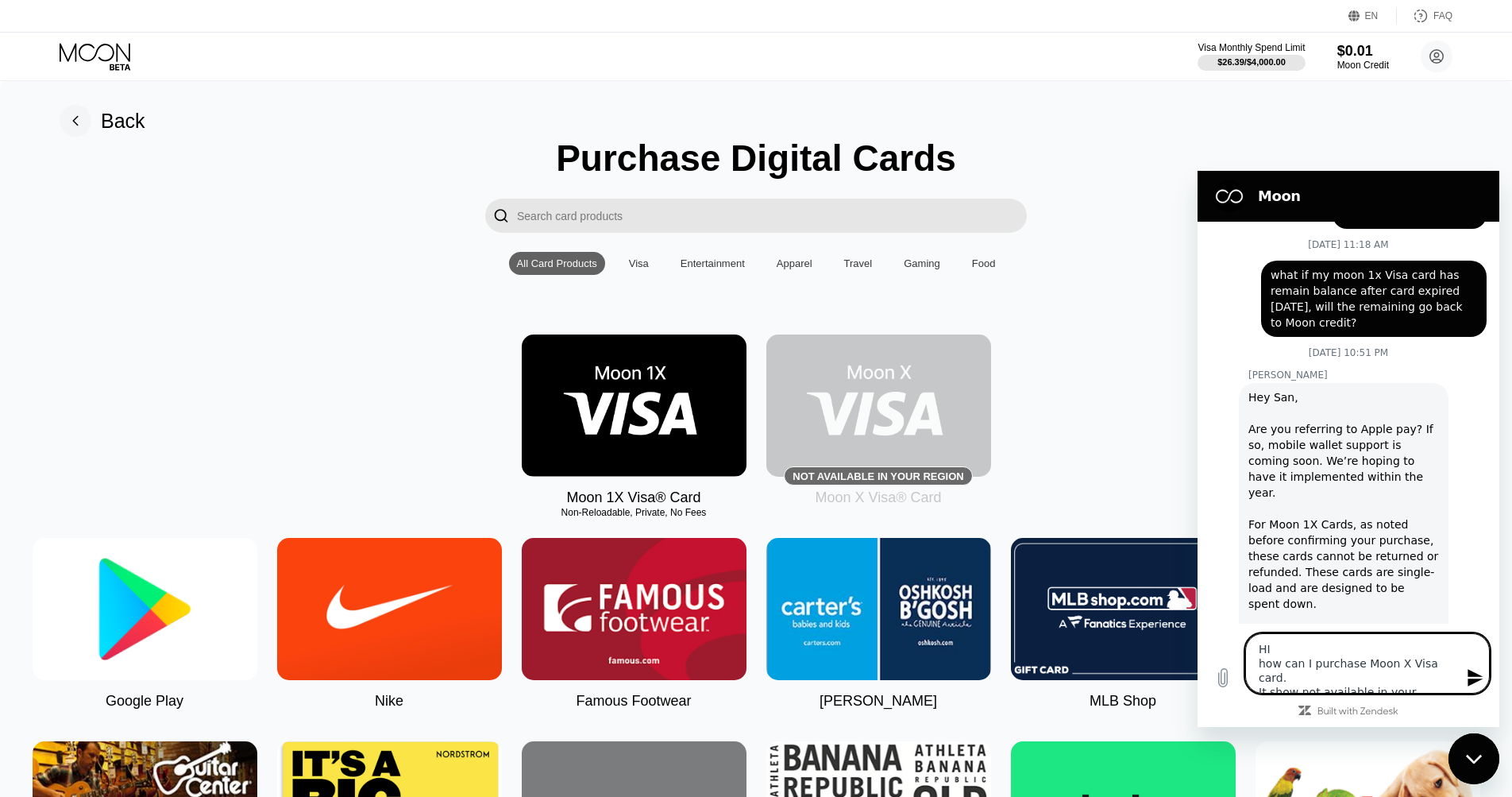
drag, startPoint x: 1447, startPoint y: 676, endPoint x: 1318, endPoint y: 660, distance: 130.0
click at [1211, 638] on div "Type a message HI how can I purchase Moon X Visa card. It show not available in…" at bounding box center [1348, 664] width 302 height 79
click at [1469, 757] on icon "Close messaging window" at bounding box center [1473, 757] width 16 height 9
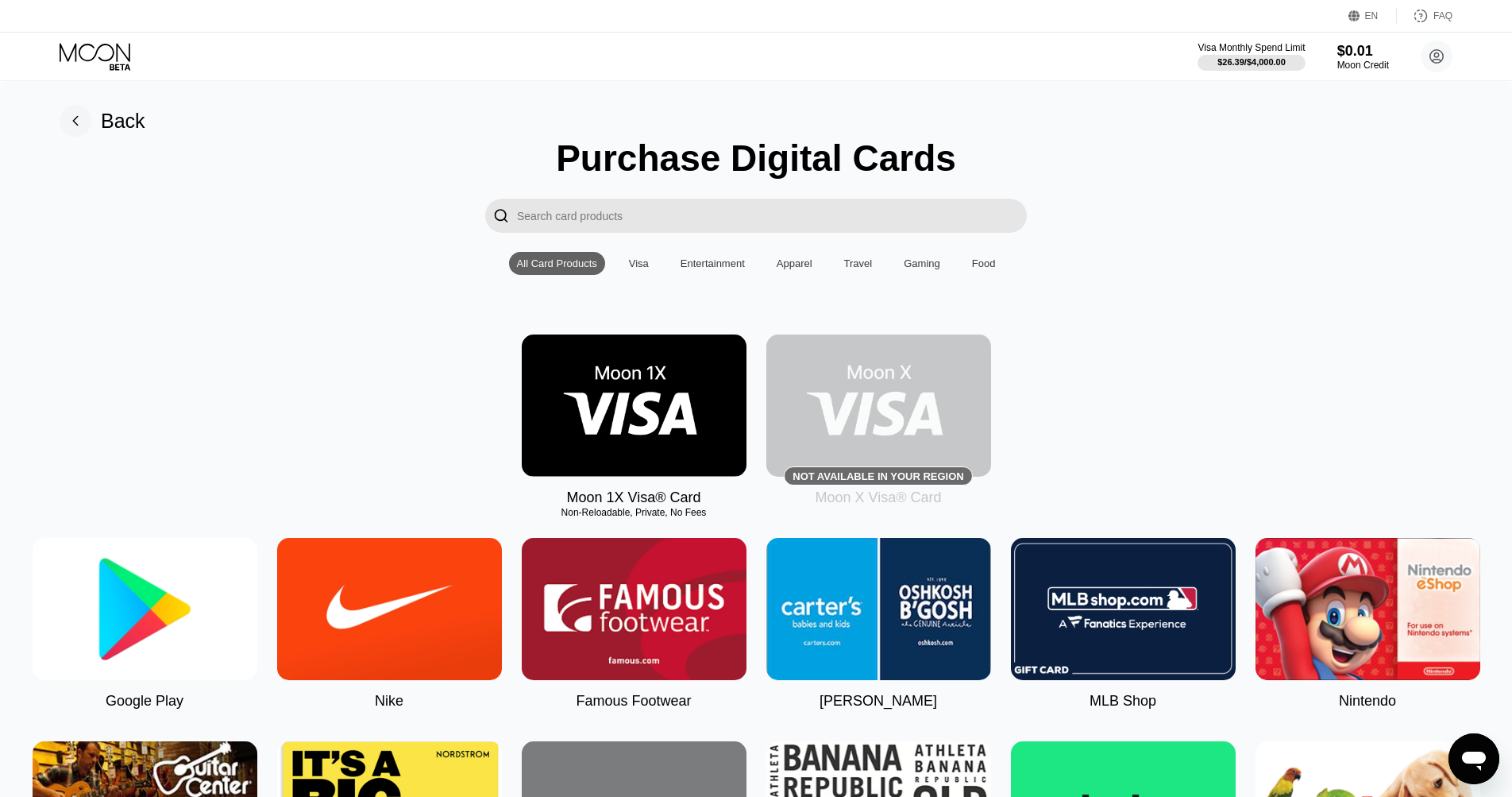
type textarea "x"
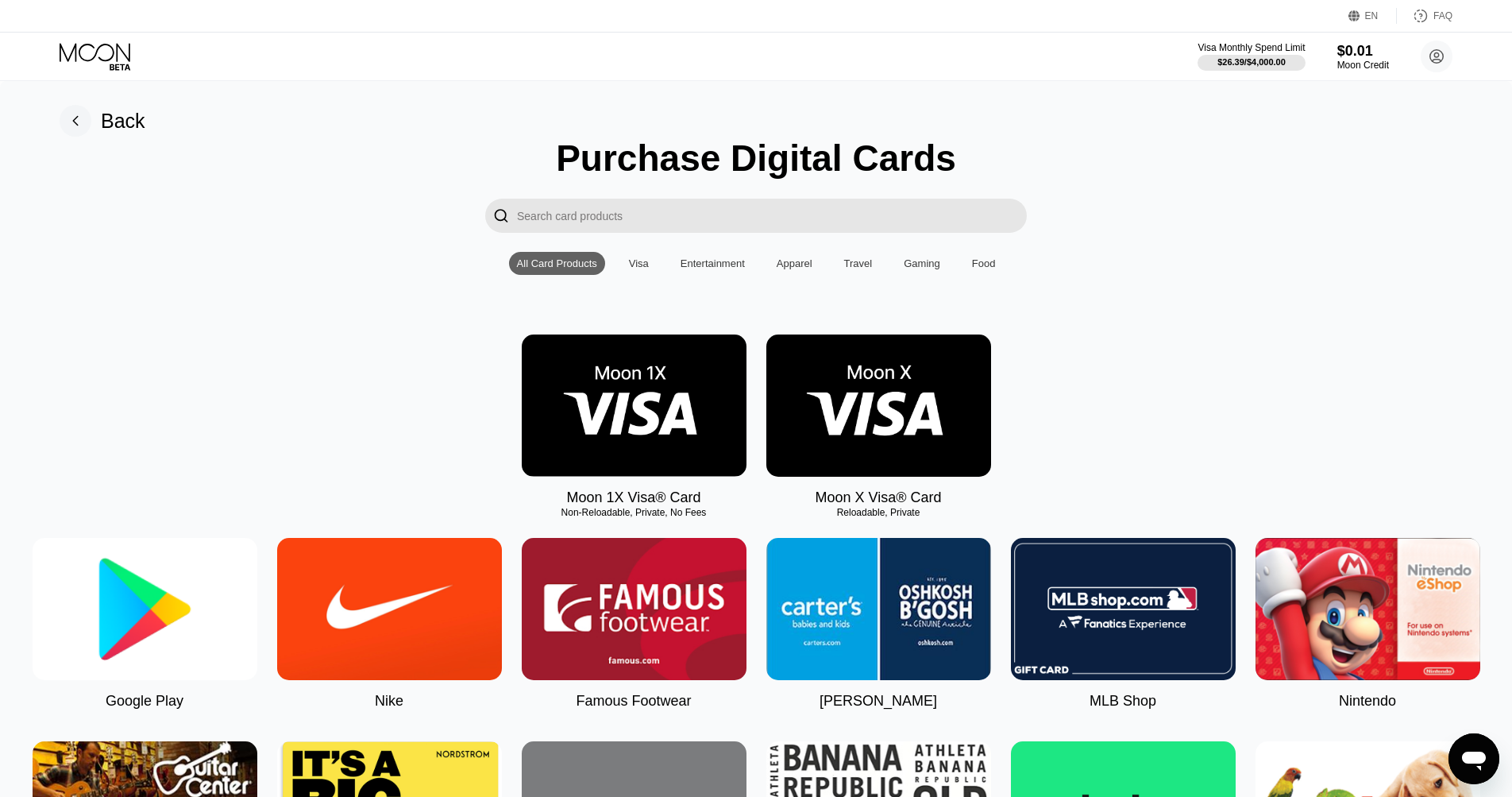
click at [946, 368] on img at bounding box center [878, 405] width 224 height 142
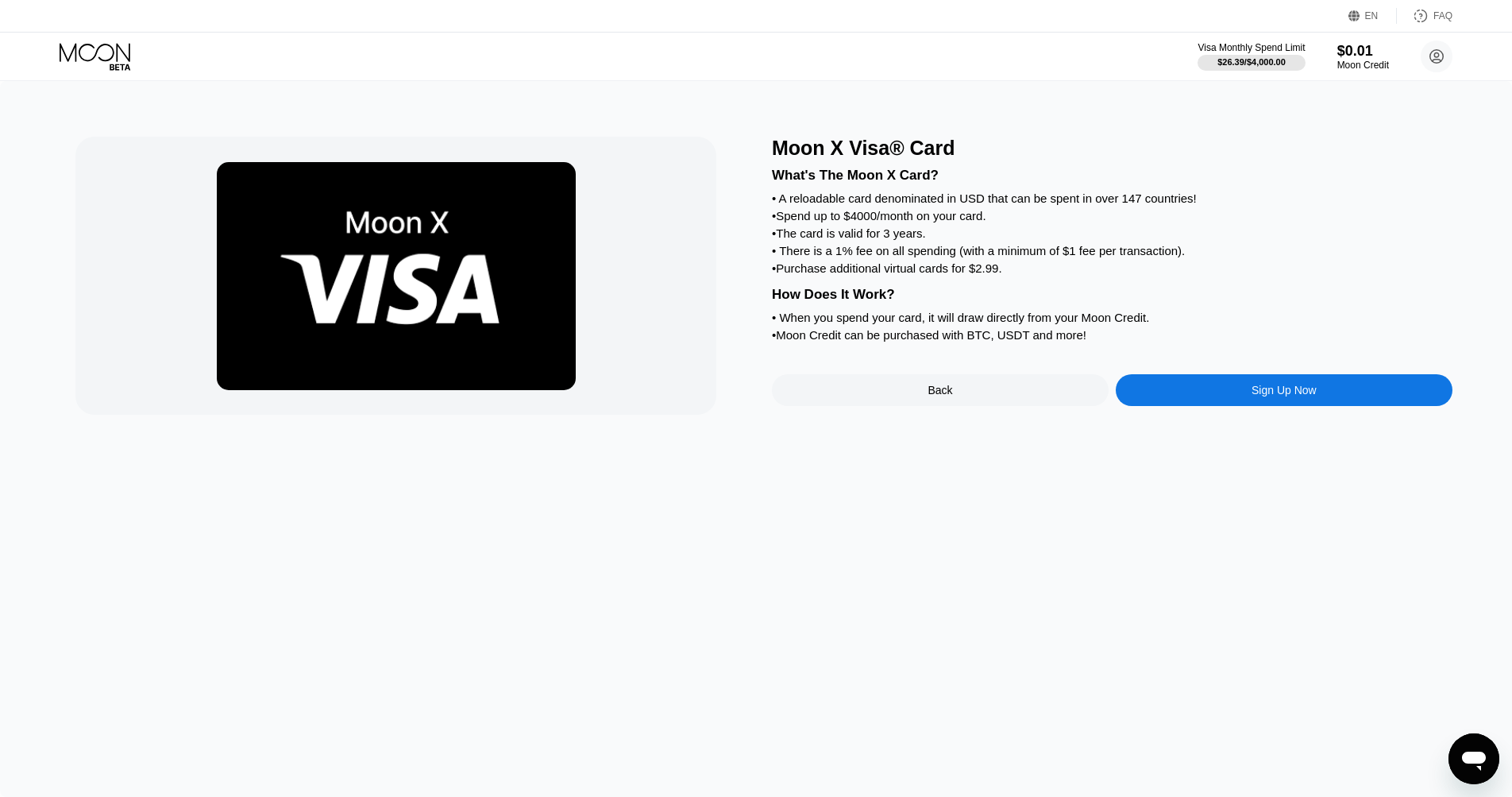
click at [1139, 390] on div "Sign Up Now" at bounding box center [1285, 390] width 337 height 32
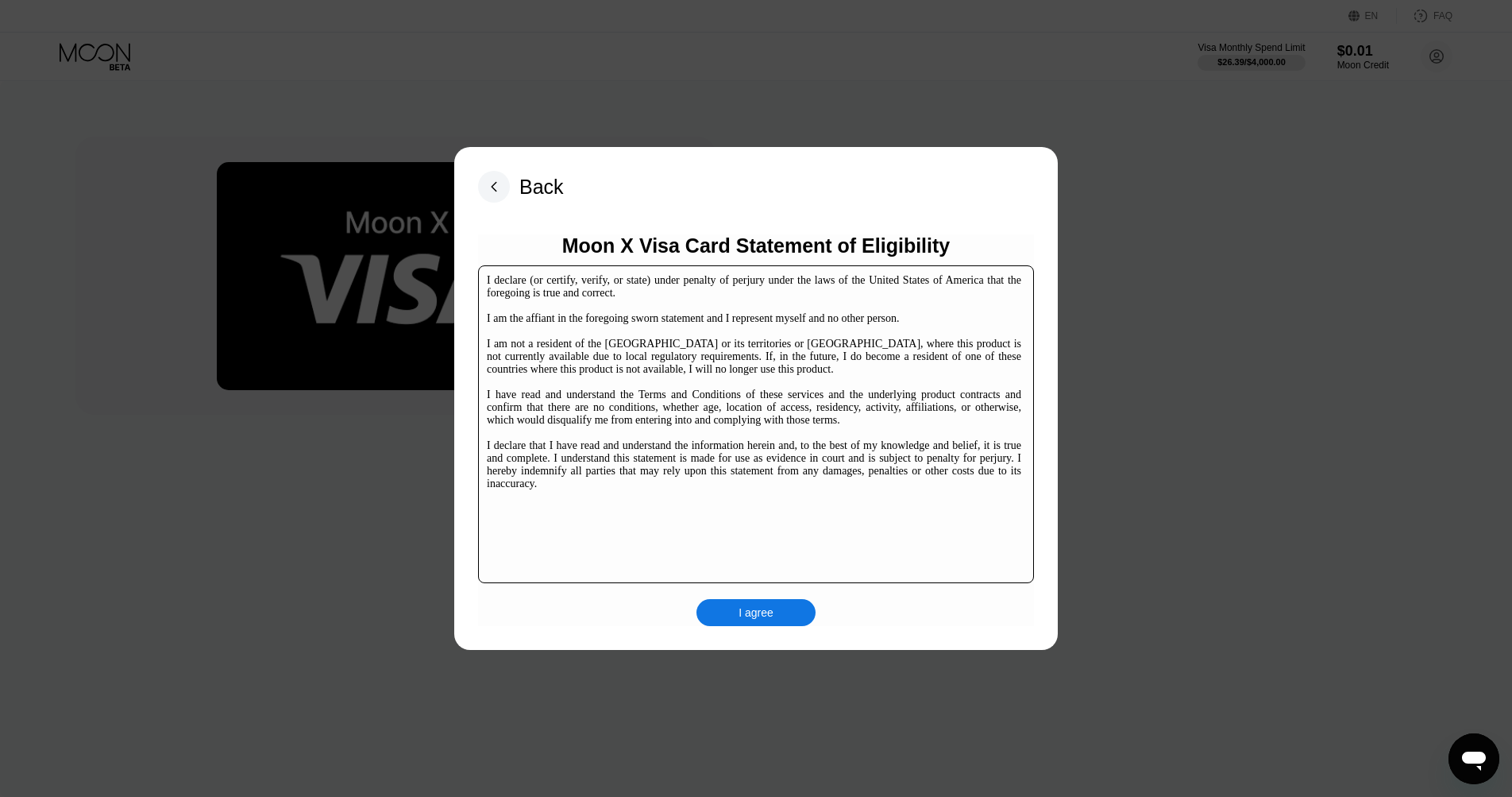
click at [761, 620] on div "I agree" at bounding box center [756, 612] width 119 height 27
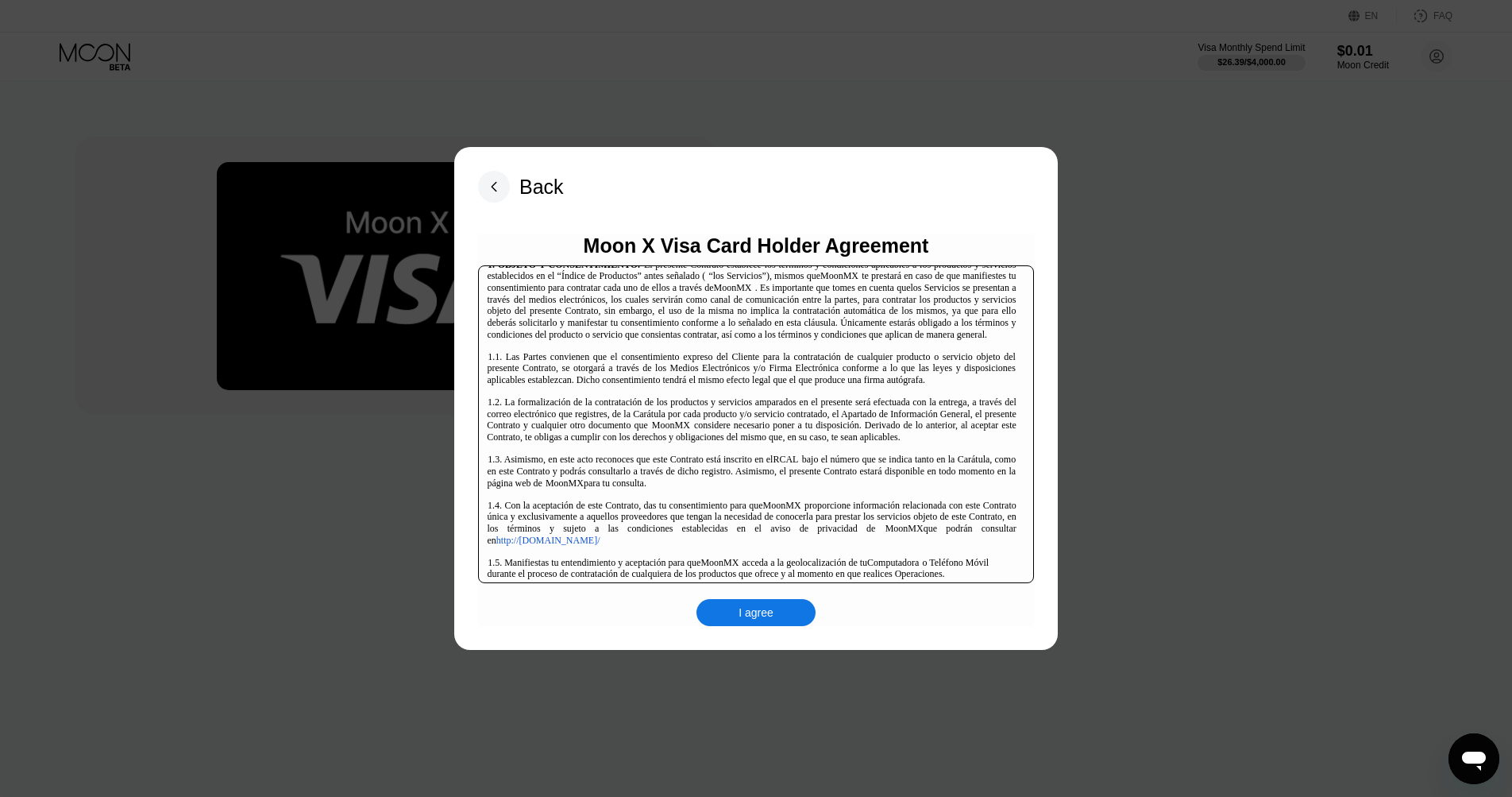
scroll to position [2548, 0]
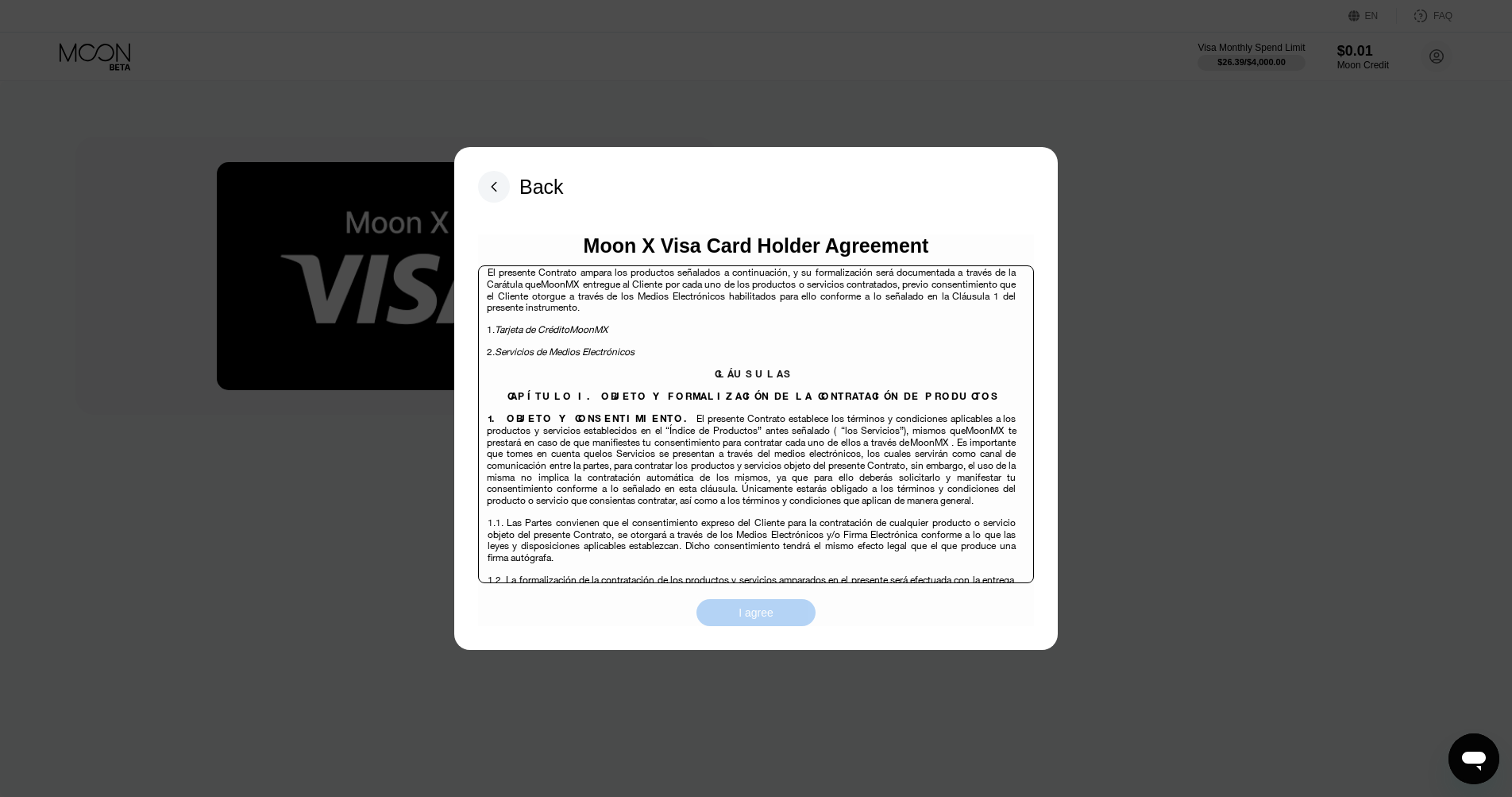
click at [764, 615] on div "I agree" at bounding box center [756, 612] width 35 height 14
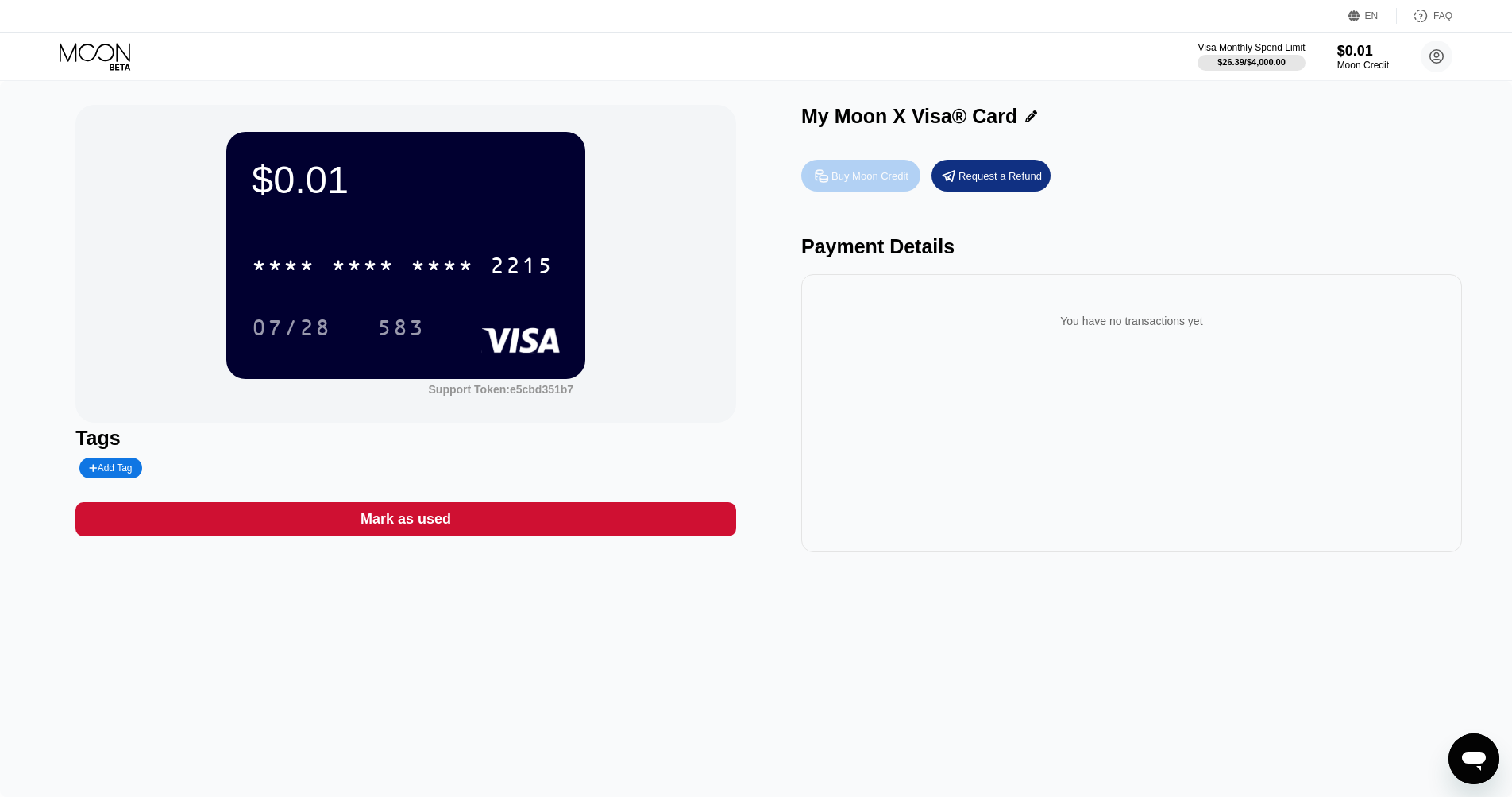
click at [842, 176] on div "Buy Moon Credit" at bounding box center [870, 176] width 77 height 14
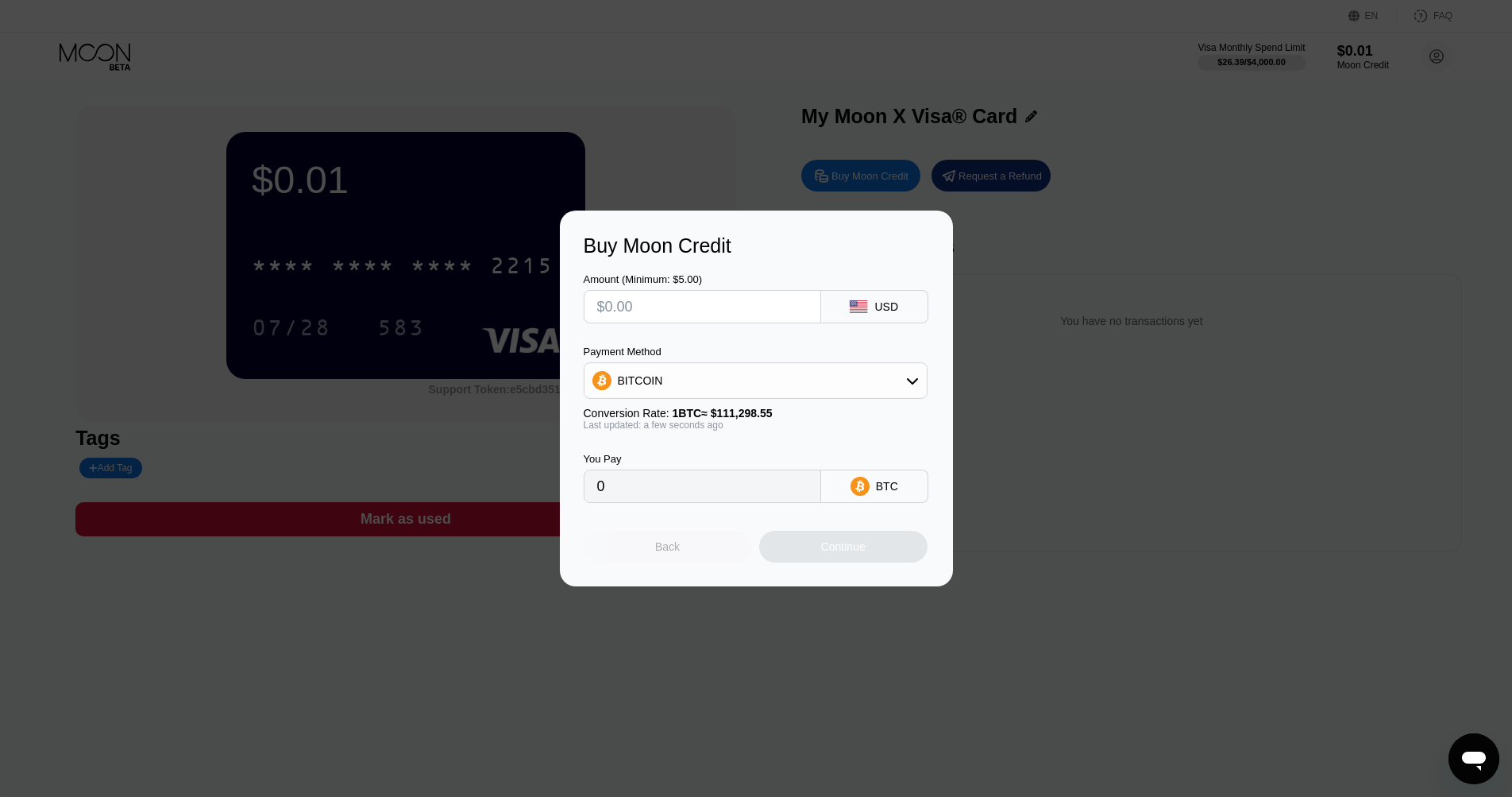
click at [690, 545] on div "Back" at bounding box center [667, 547] width 168 height 32
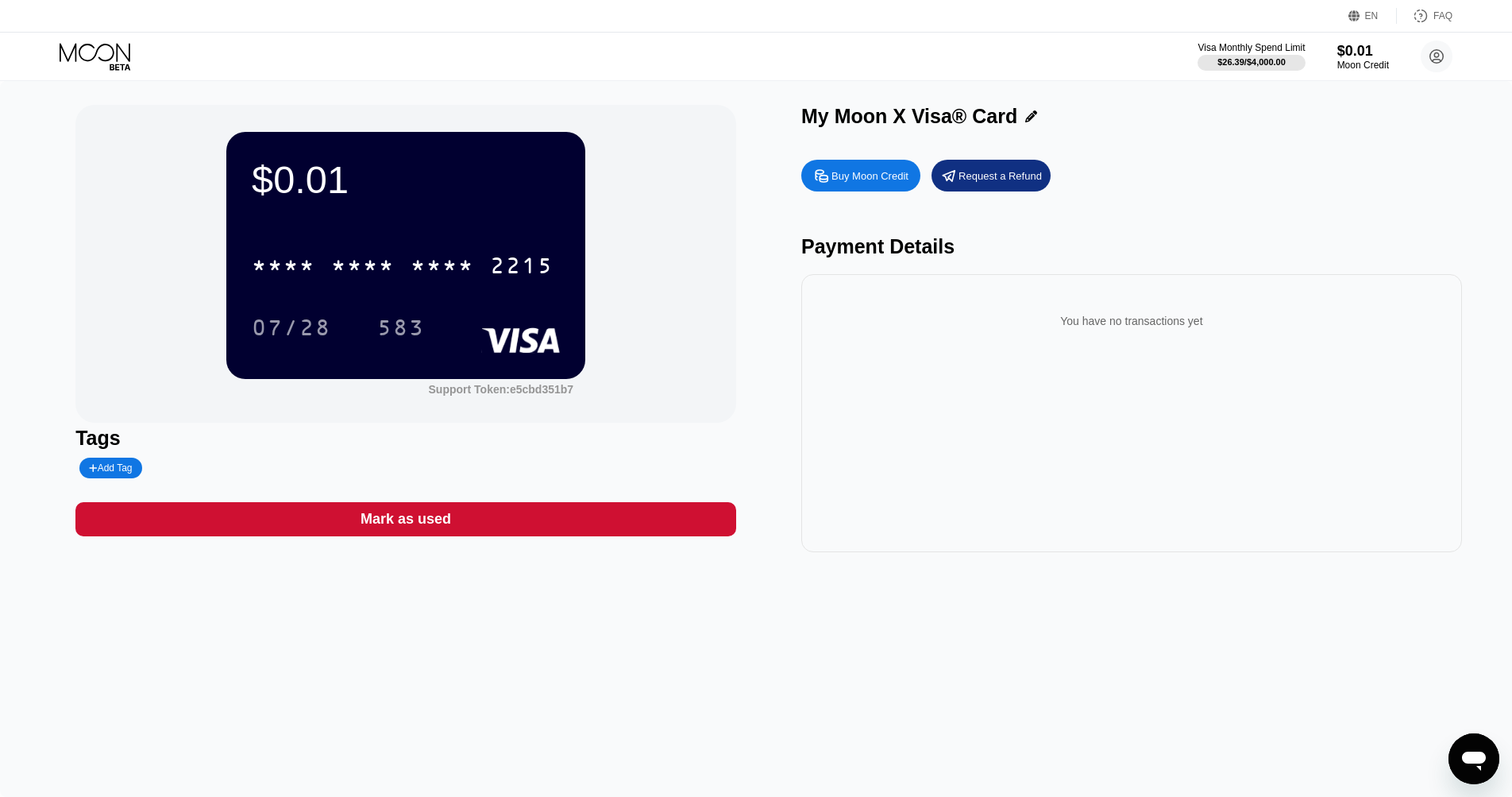
click at [862, 177] on div "Buy Moon Credit" at bounding box center [870, 176] width 77 height 14
type input "0"
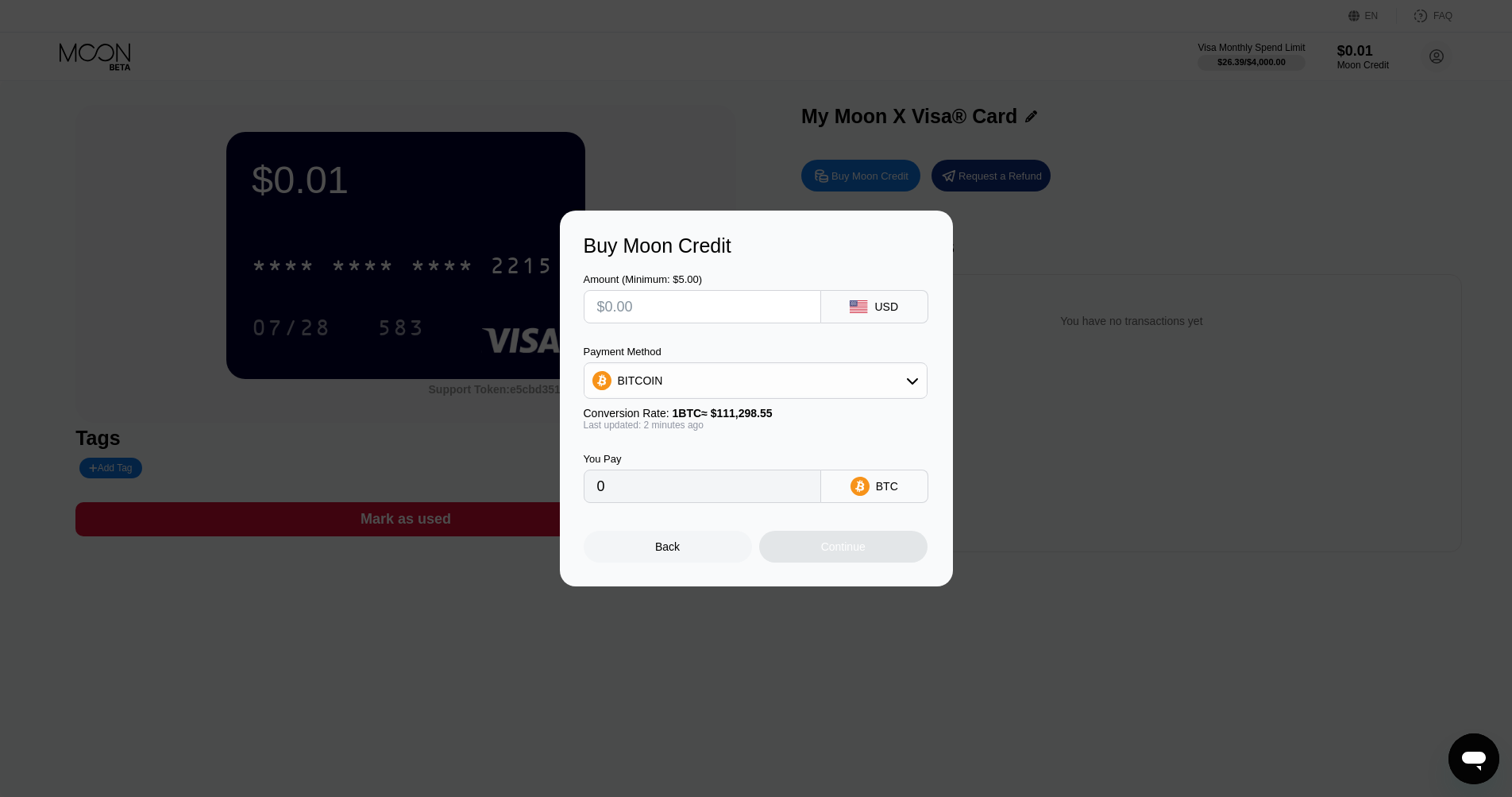
click at [766, 309] on input "text" at bounding box center [702, 307] width 211 height 32
type input "$1"
type input "0.00000899"
type input "$10"
type input "0.00008985"
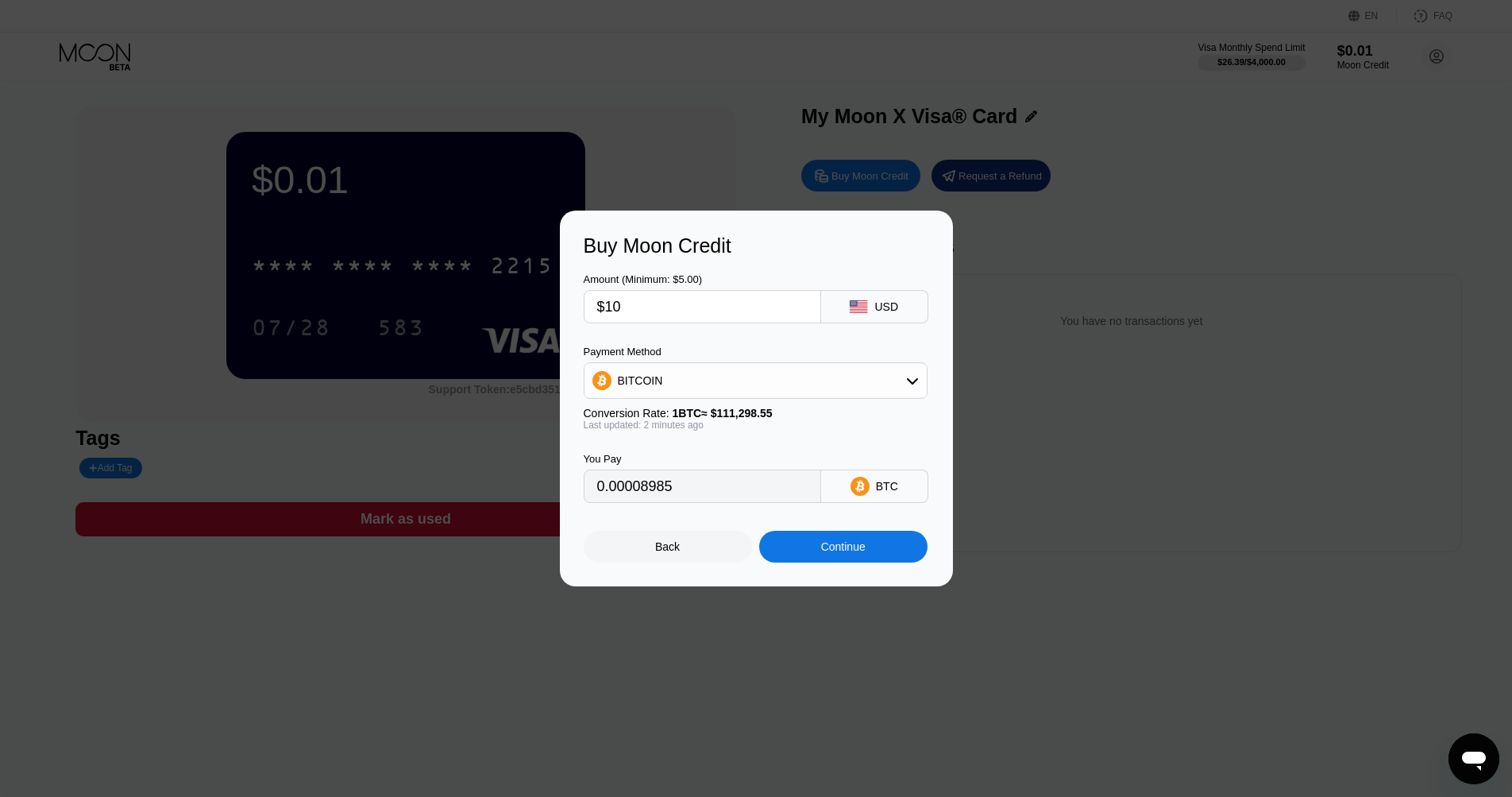
type input "$100"
type input "0.00089849"
type input "$100"
click at [798, 383] on div "BITCOIN" at bounding box center [756, 381] width 342 height 32
click at [758, 462] on div "USDT on TRON" at bounding box center [764, 459] width 300 height 13
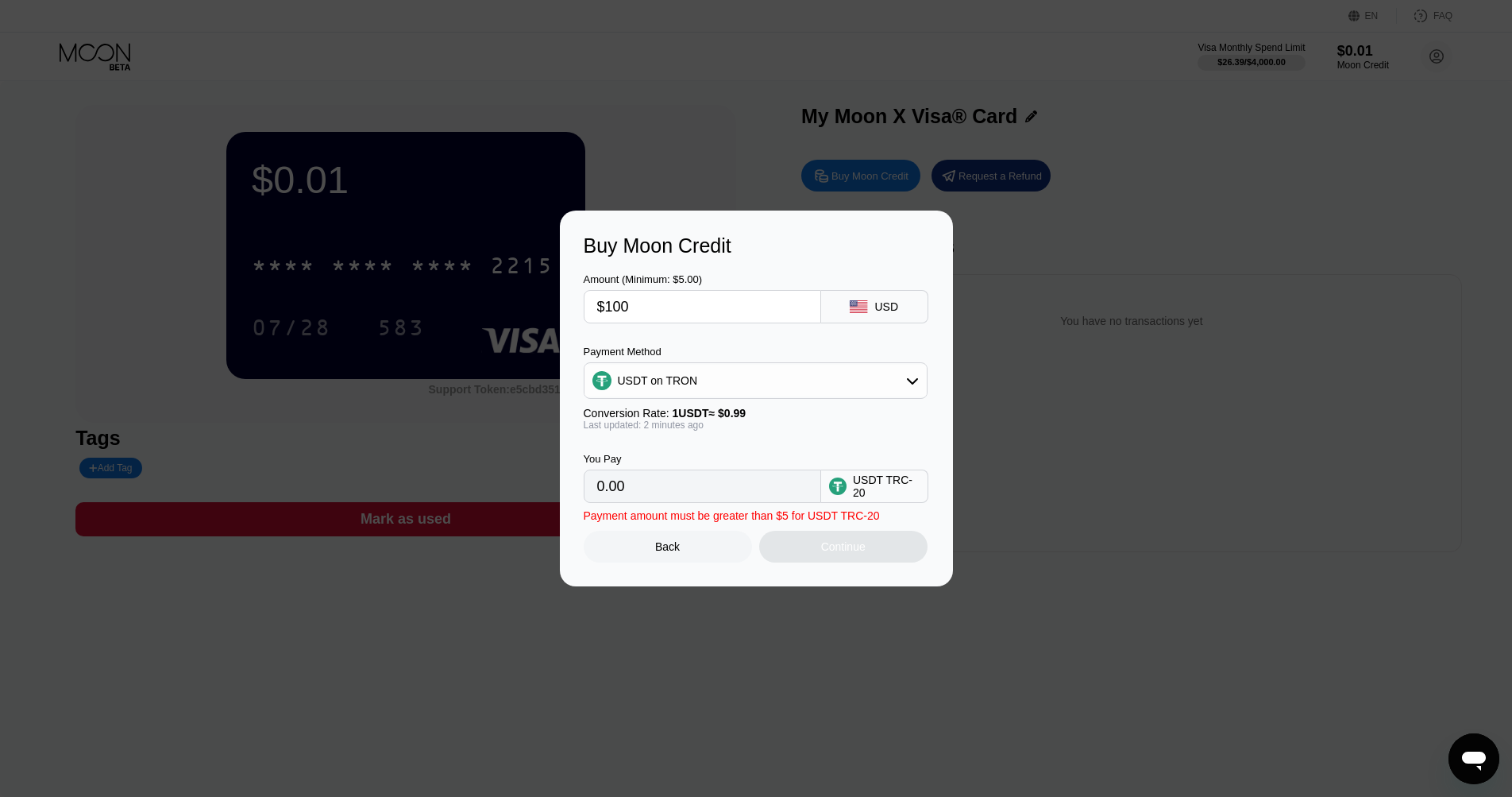
type input "101.01"
click at [865, 558] on div "Continue" at bounding box center [844, 547] width 168 height 32
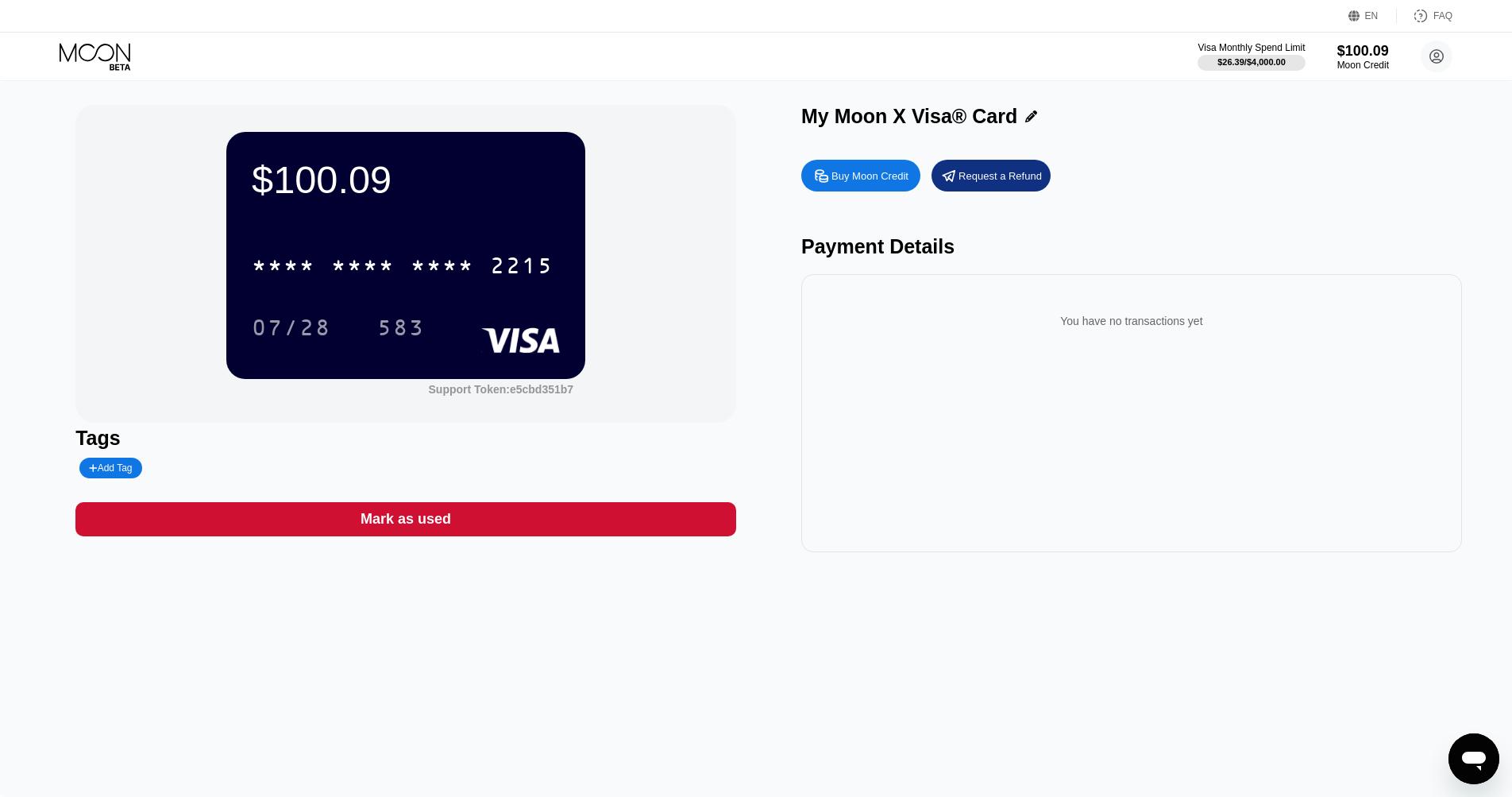
click at [105, 53] on icon at bounding box center [96, 56] width 74 height 28
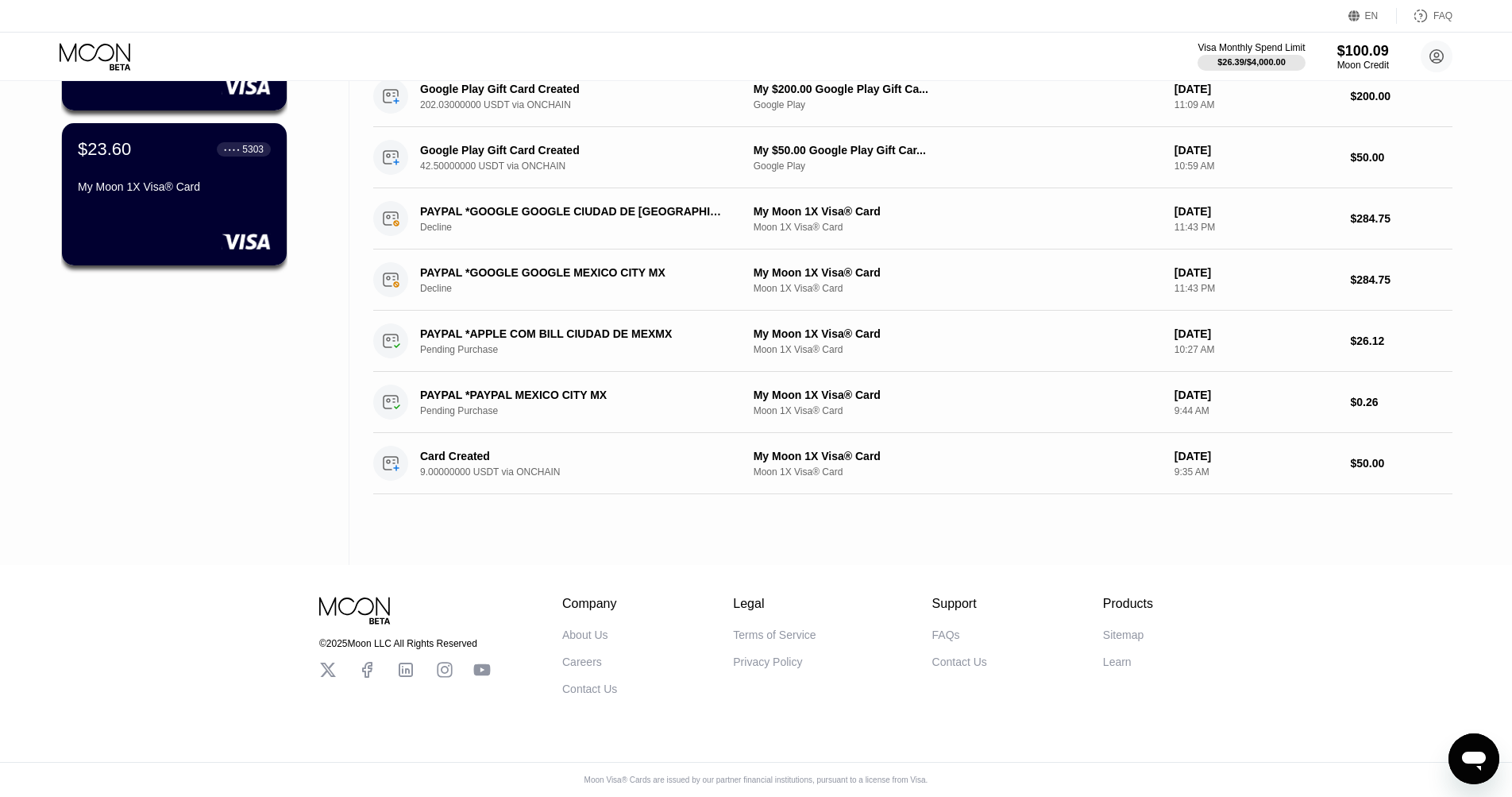
scroll to position [235, 0]
click at [941, 632] on div "FAQs" at bounding box center [946, 634] width 28 height 13
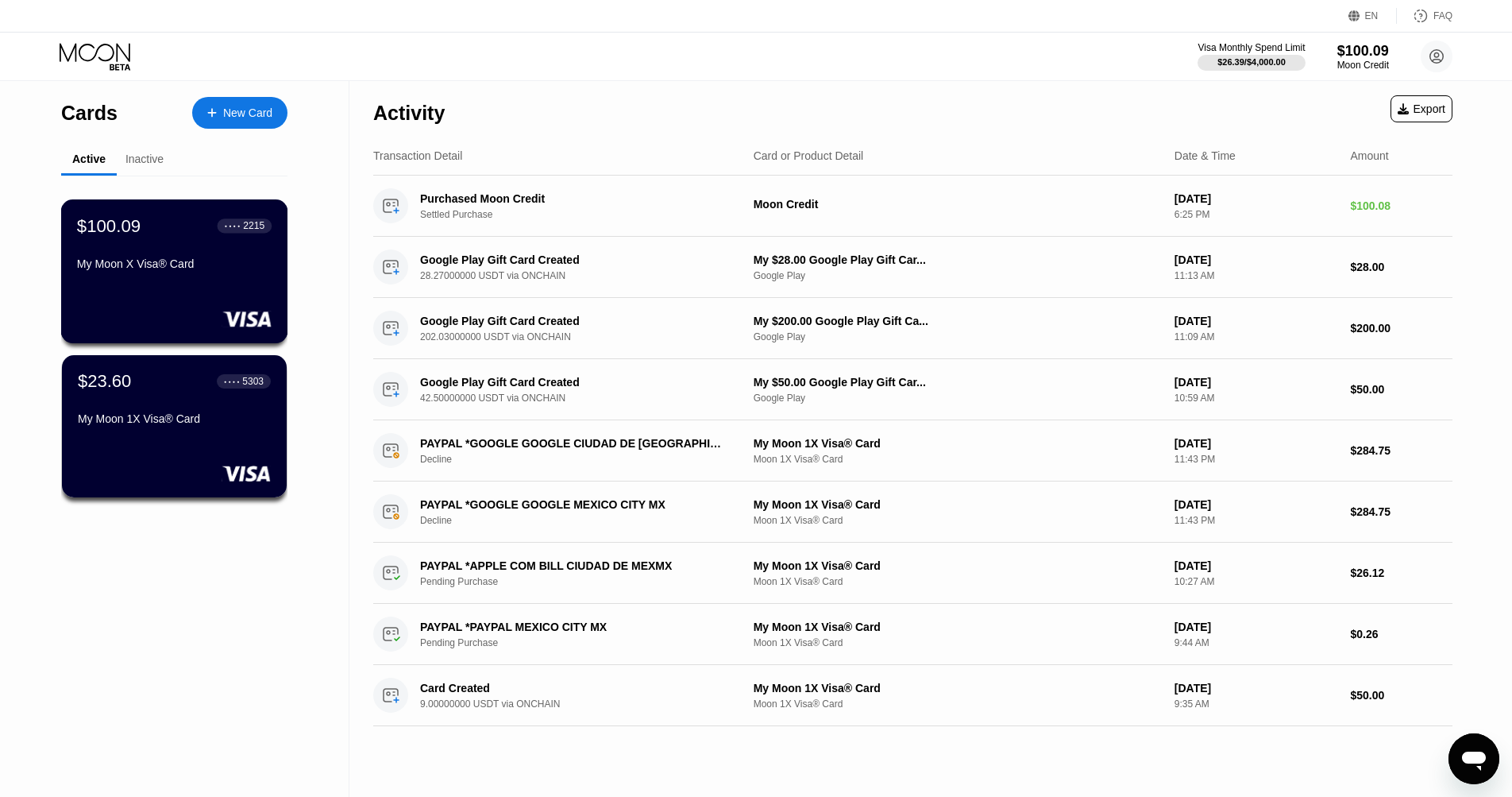
scroll to position [0, 0]
click at [172, 252] on div "$100.09 ● ● ● ● 2215 My Moon X Visa® Card" at bounding box center [174, 246] width 195 height 61
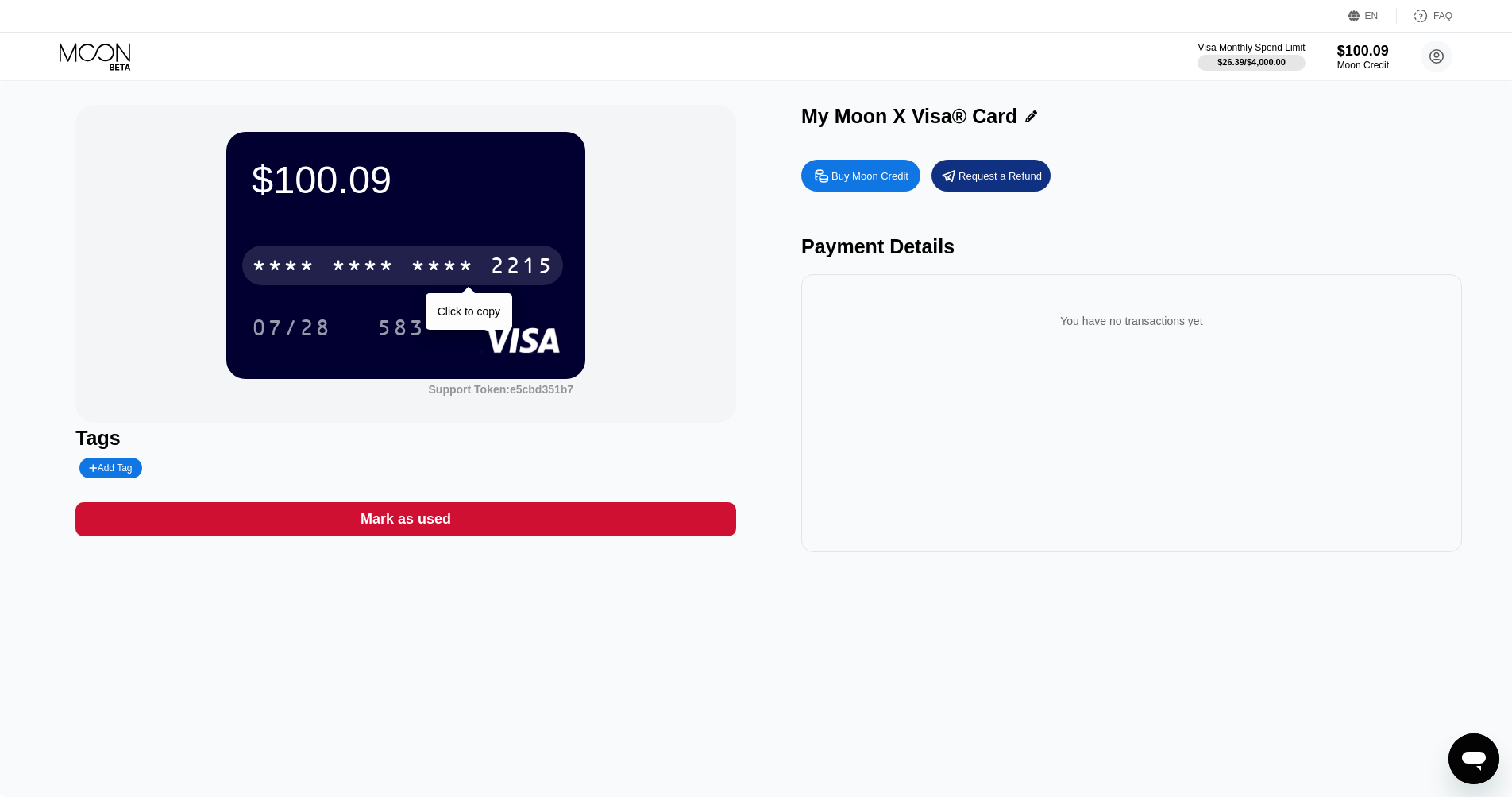
click at [417, 282] on div "* * * * * * * * * * * * 2215" at bounding box center [402, 265] width 320 height 40
click at [369, 259] on div "* * * *" at bounding box center [363, 268] width 63 height 26
click at [416, 264] on div "2791" at bounding box center [442, 268] width 63 height 26
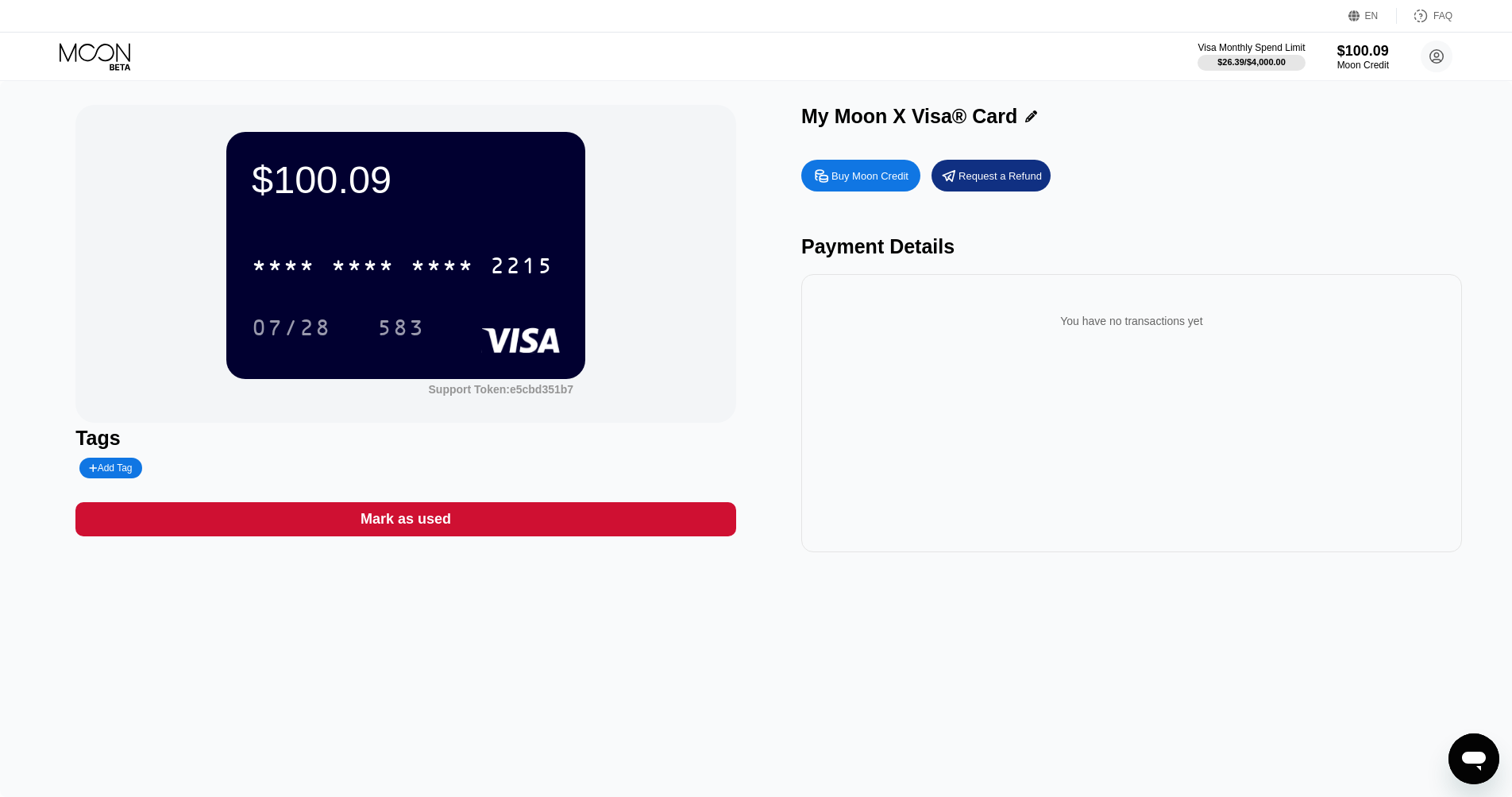
click at [53, 50] on div "Visa Monthly Spend Limit $26.39 / $4,000.00 $100.09 Moon Credit san tun oo sant…" at bounding box center [756, 56] width 1512 height 47
click at [73, 50] on icon at bounding box center [94, 51] width 70 height 18
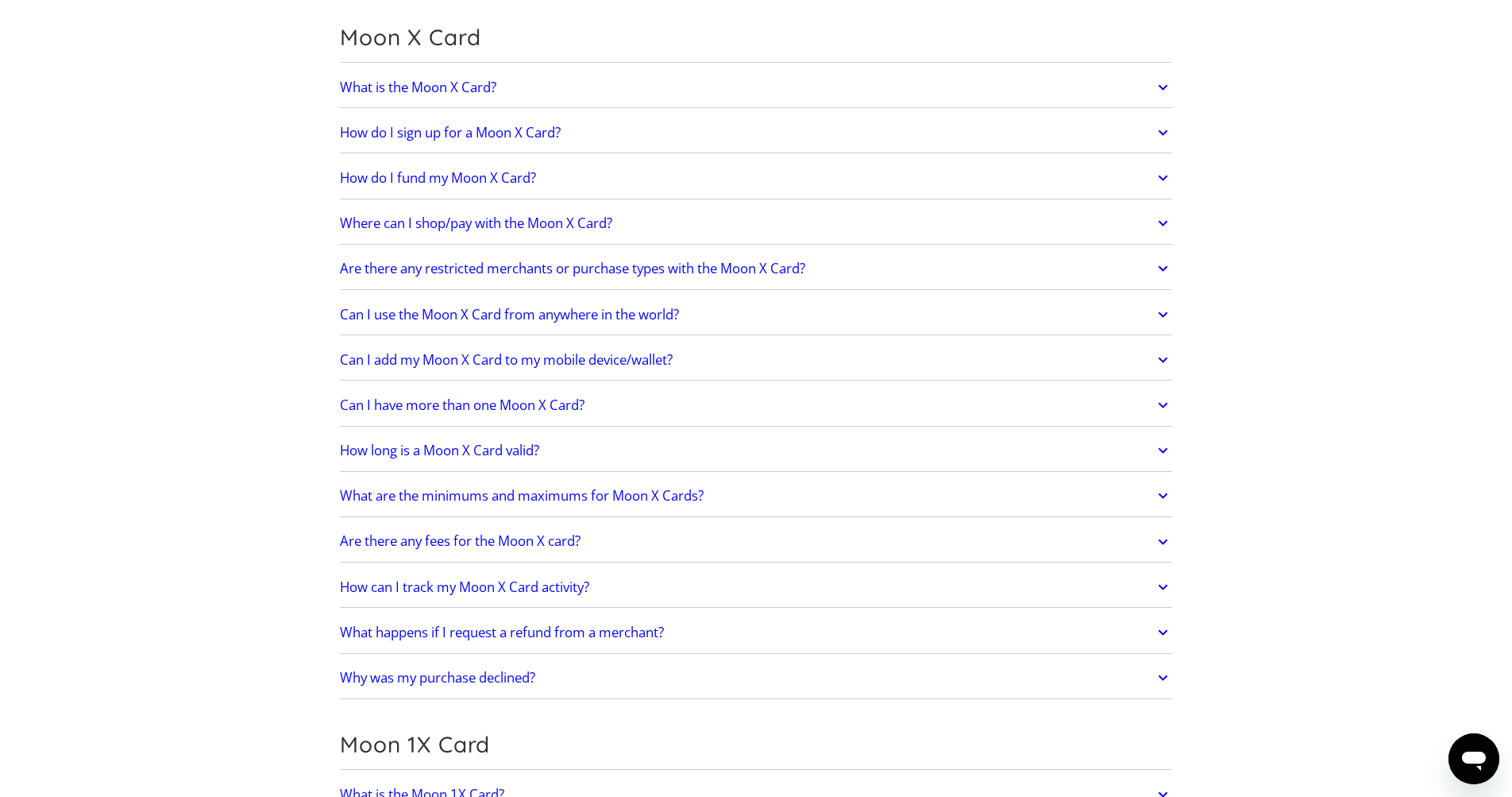
scroll to position [1169, 0]
click at [484, 179] on h2 "How do I fund my Moon X Card?" at bounding box center [438, 175] width 196 height 16
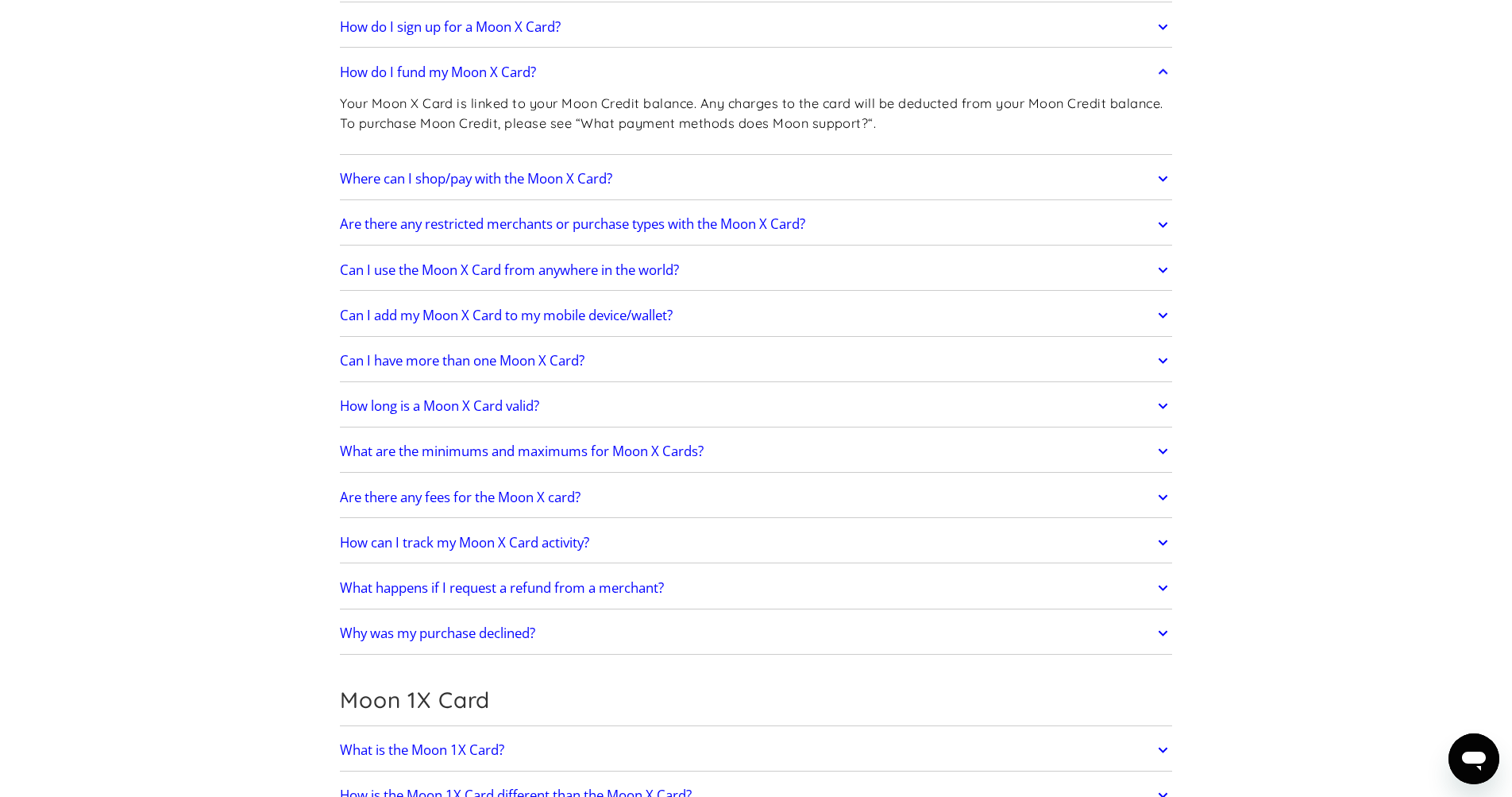
scroll to position [1284, 0]
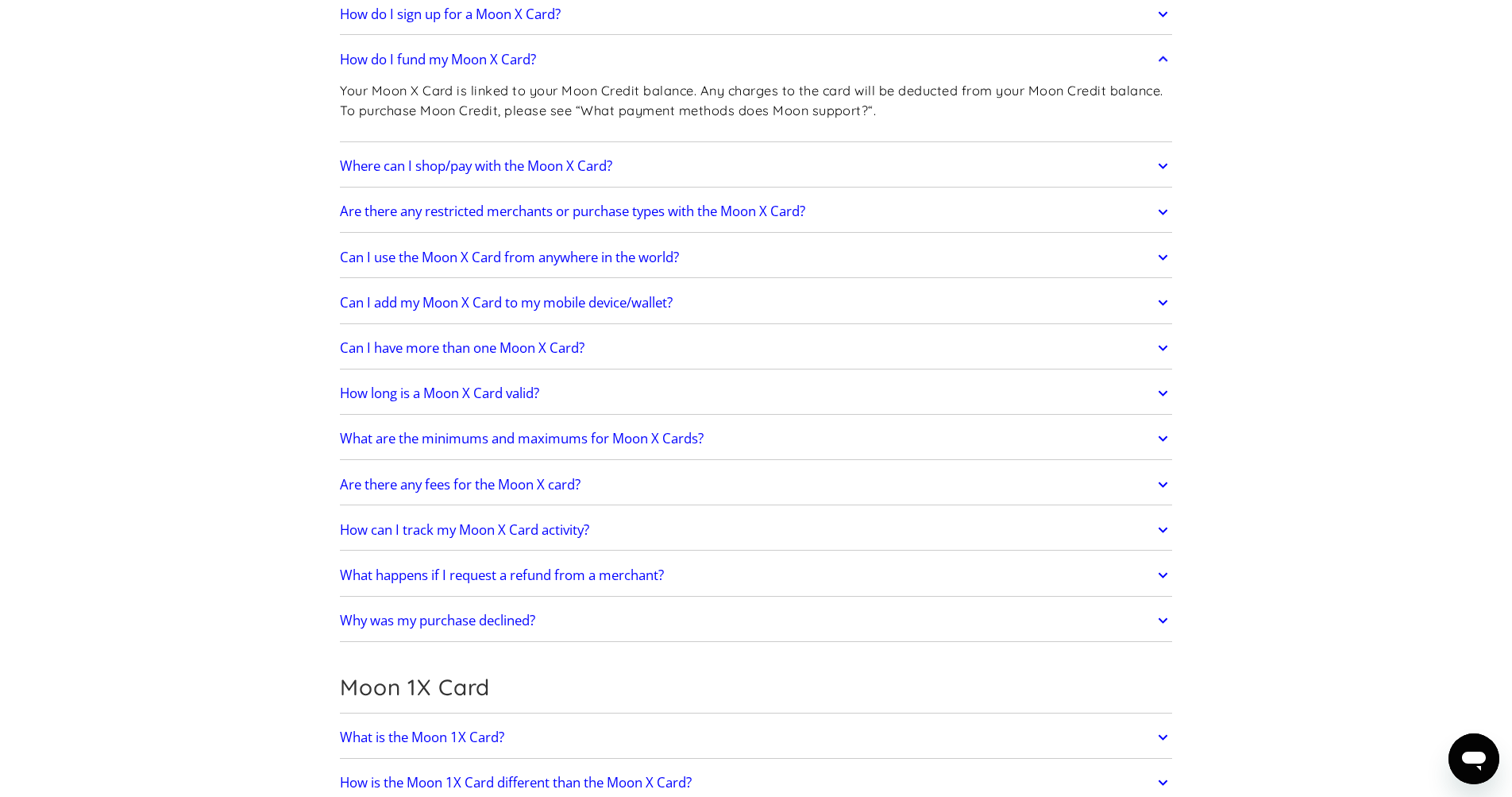
click at [497, 482] on h2 "Are there any fees for the Moon X card?" at bounding box center [460, 485] width 240 height 16
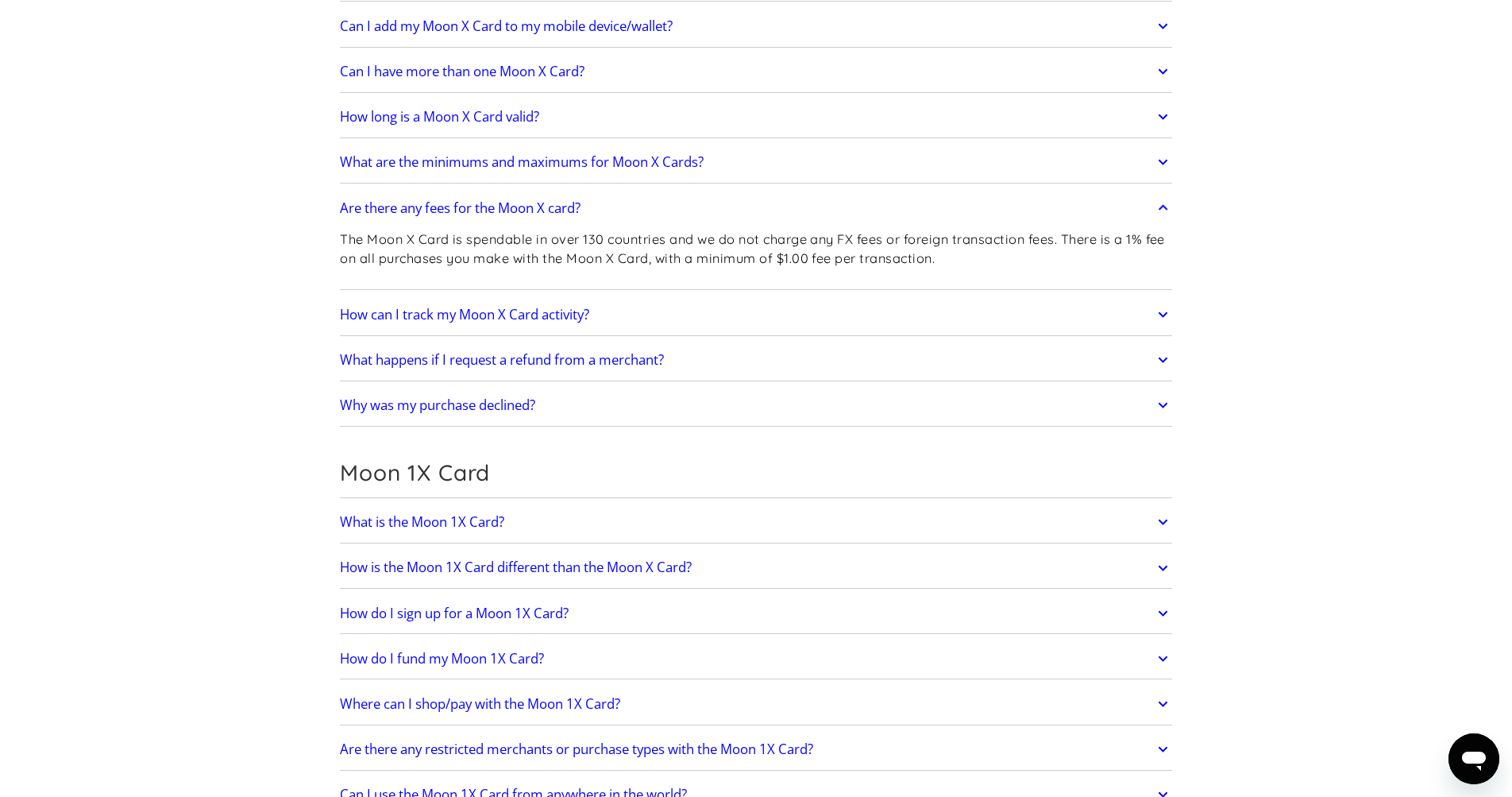
scroll to position [1572, 0]
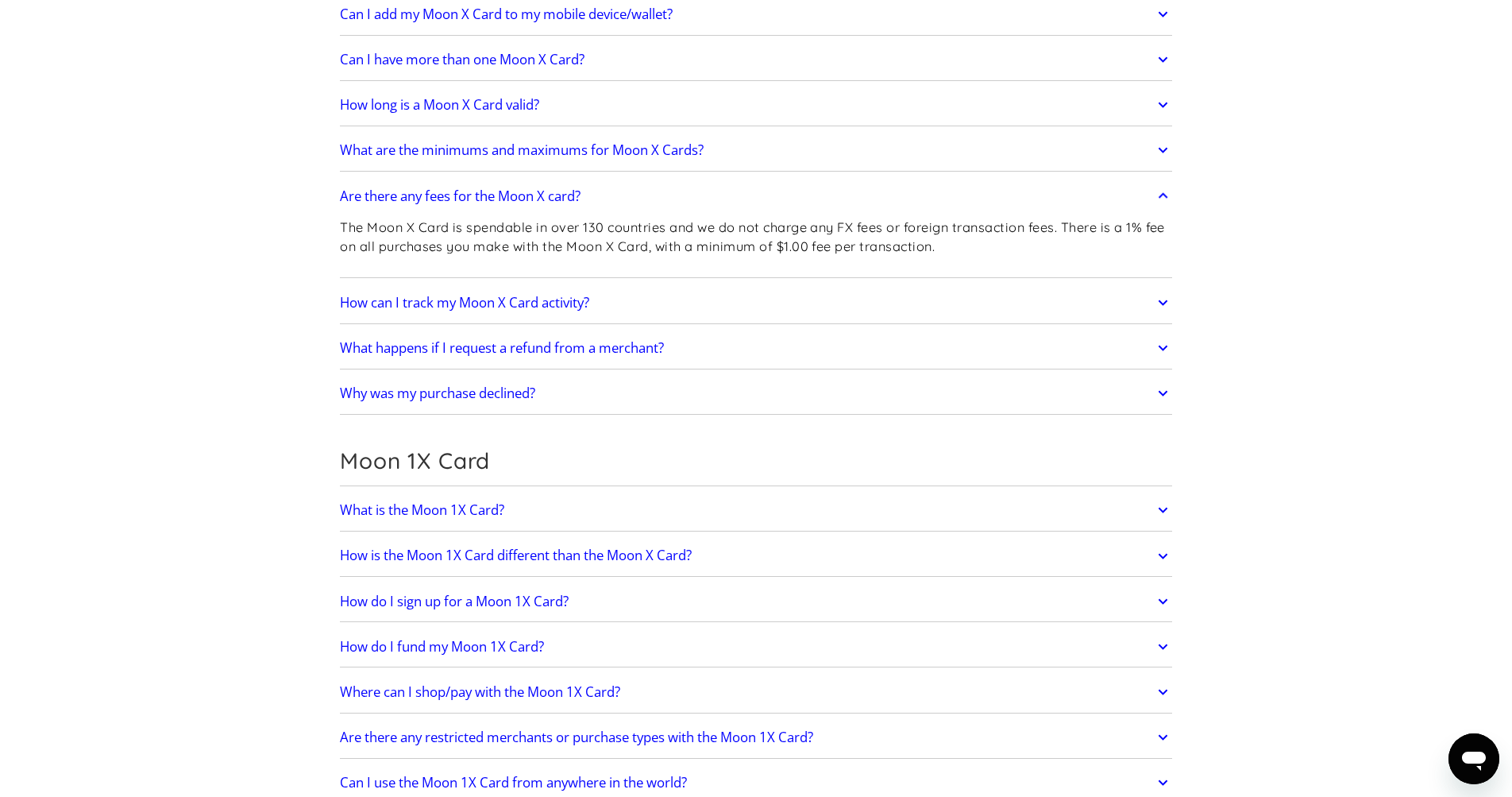
click at [360, 300] on h2 "How can I track my Moon X Card activity?" at bounding box center [465, 303] width 249 height 16
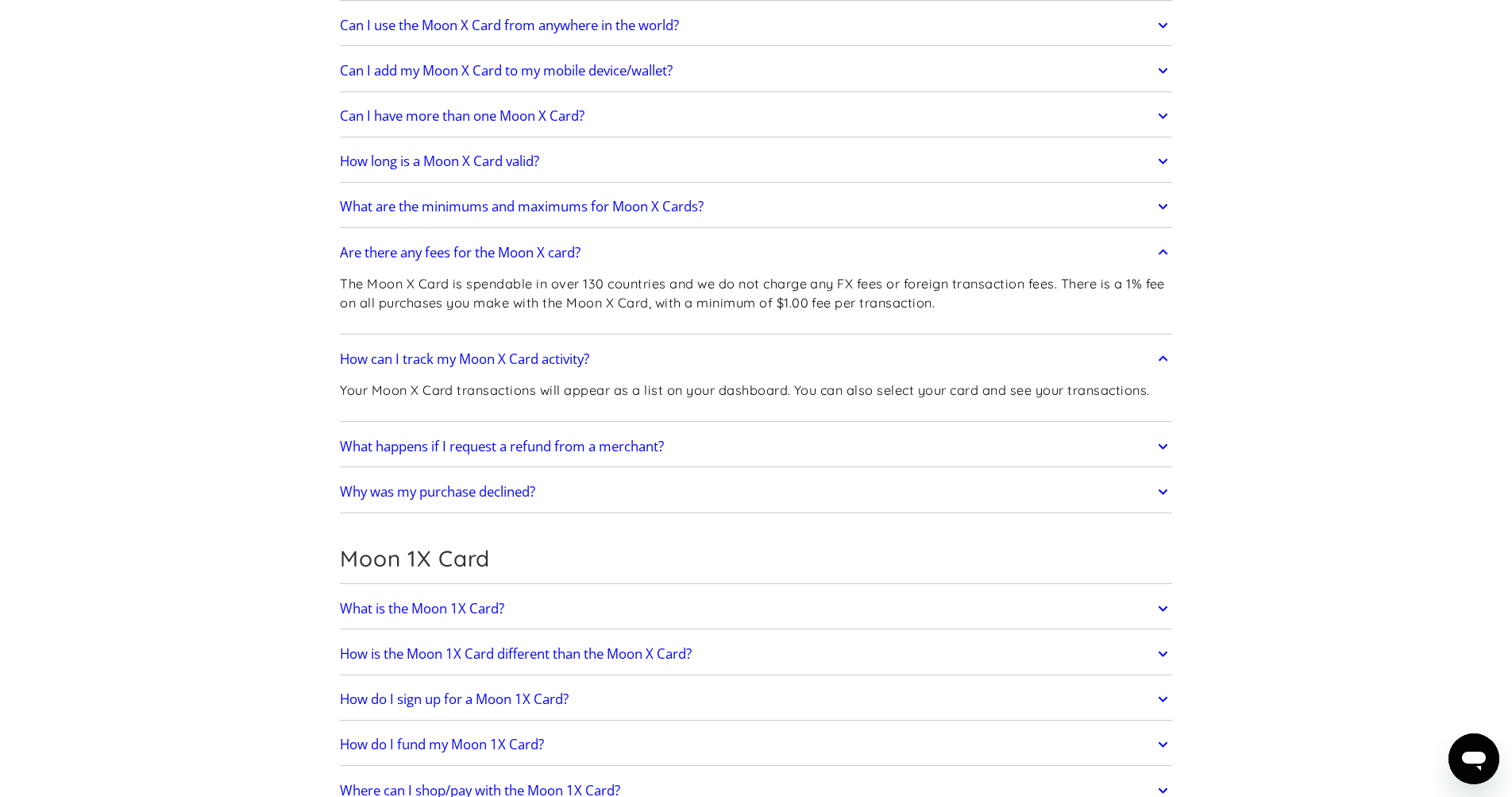
scroll to position [1508, 0]
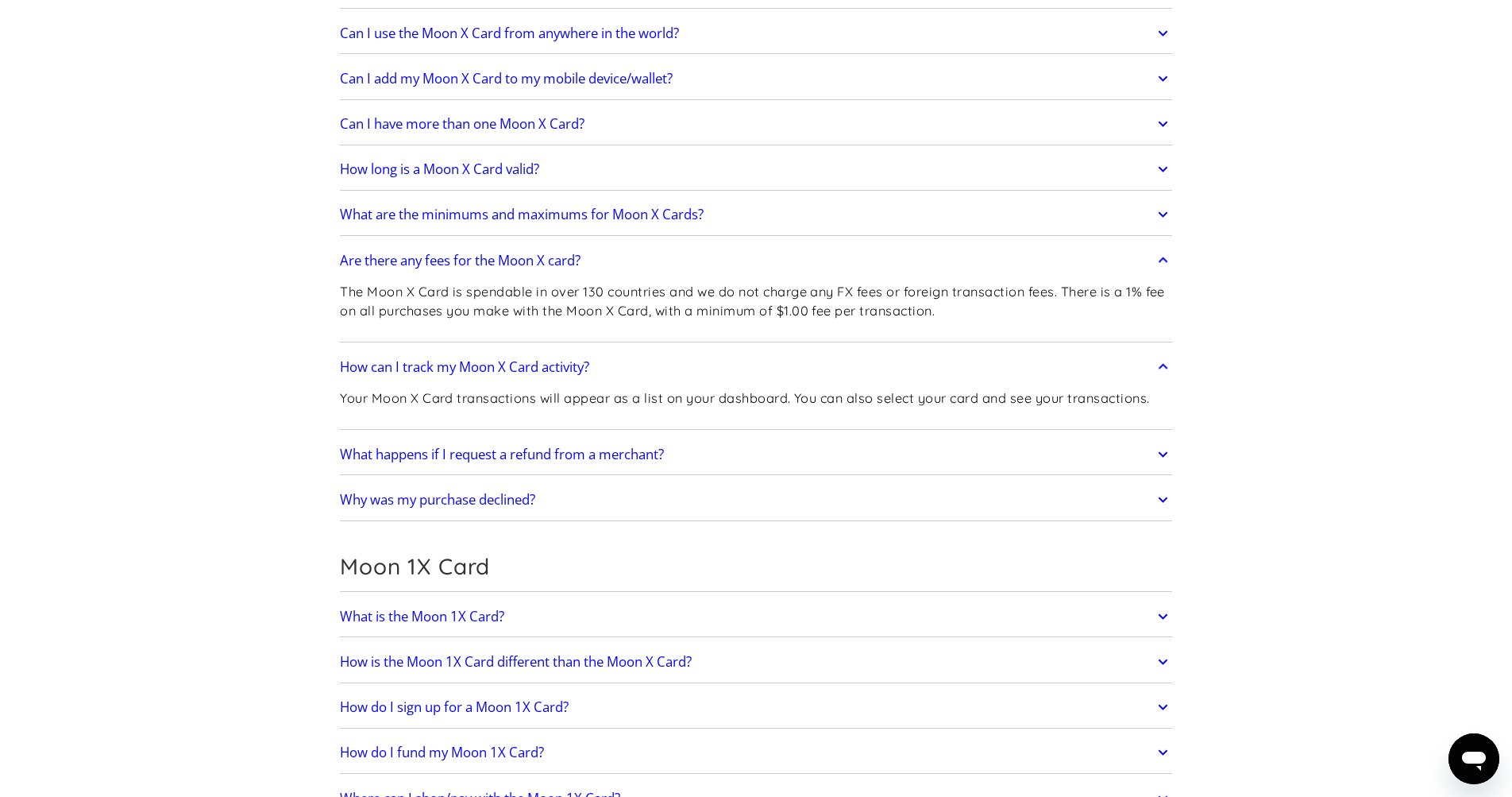
click at [366, 454] on h2 "What happens if I request a refund from a merchant?" at bounding box center [502, 454] width 324 height 16
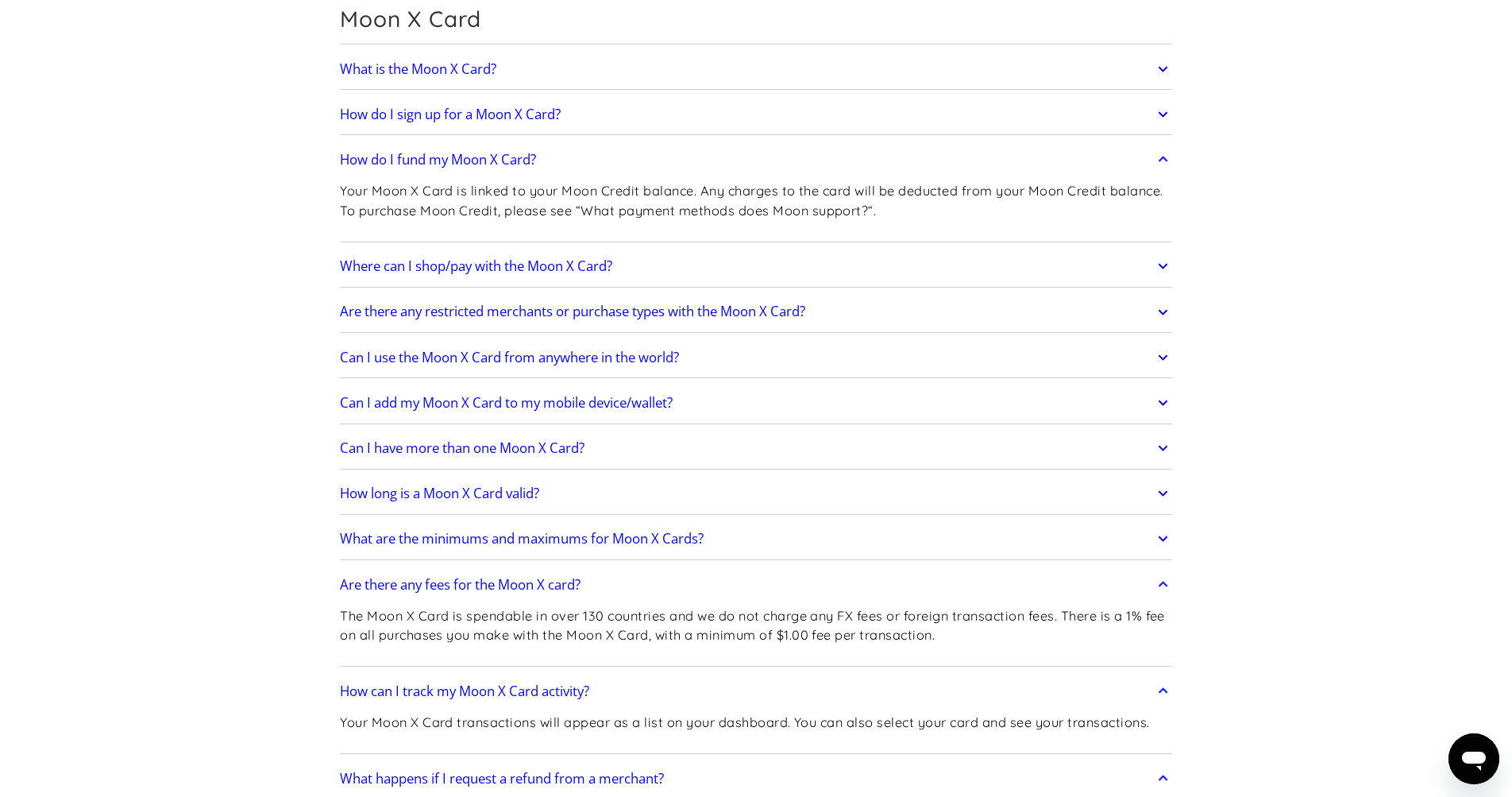
scroll to position [1183, 0]
click at [518, 358] on h2 "Can I use the Moon X Card from anywhere in the world?" at bounding box center [509, 359] width 339 height 16
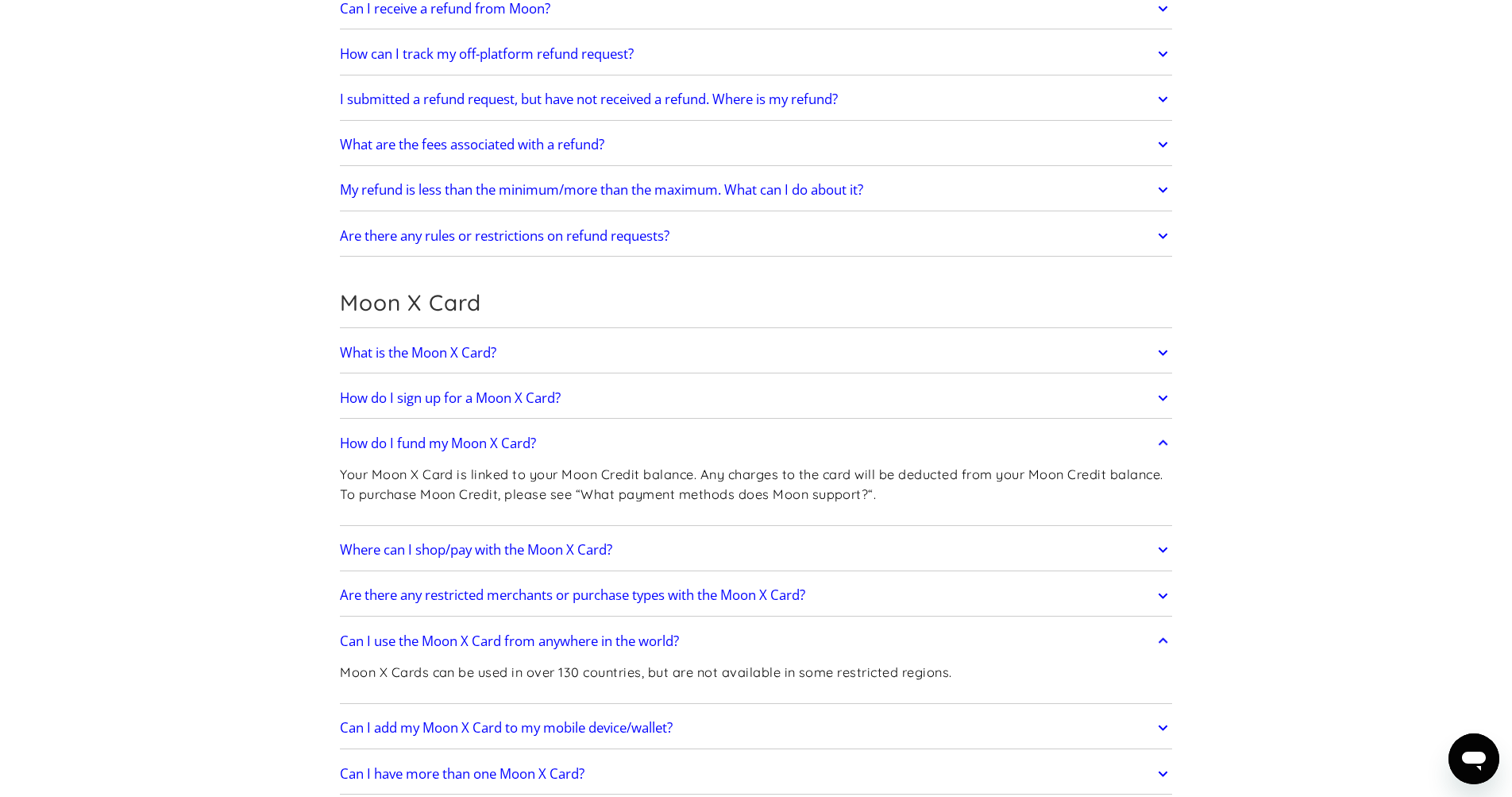
scroll to position [899, 0]
